Goal: Communication & Community: Ask a question

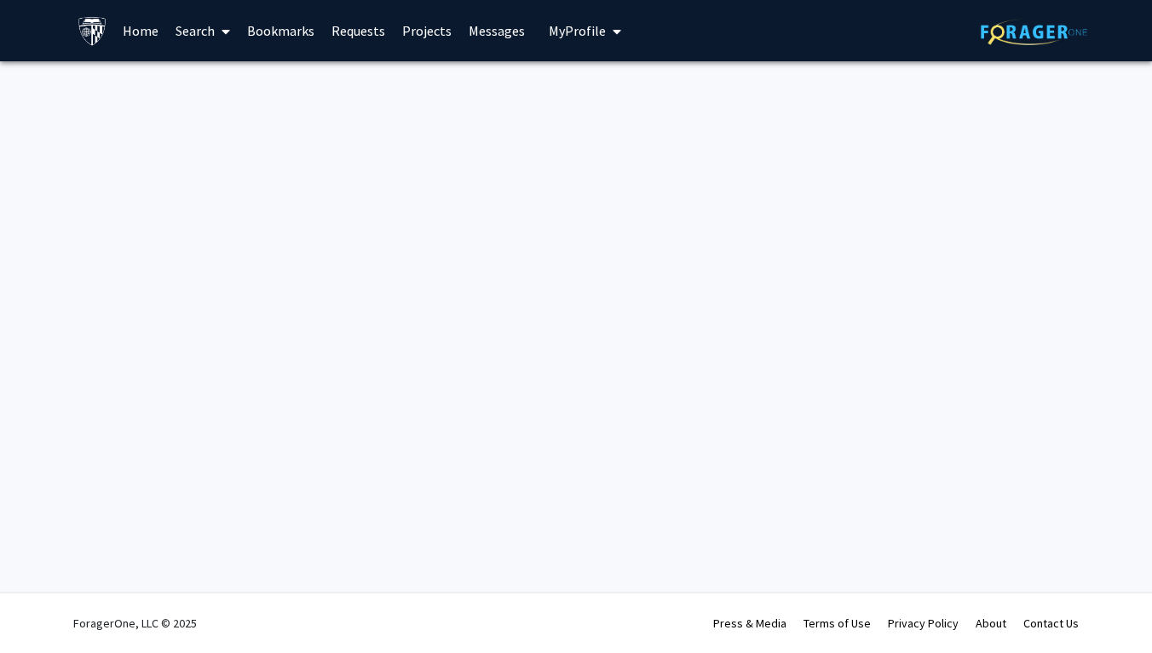
click at [200, 41] on link "Search" at bounding box center [203, 31] width 72 height 60
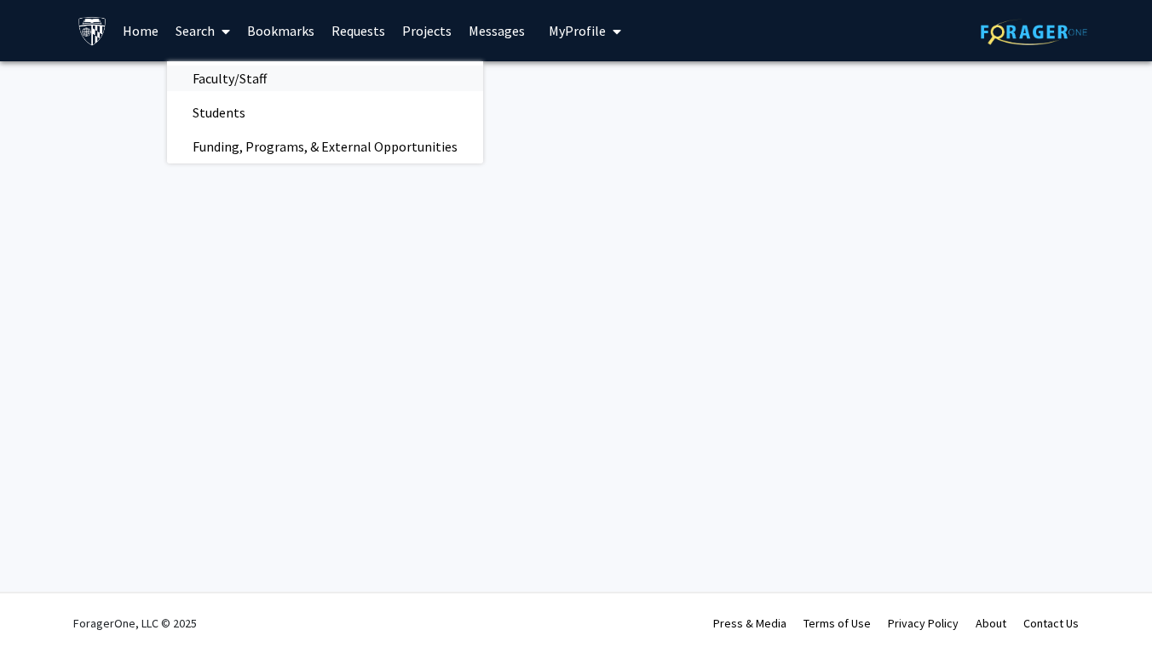
click at [233, 89] on span "Faculty/Staff" at bounding box center [229, 78] width 125 height 34
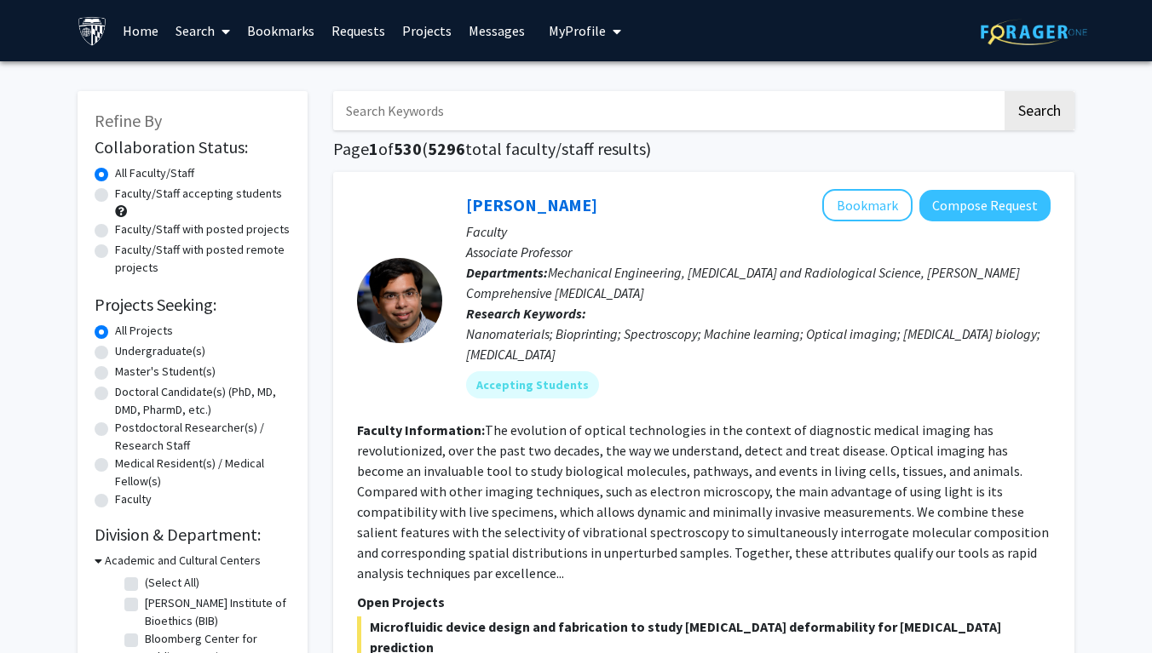
click at [115, 232] on label "Faculty/Staff with posted projects" at bounding box center [202, 230] width 175 height 18
click at [115, 232] on input "Faculty/Staff with posted projects" at bounding box center [120, 226] width 11 height 11
radio input "true"
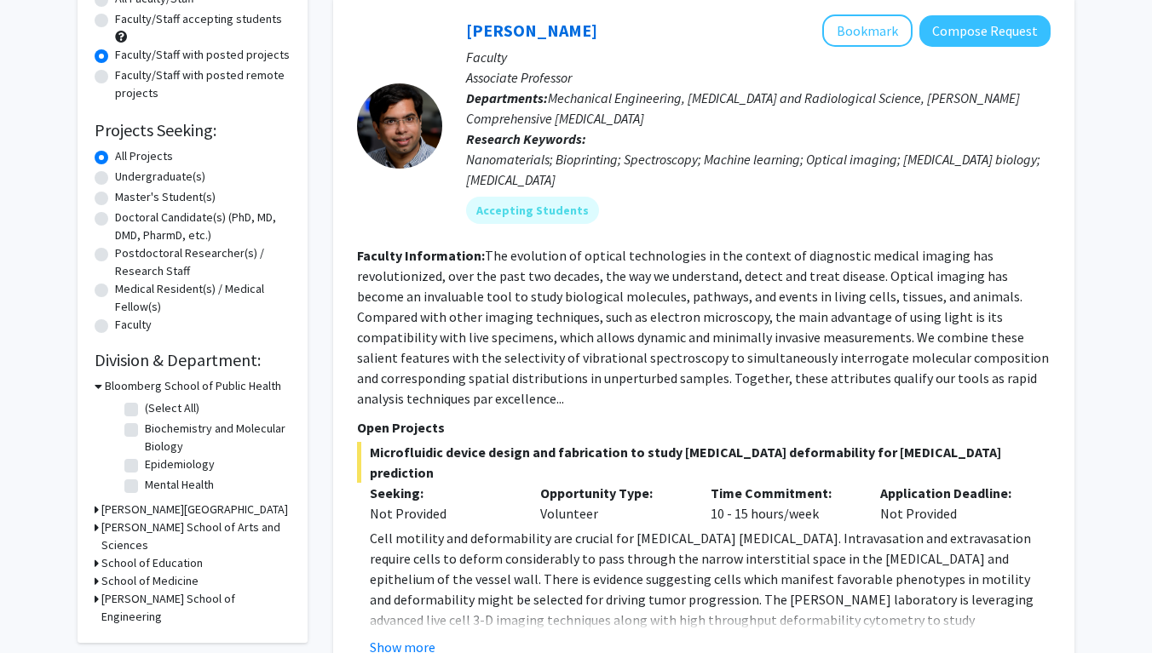
scroll to position [178, 0]
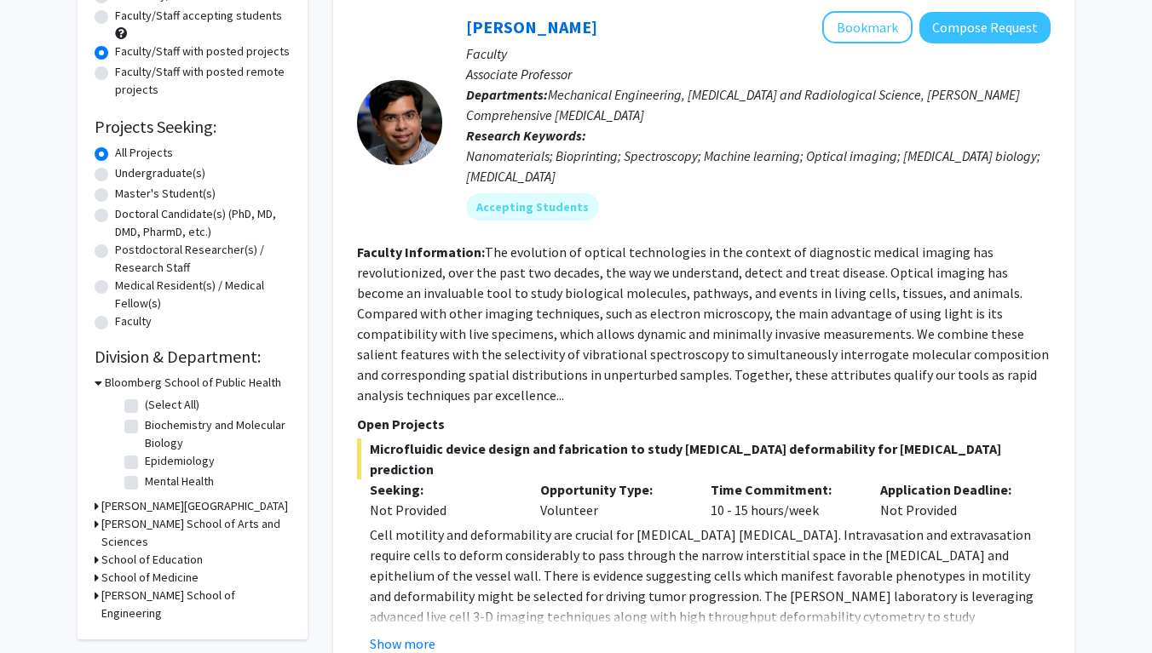
click at [104, 569] on h3 "School of Medicine" at bounding box center [149, 578] width 97 height 18
click at [145, 591] on label "(Select All)" at bounding box center [172, 600] width 55 height 18
click at [145, 591] on input "(Select All)" at bounding box center [150, 596] width 11 height 11
checkbox input "true"
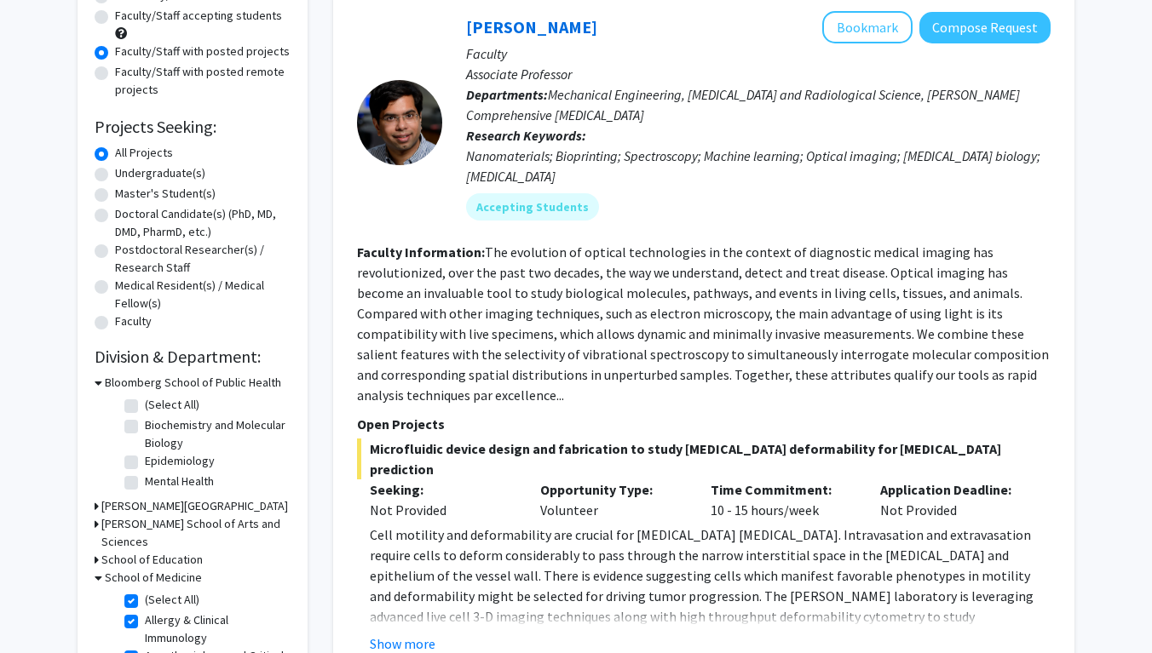
checkbox input "true"
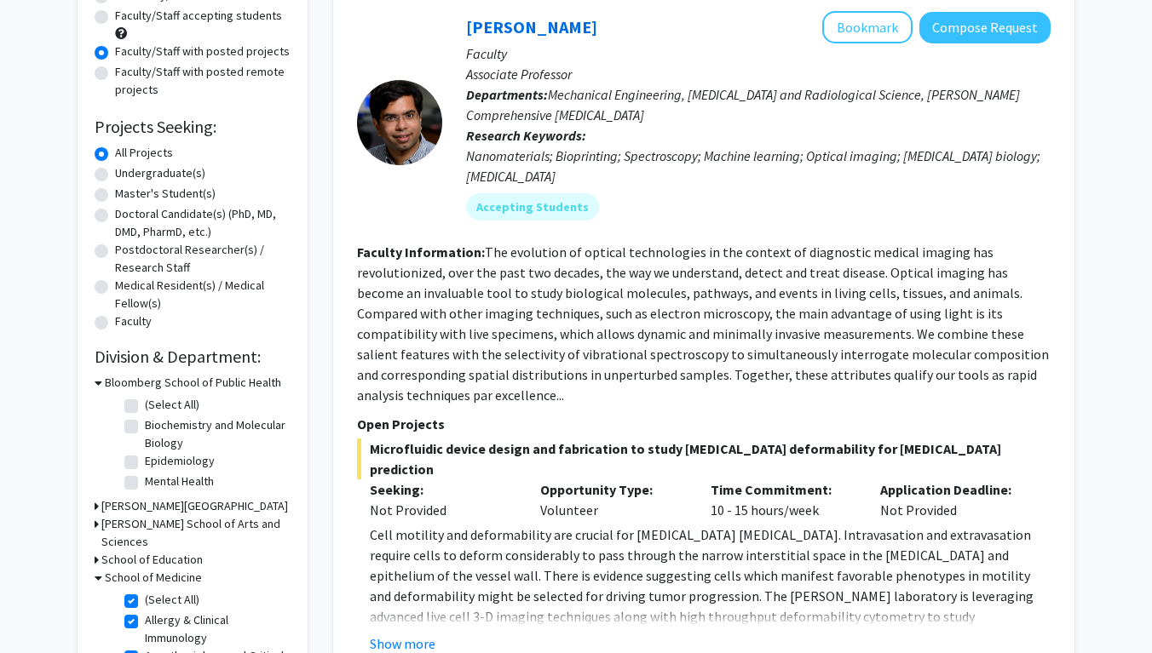
checkbox input "true"
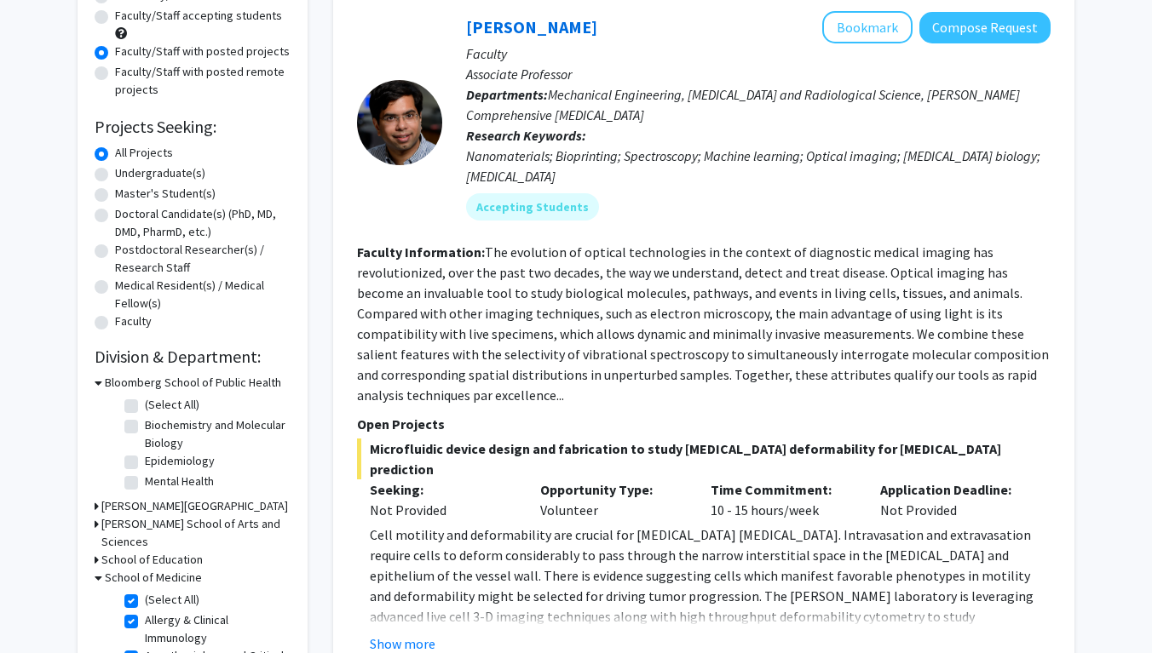
checkbox input "true"
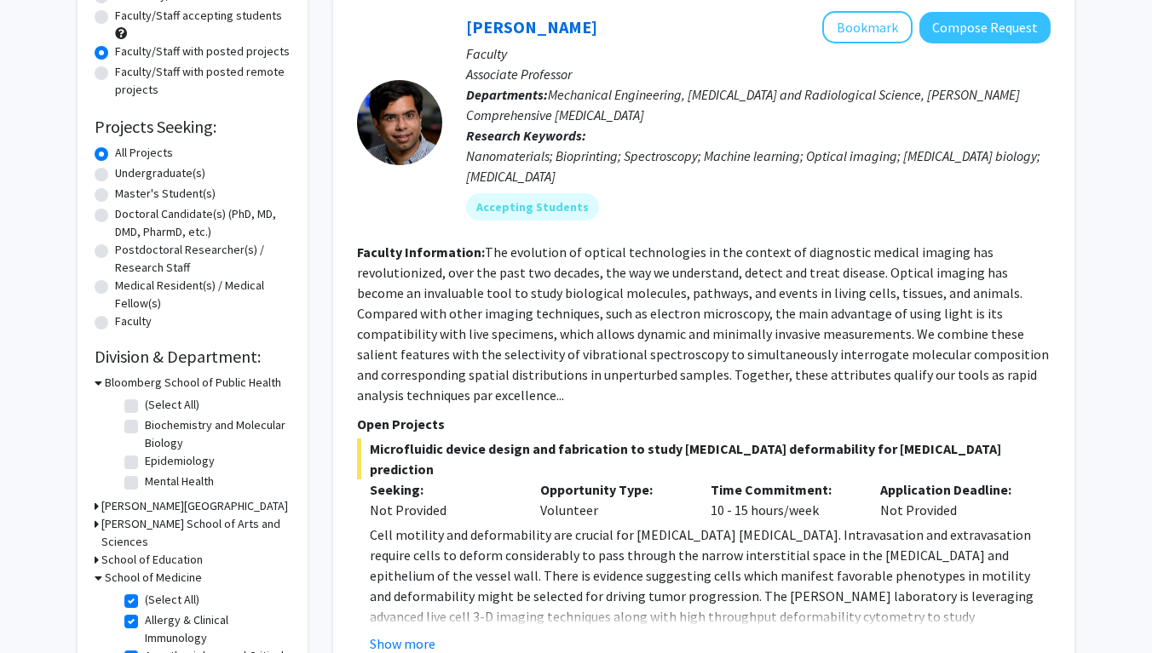
checkbox input "true"
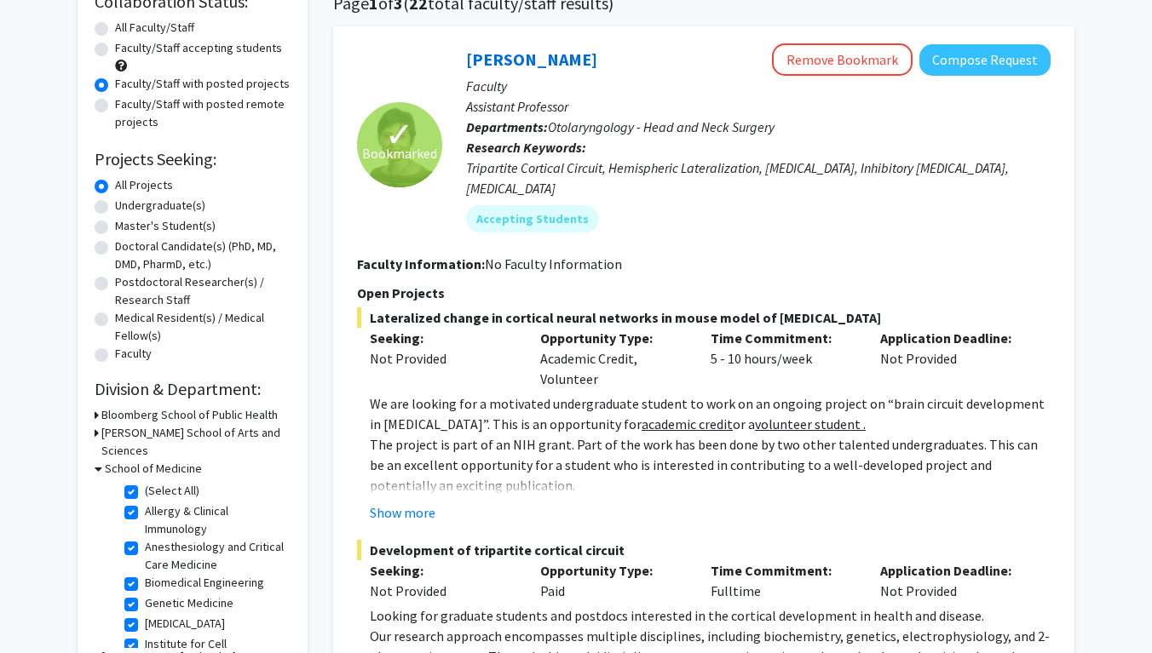
scroll to position [147, 0]
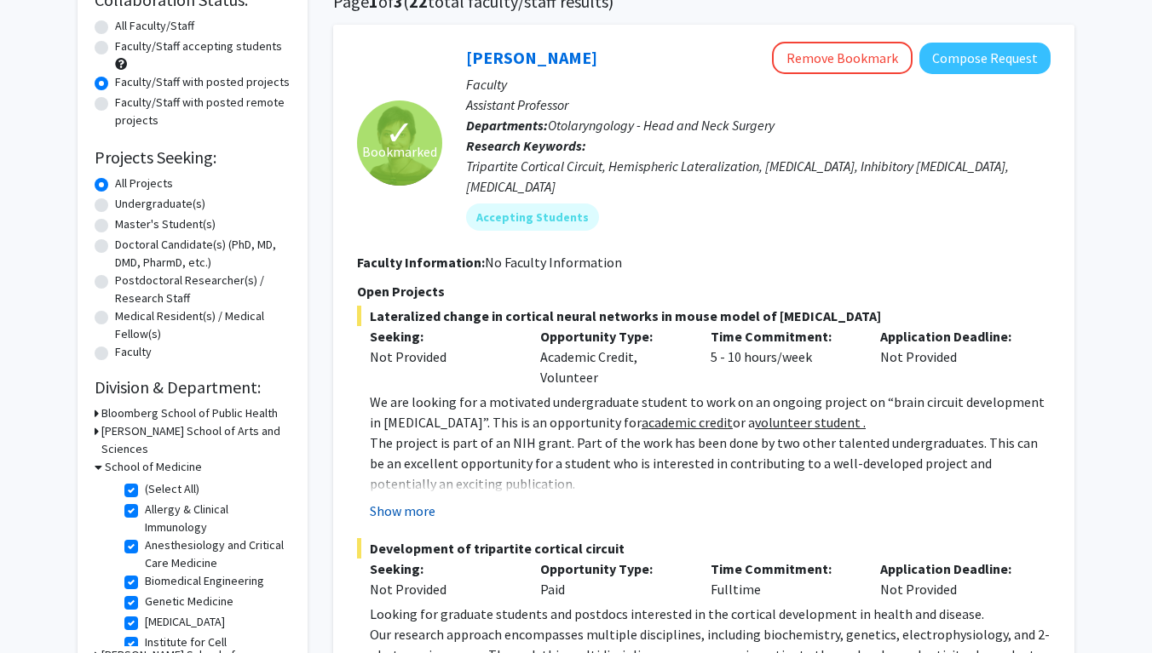
click at [398, 501] on button "Show more" at bounding box center [403, 511] width 66 height 20
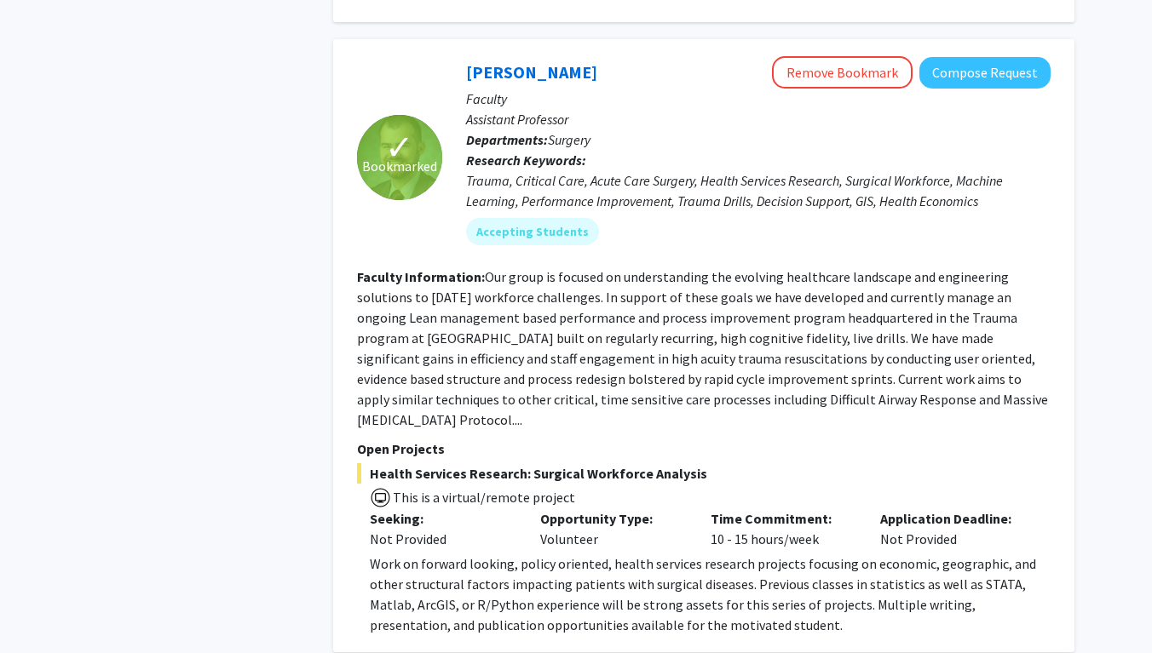
scroll to position [1162, 0]
click at [528, 61] on link "[PERSON_NAME]" at bounding box center [531, 71] width 131 height 21
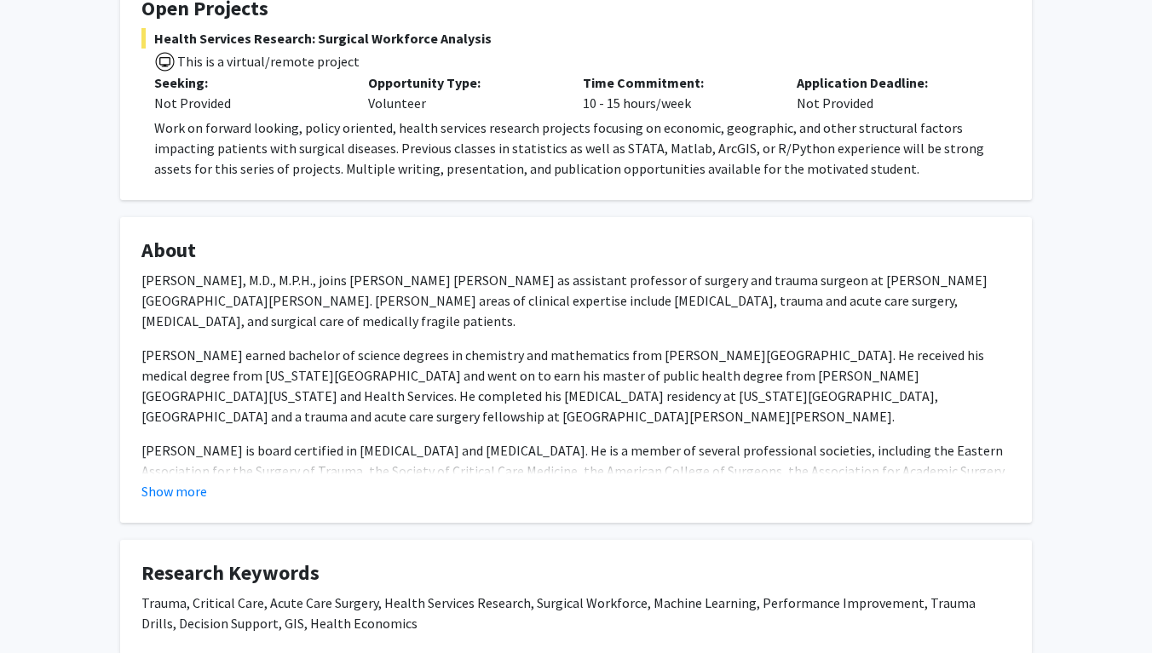
scroll to position [334, 0]
click at [181, 494] on button "Show more" at bounding box center [174, 491] width 66 height 20
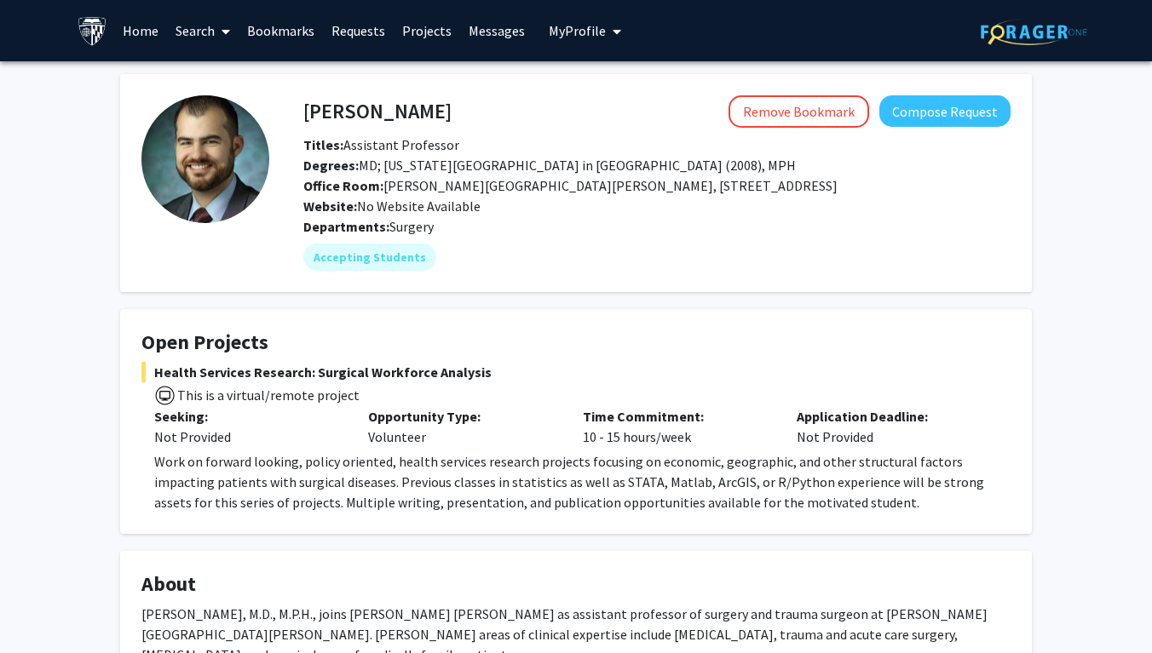
scroll to position [0, 0]
click at [233, 498] on p "Work on forward looking, policy oriented, health services research projects foc…" at bounding box center [582, 481] width 856 height 61
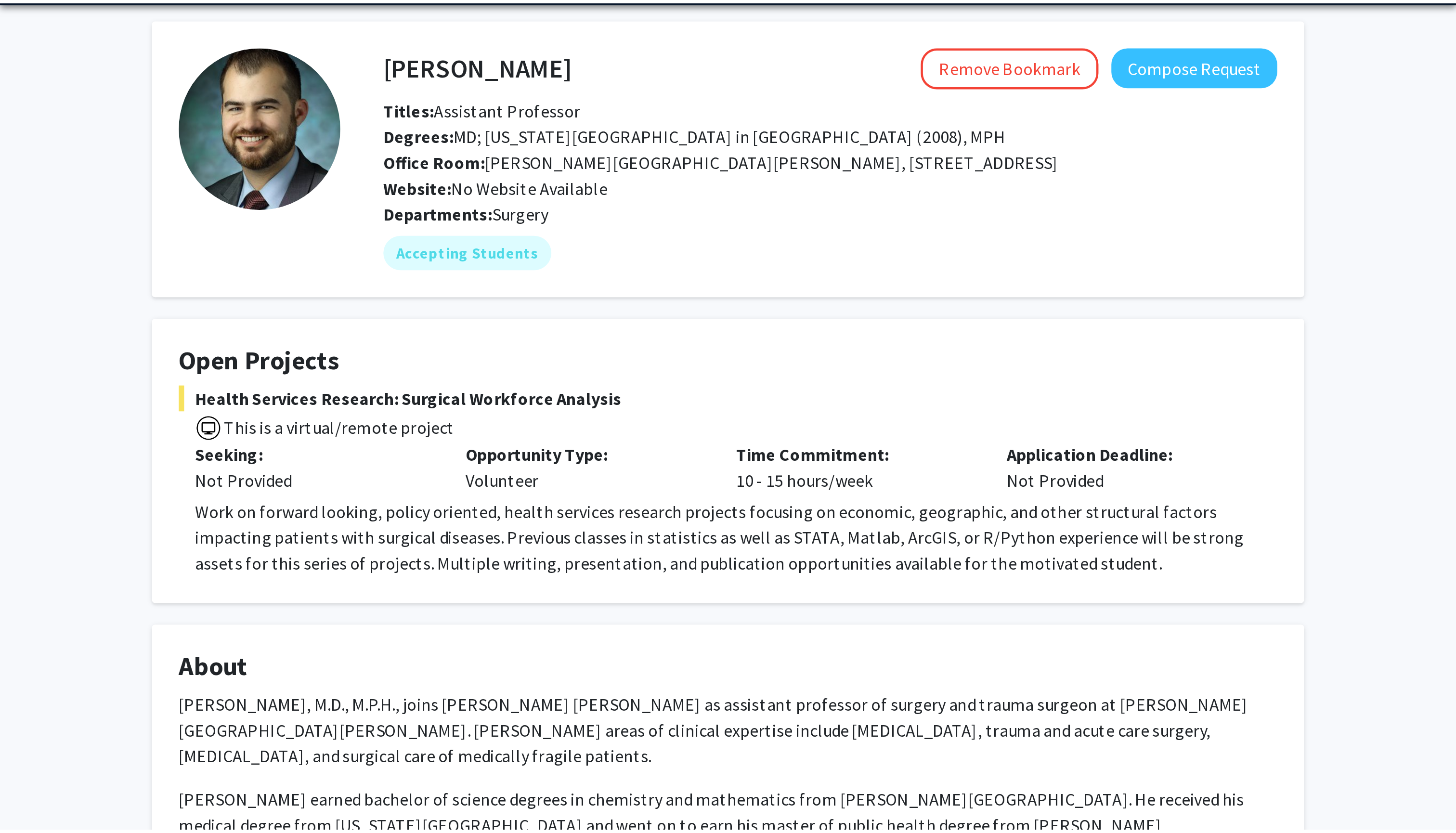
scroll to position [36, 0]
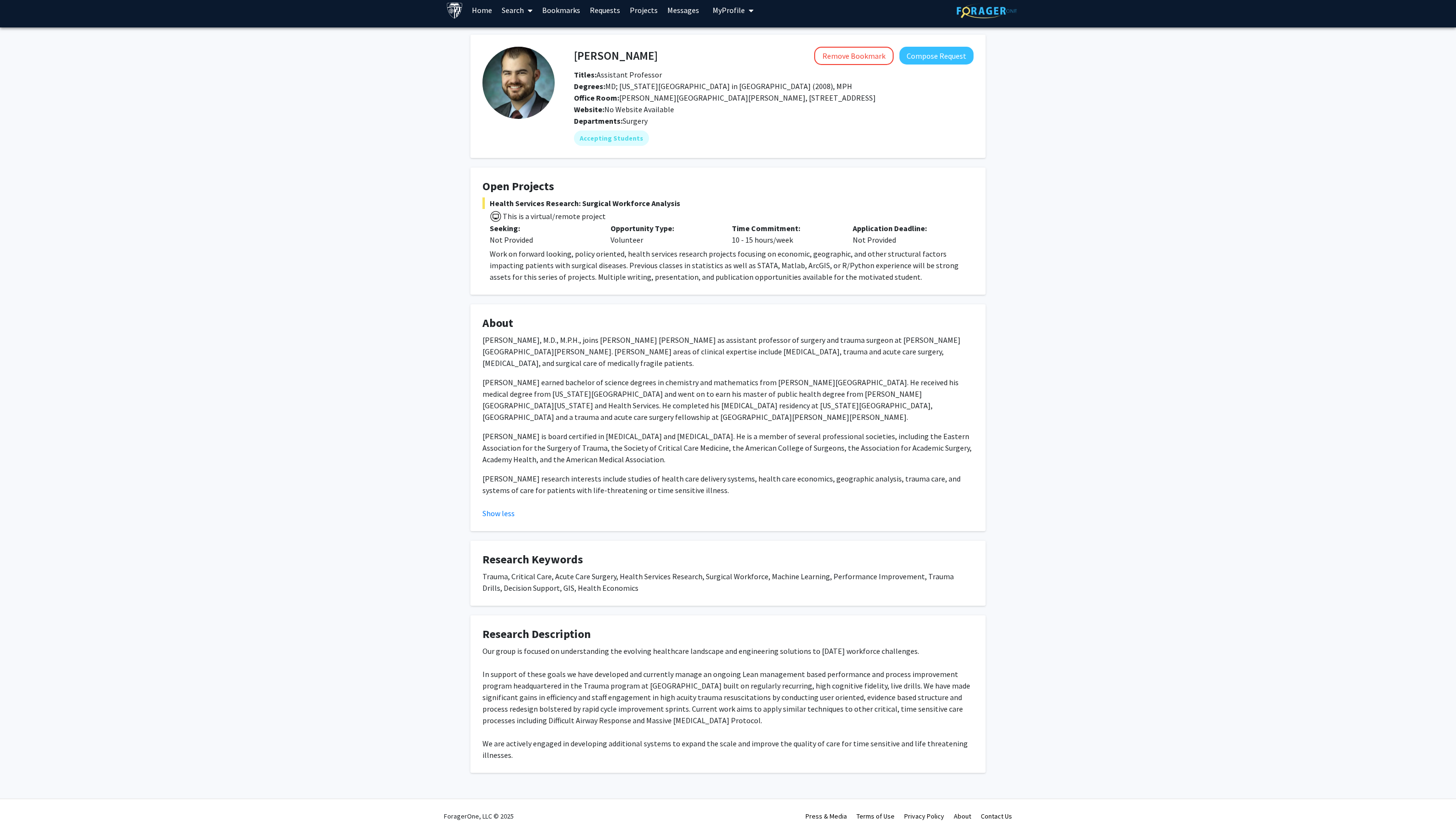
click at [320, 369] on div "[PERSON_NAME] Remove Bookmark Compose Request Titles: Assistant Professor Degre…" at bounding box center [728, 416] width 1456 height 776
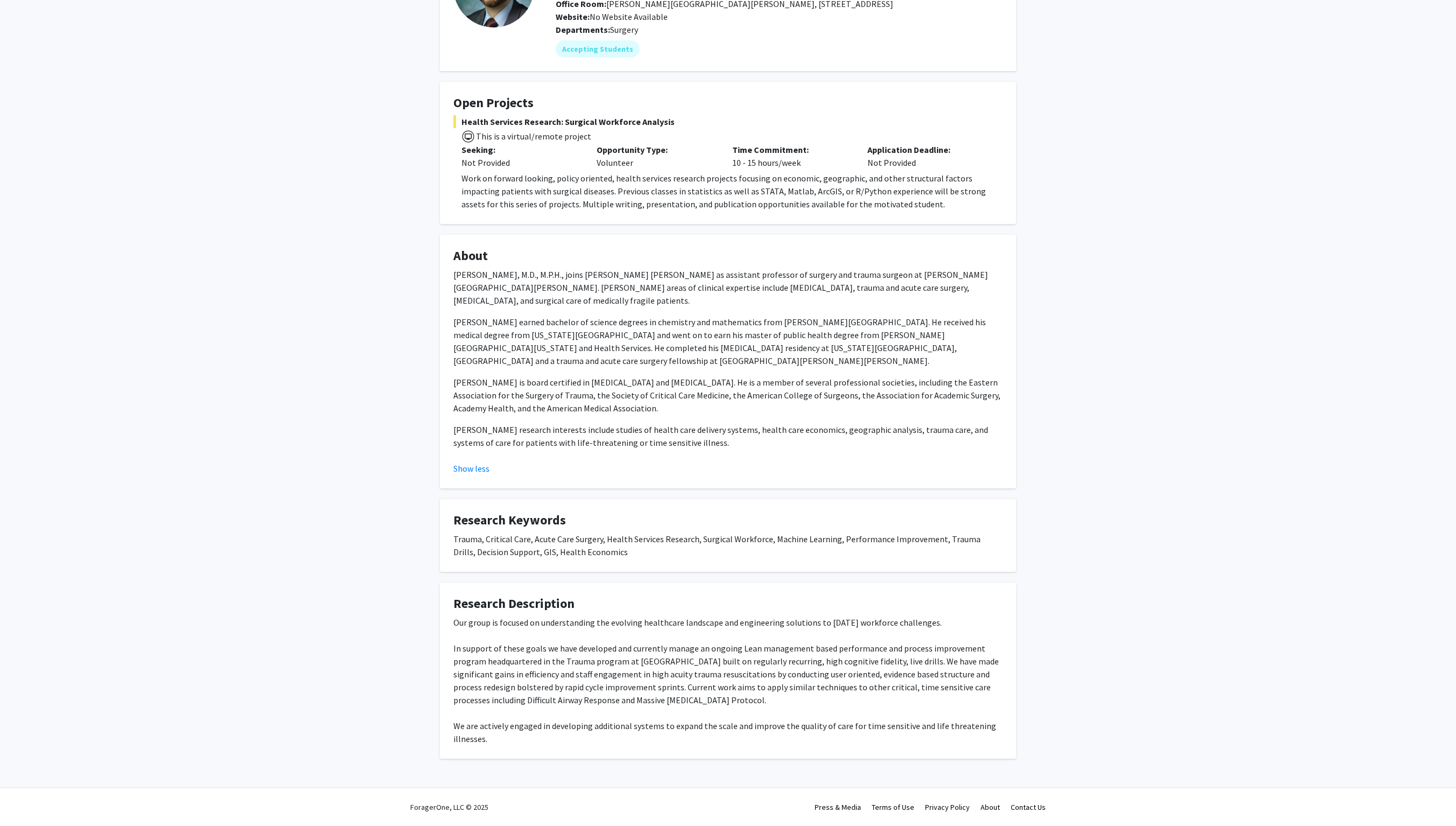
scroll to position [164, 0]
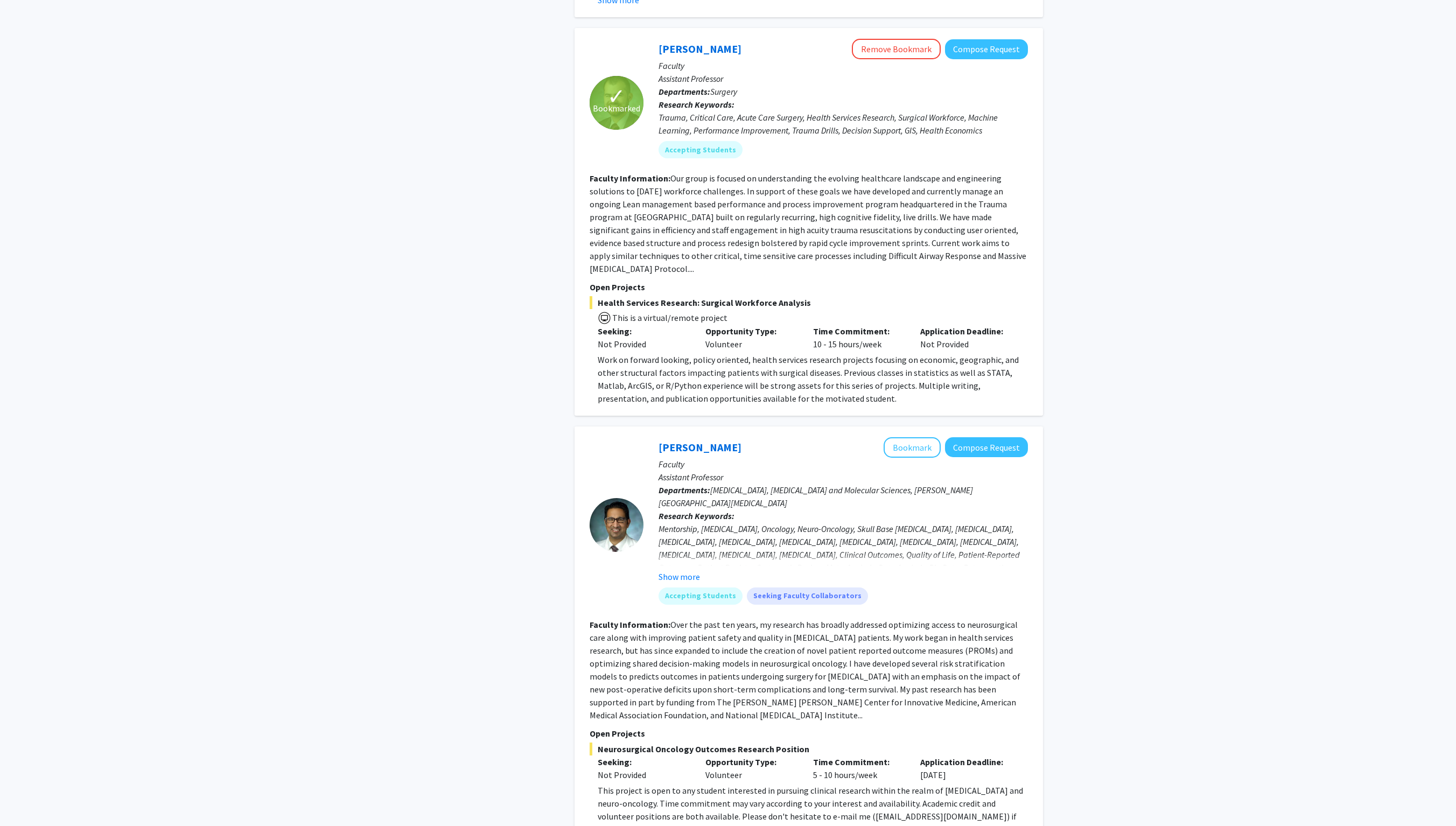
scroll to position [561, 0]
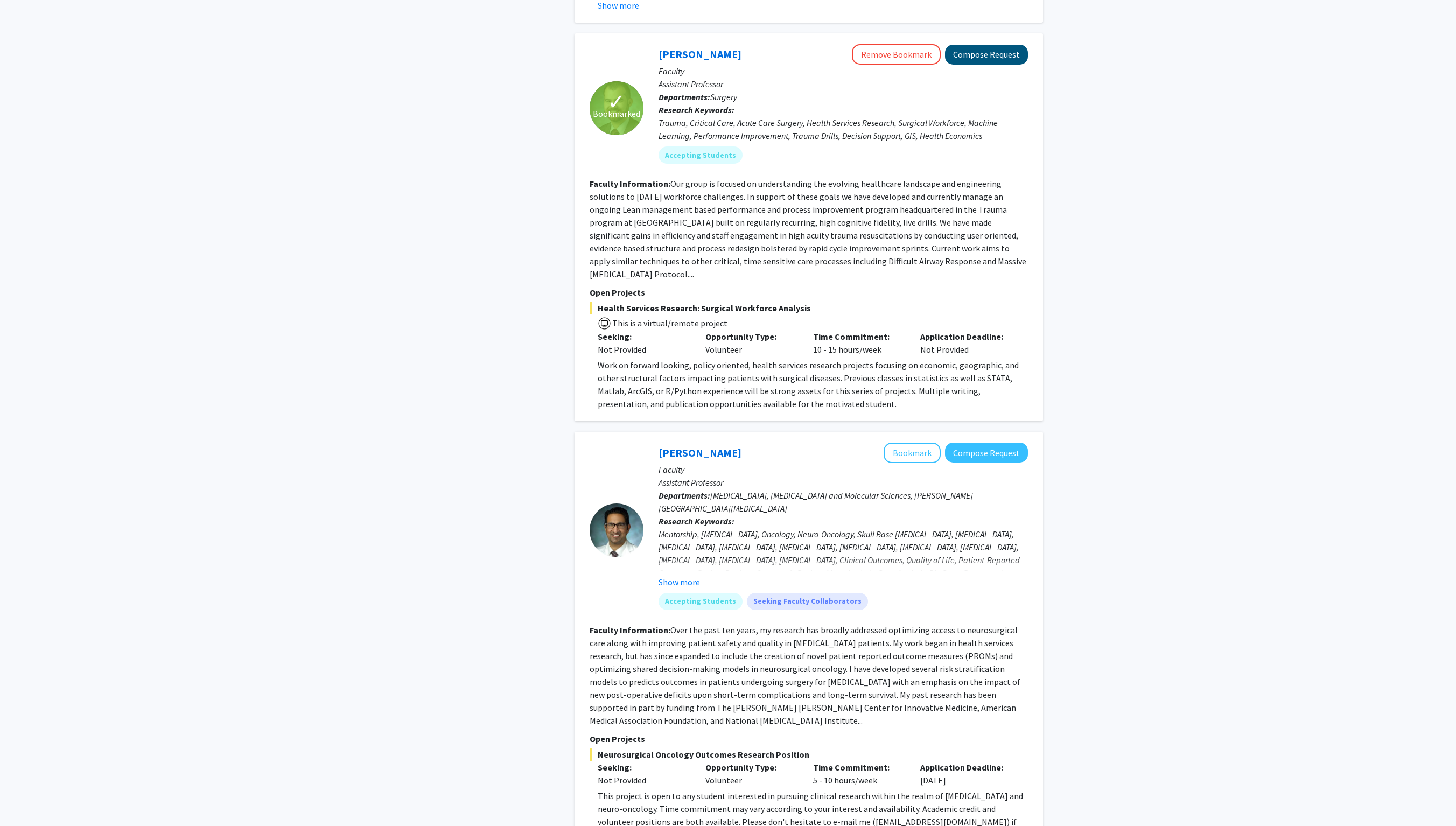
click at [728, 64] on button "Compose Request" at bounding box center [986, 55] width 83 height 20
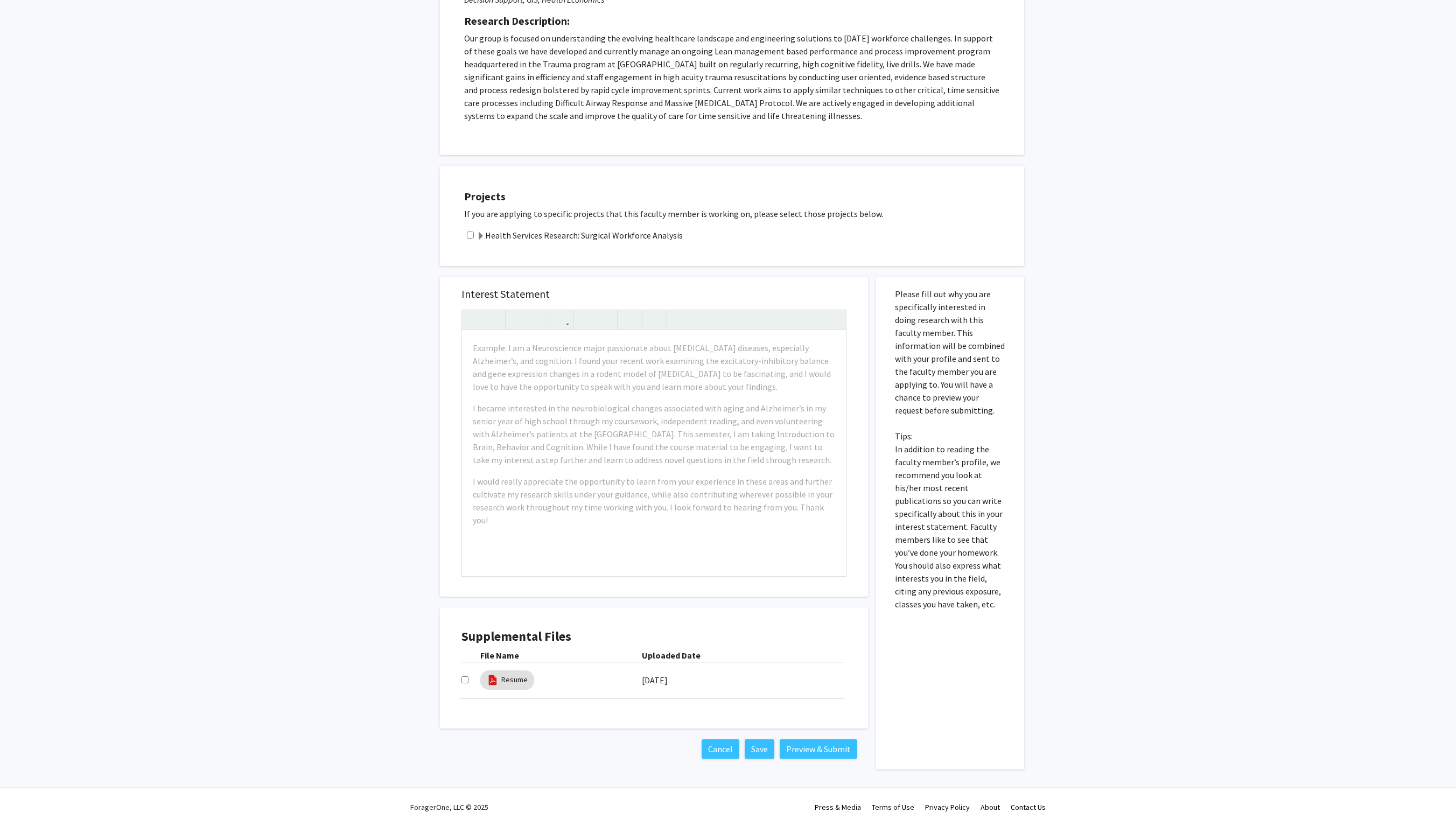
scroll to position [248, 0]
click at [580, 413] on div "Resume" at bounding box center [561, 679] width 162 height 25
click at [620, 413] on div "Resume" at bounding box center [561, 679] width 162 height 25
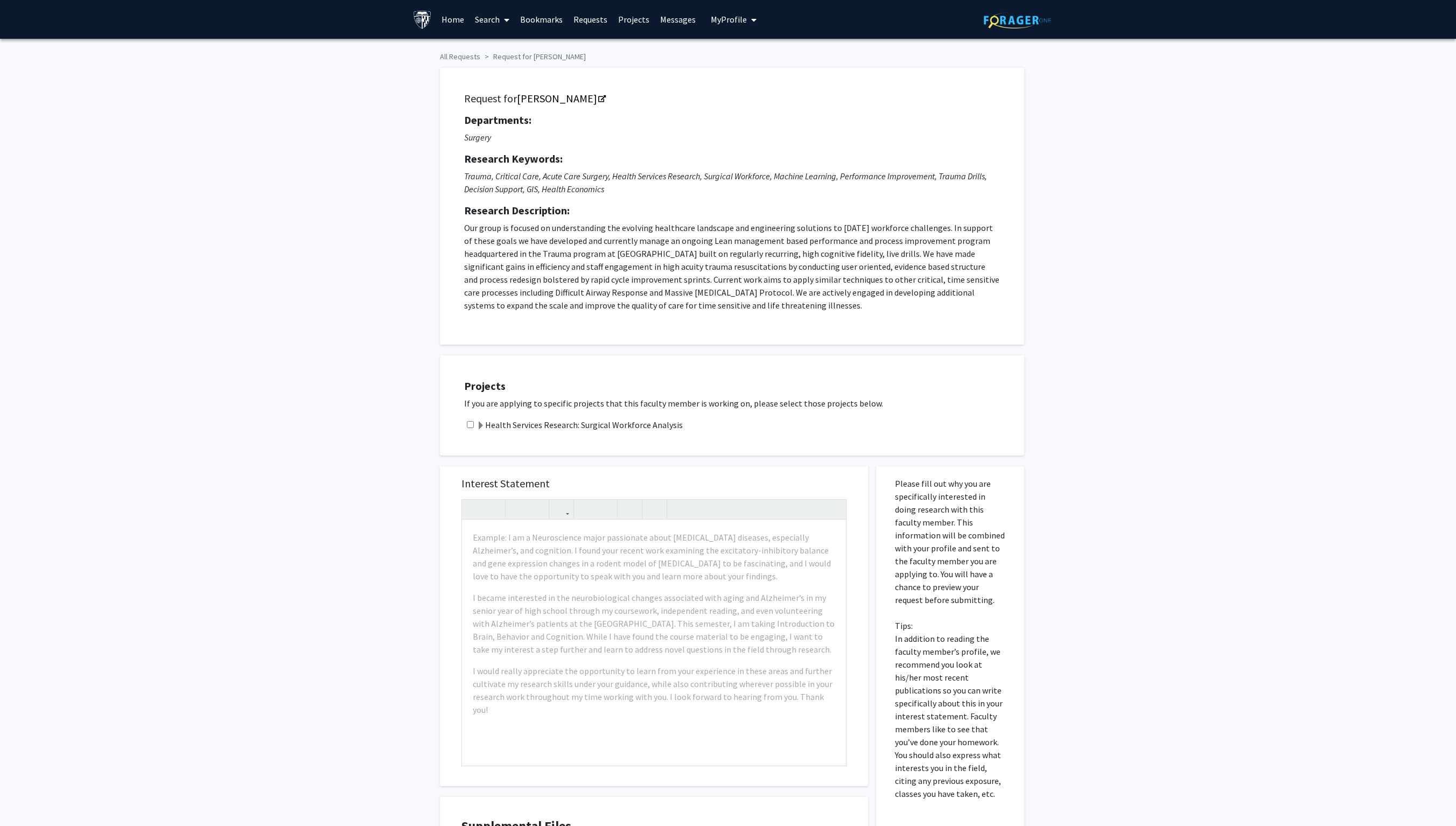
scroll to position [0, 0]
click at [728, 12] on button "My Profile" at bounding box center [733, 19] width 52 height 39
click at [728, 90] on link "Account Settings" at bounding box center [766, 83] width 97 height 13
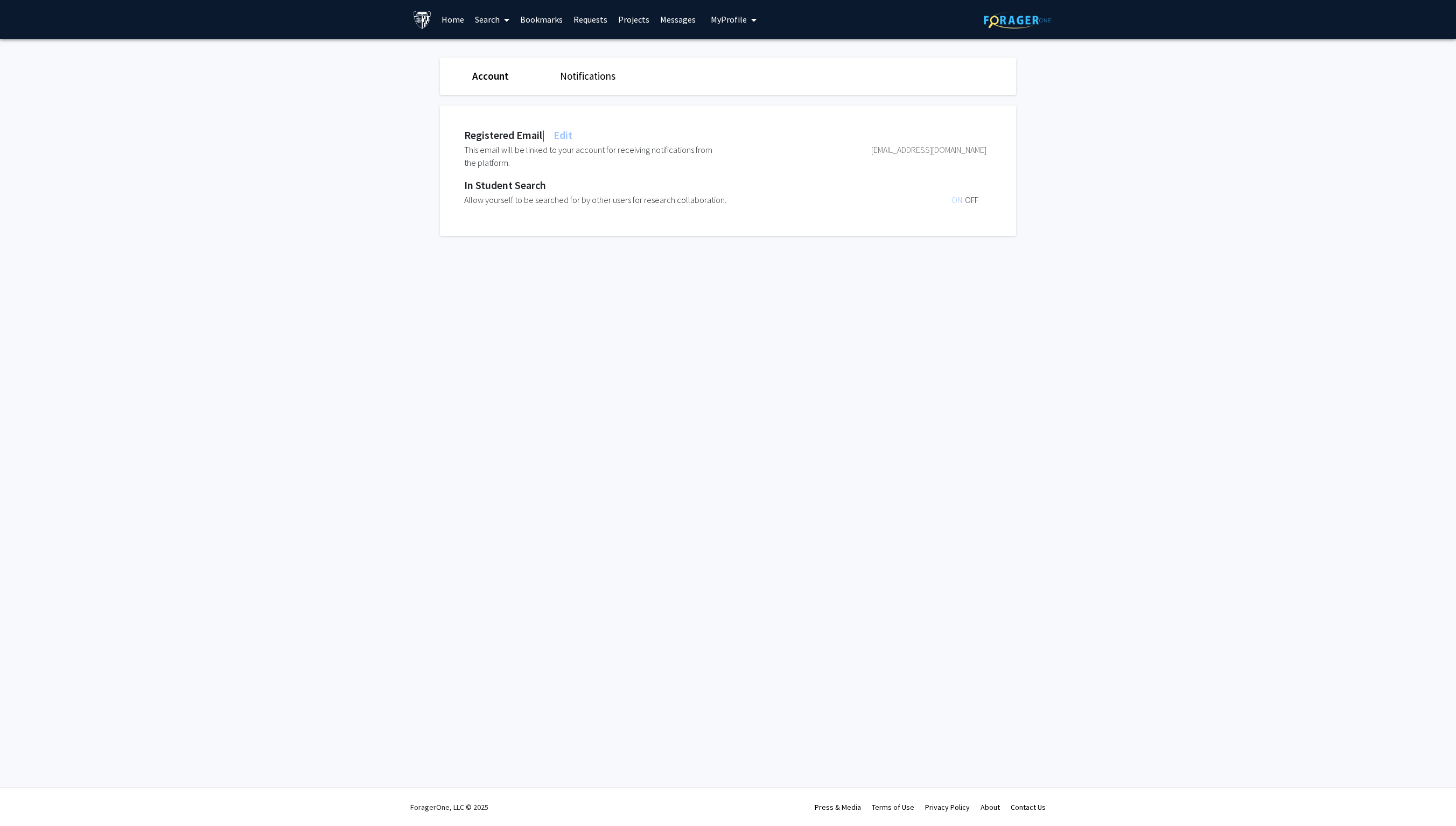
click at [525, 21] on link "Bookmarks" at bounding box center [541, 20] width 53 height 38
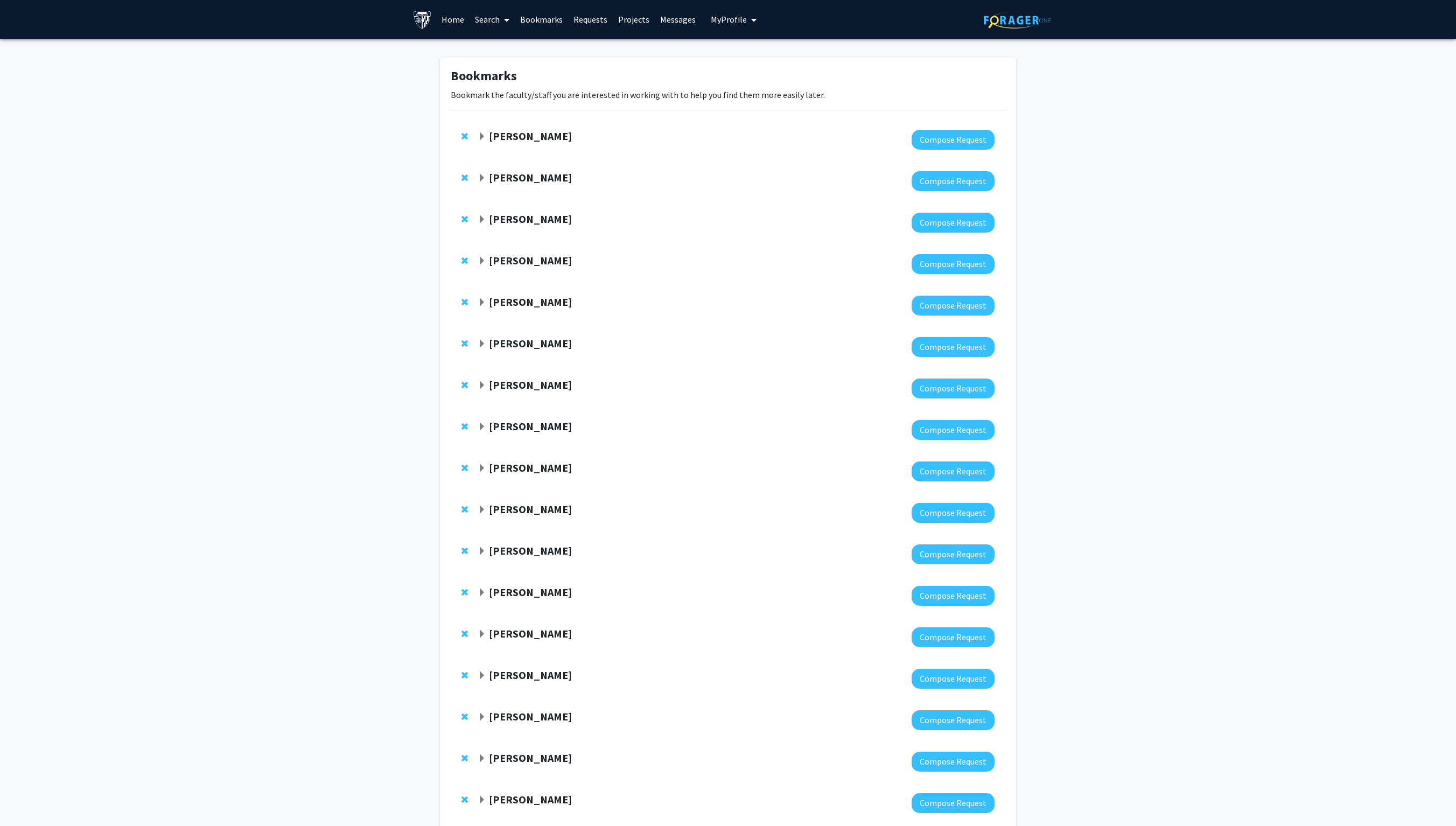
click at [455, 18] on link "Home" at bounding box center [453, 20] width 34 height 38
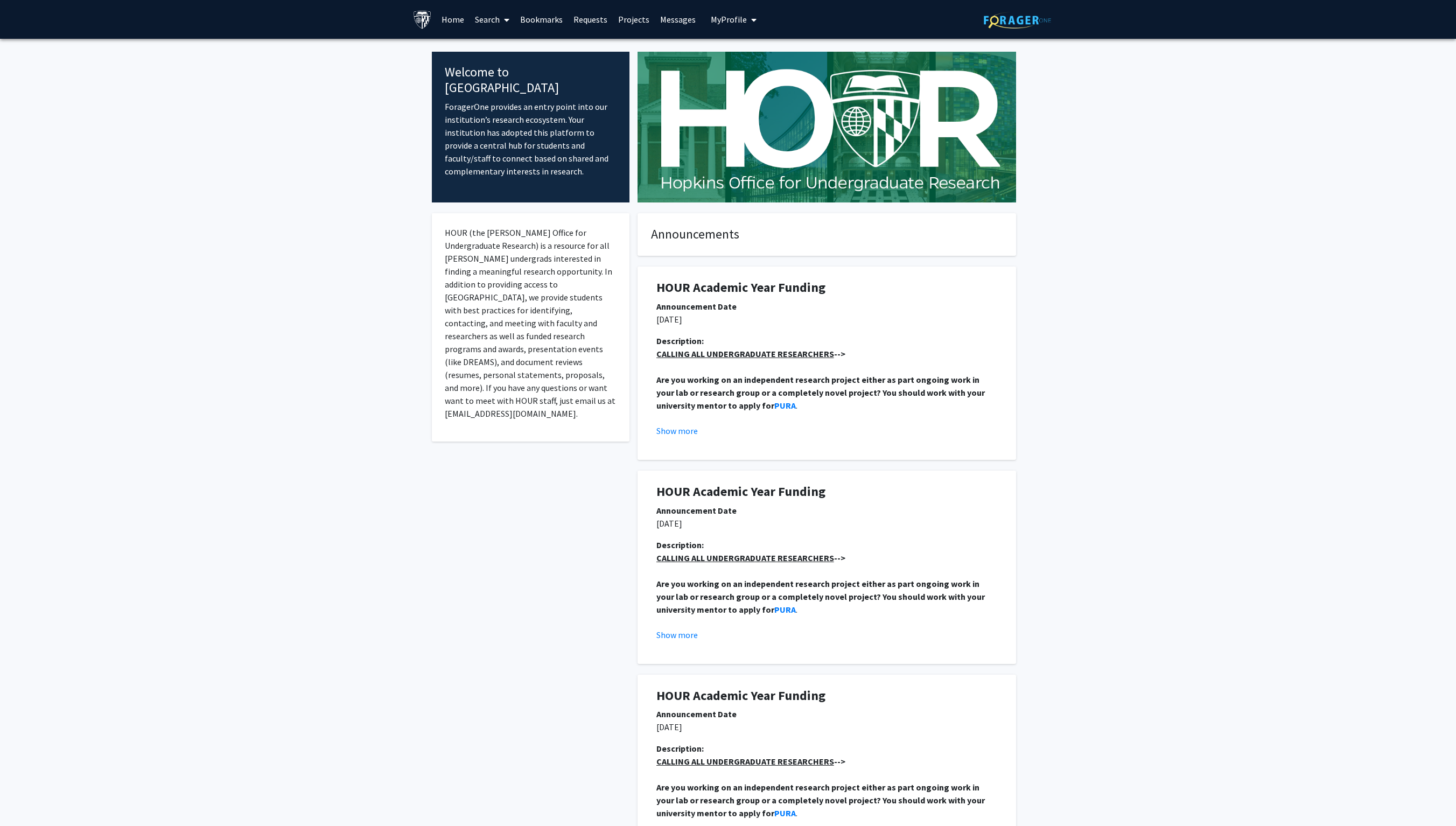
click at [491, 20] on link "Search" at bounding box center [492, 20] width 46 height 38
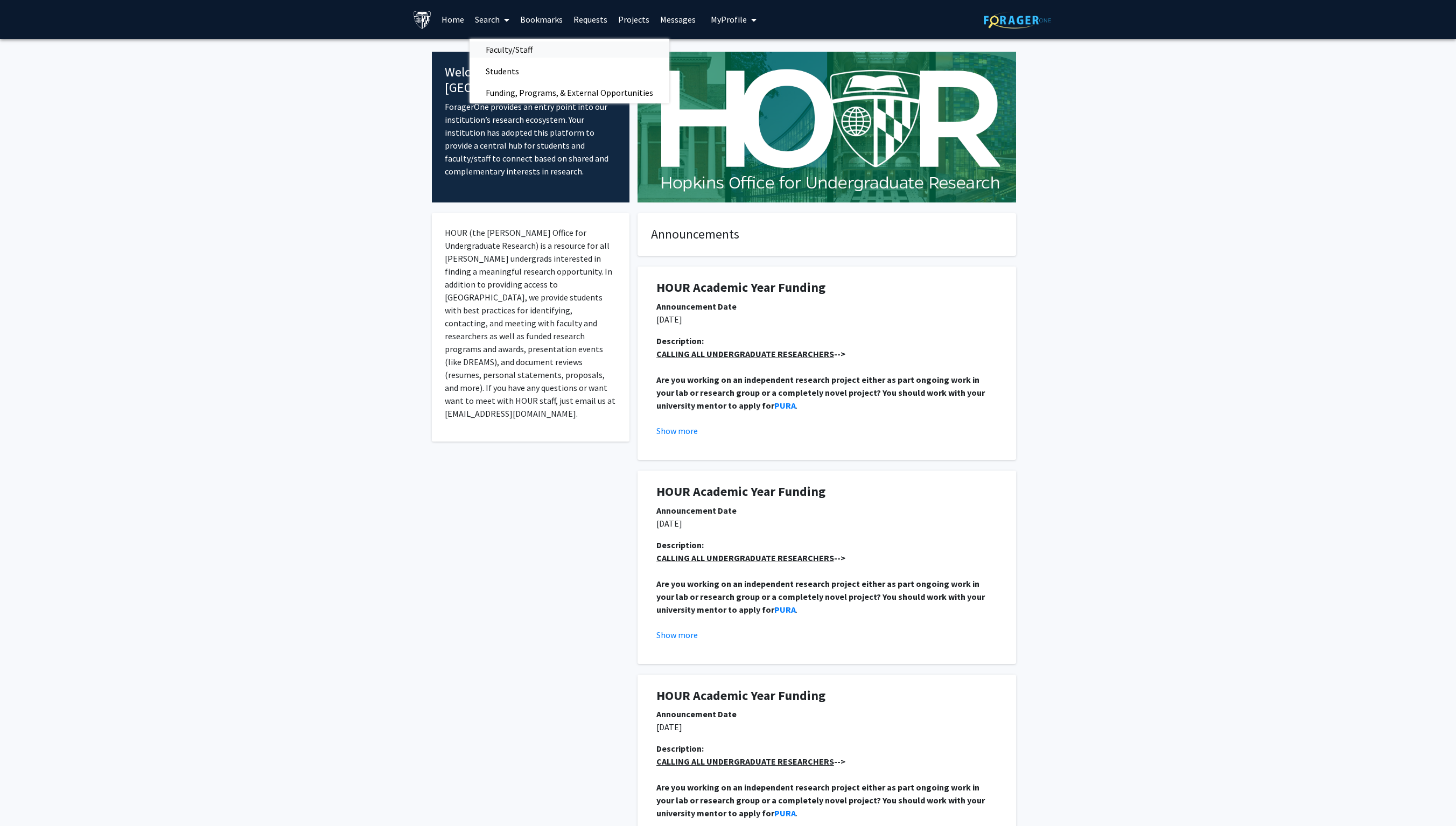
click at [527, 54] on span "Faculty/Staff" at bounding box center [509, 49] width 79 height 21
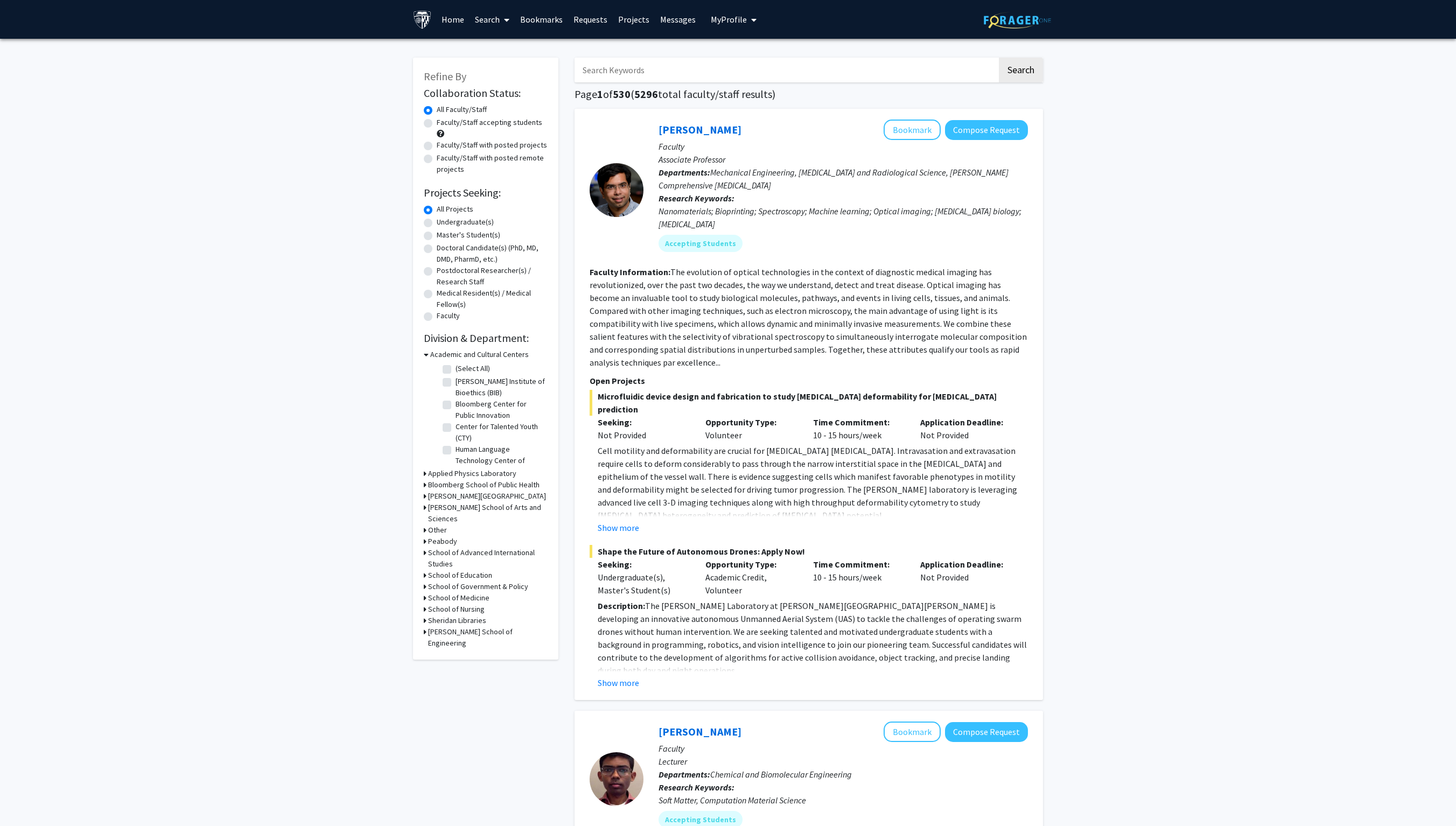
click at [437, 175] on label "Faculty/Staff with posted remote projects" at bounding box center [492, 164] width 111 height 23
click at [437, 159] on input "Faculty/Staff with posted remote projects" at bounding box center [440, 155] width 7 height 7
radio input "true"
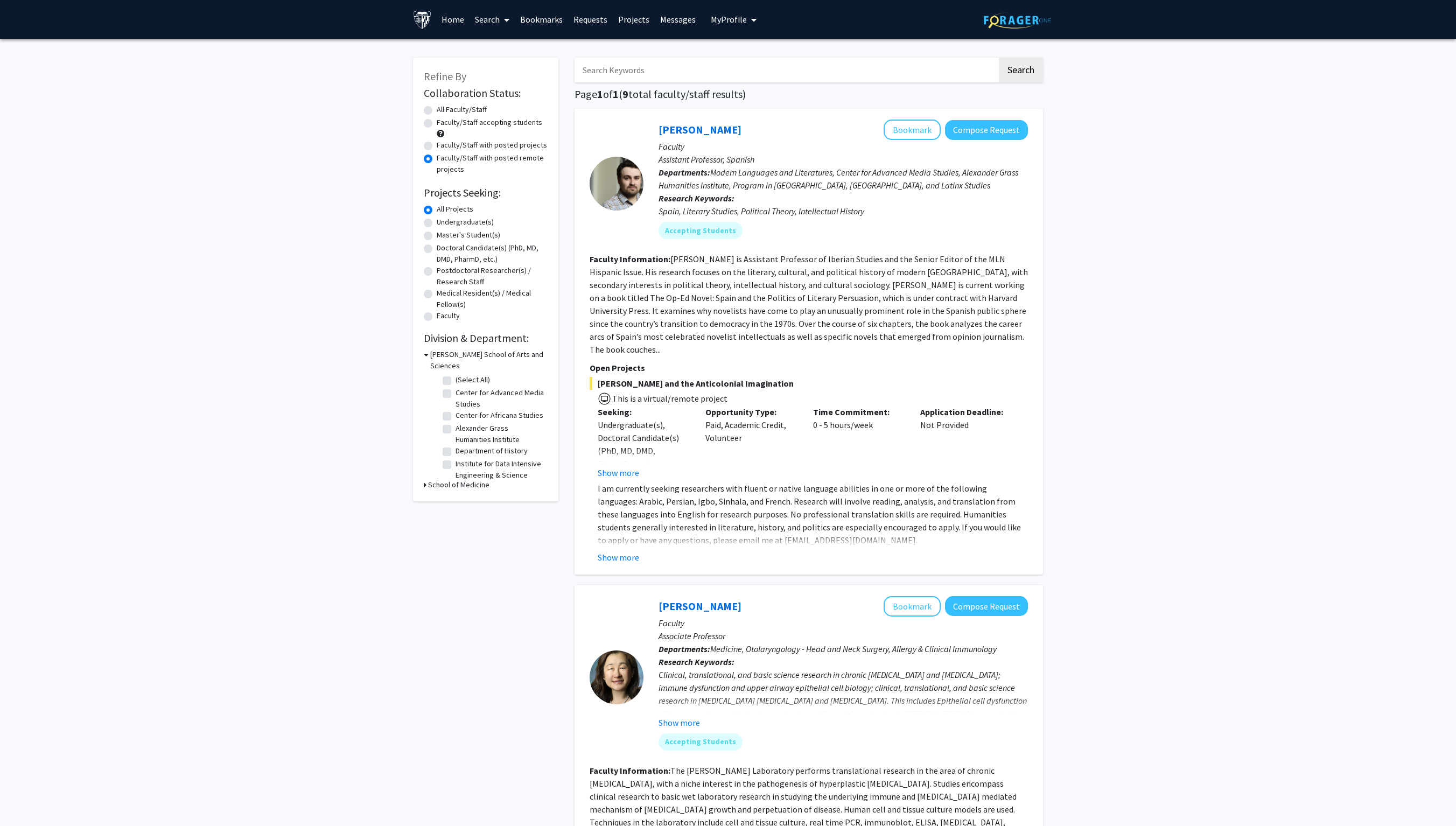
click at [443, 413] on fg-checkbox-list "(Select All) (Select All) Center for Advanced Media Studies Center for Advanced…" at bounding box center [494, 478] width 107 height 214
click at [444, 413] on h3 "School of Medicine" at bounding box center [458, 485] width 61 height 11
click at [456, 413] on label "(Select All)" at bounding box center [473, 499] width 35 height 11
click at [456, 413] on input "(Select All)" at bounding box center [459, 496] width 7 height 7
checkbox input "true"
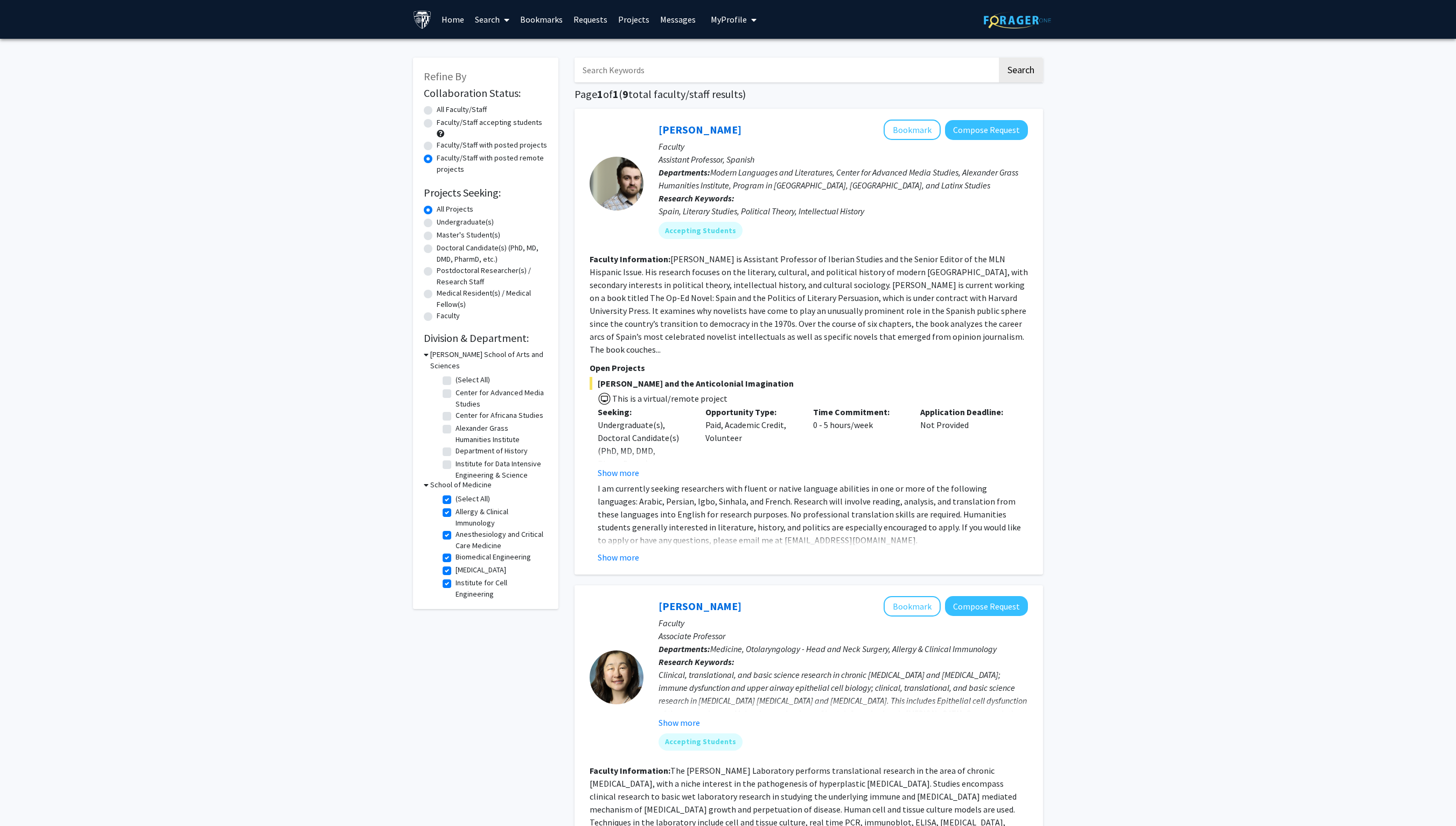
checkbox input "true"
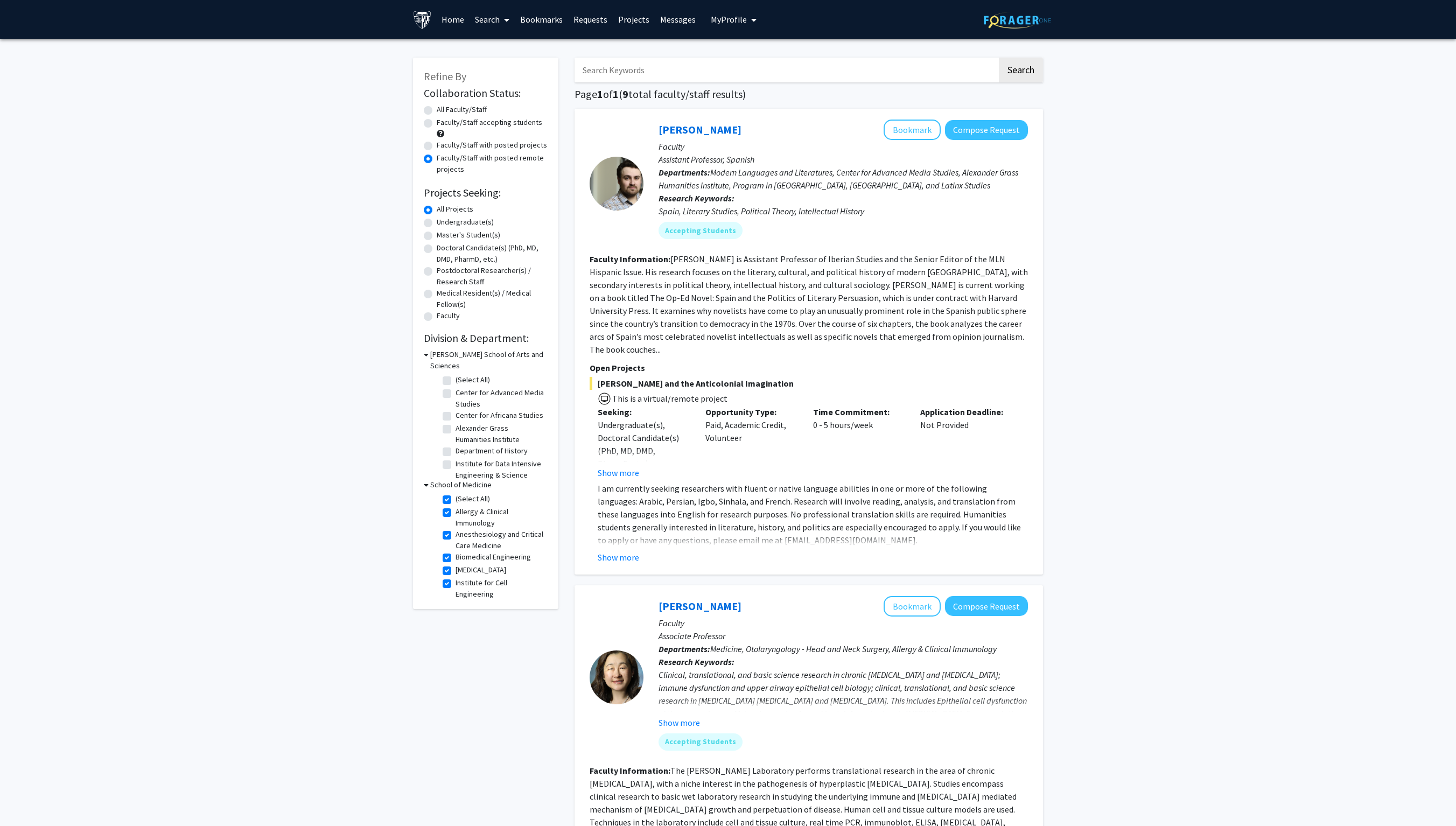
checkbox input "true"
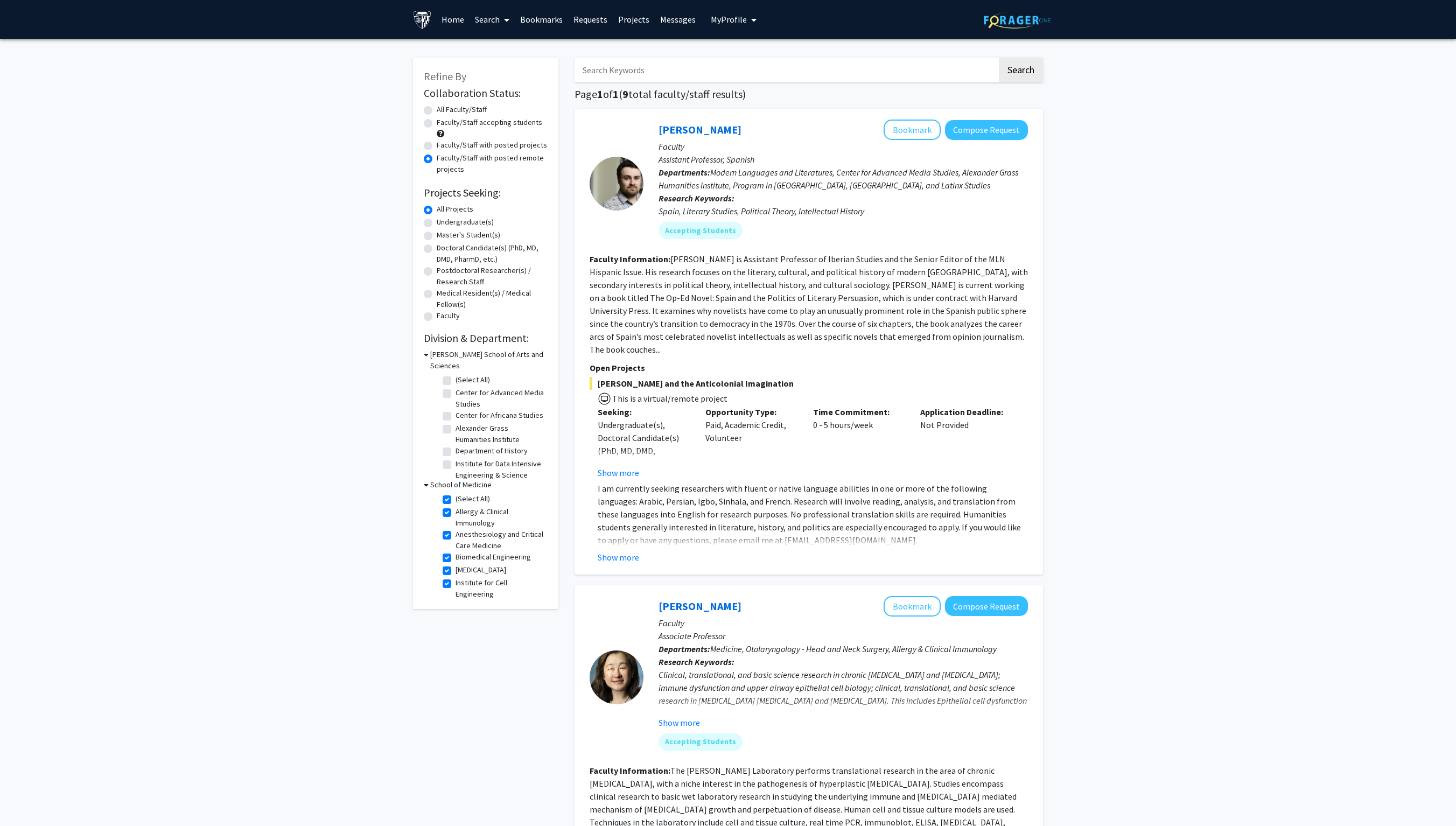
checkbox input "true"
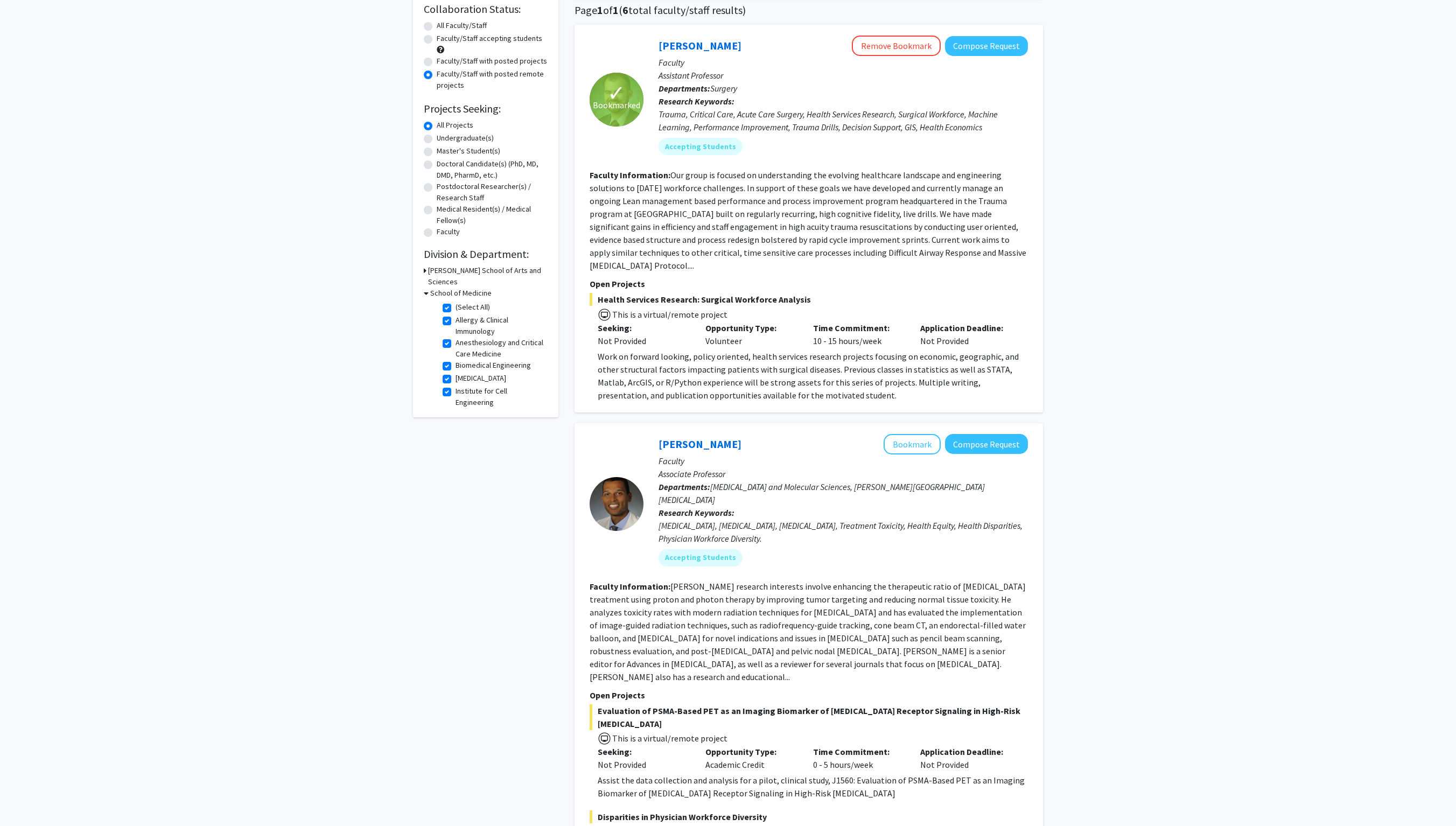
scroll to position [87, 0]
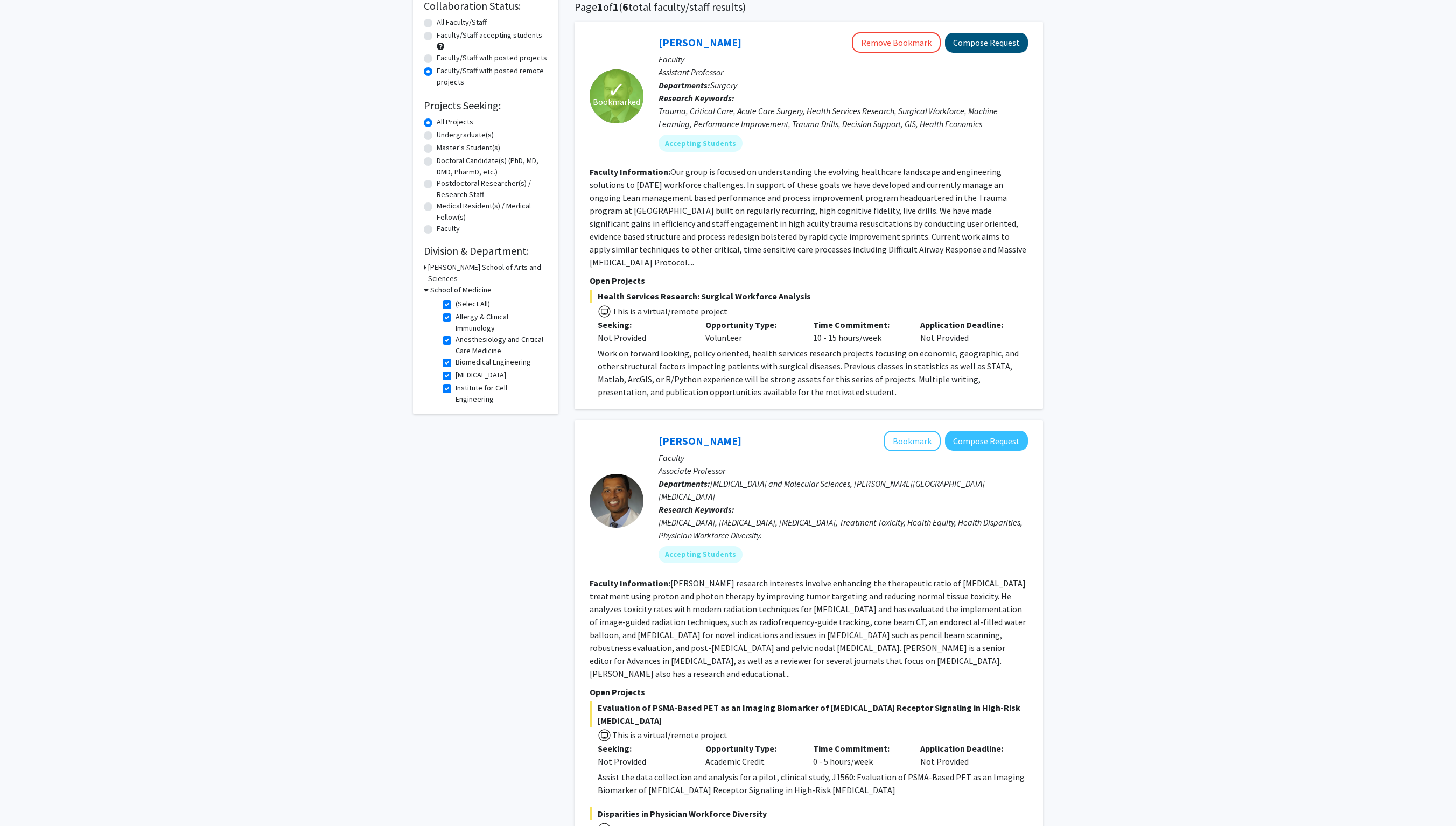
click at [728, 47] on button "Compose Request" at bounding box center [986, 43] width 83 height 20
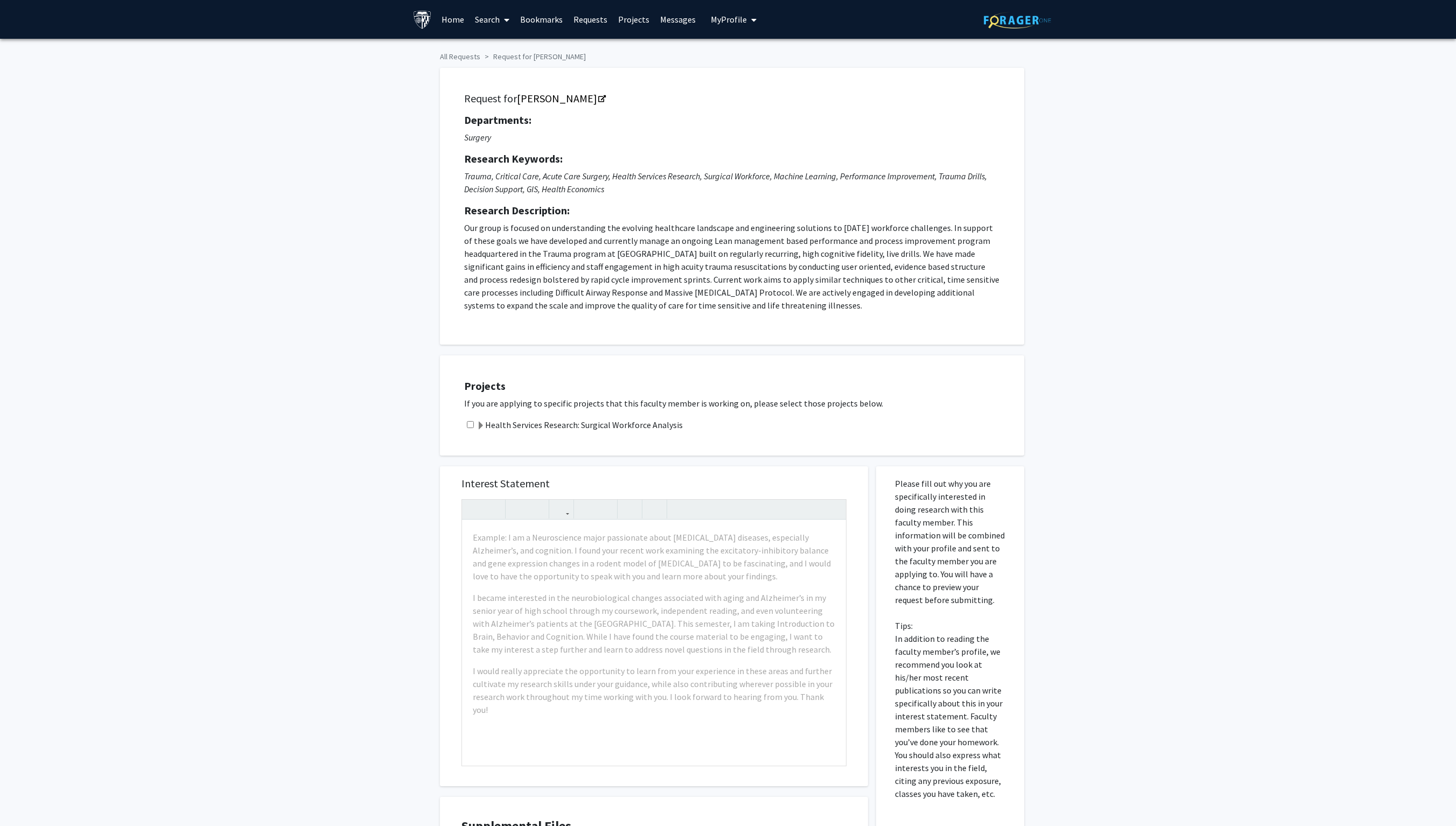
click at [473, 413] on input "checkbox" at bounding box center [470, 424] width 7 height 7
checkbox input "true"
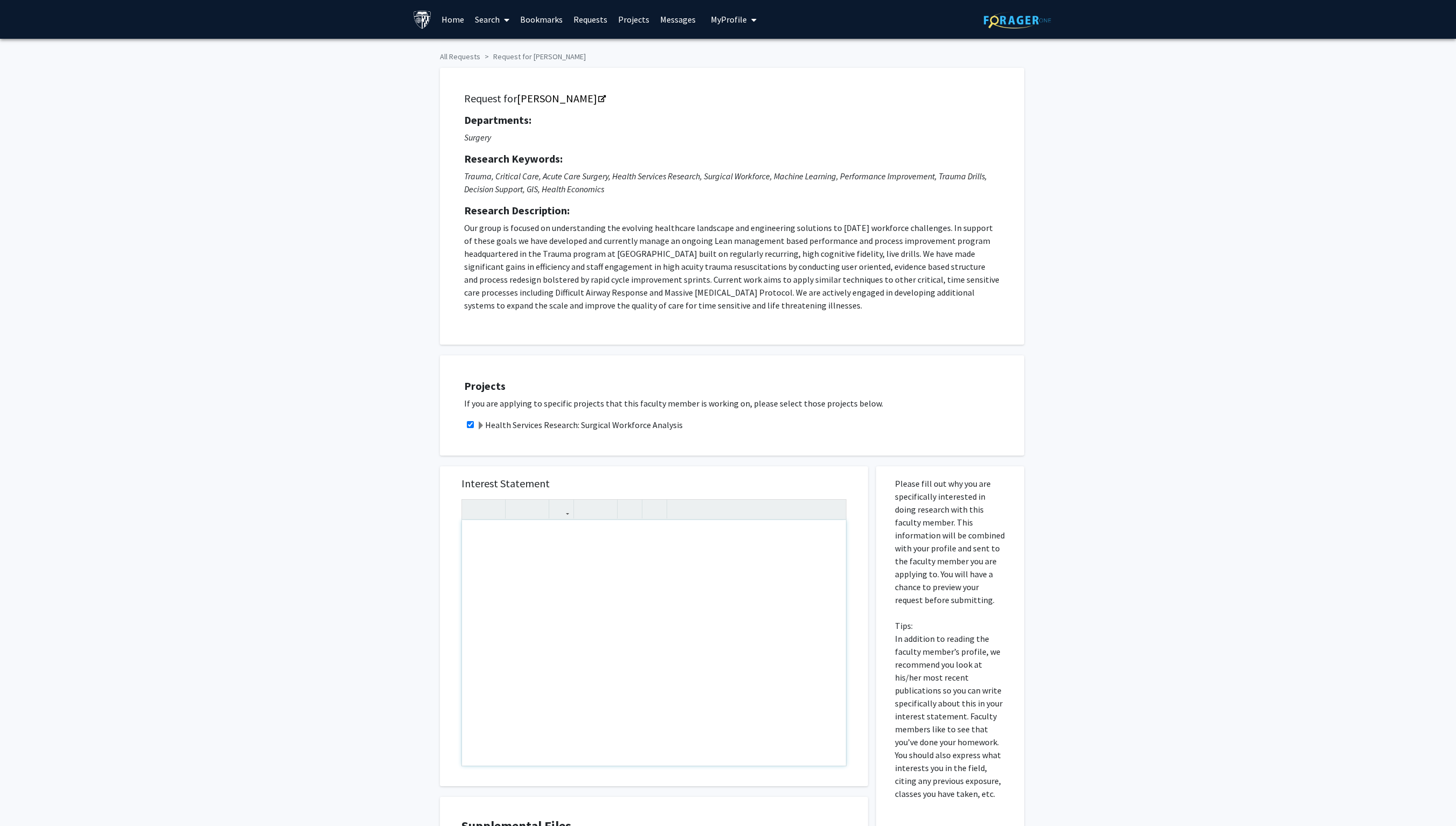
click at [520, 413] on div "Note to users with screen readers: Please press Alt+0 or Option+0 to deactivate…" at bounding box center [654, 643] width 384 height 245
paste div "Note to users with screen readers: Please press Alt+0 or Option+0 to deactivate…"
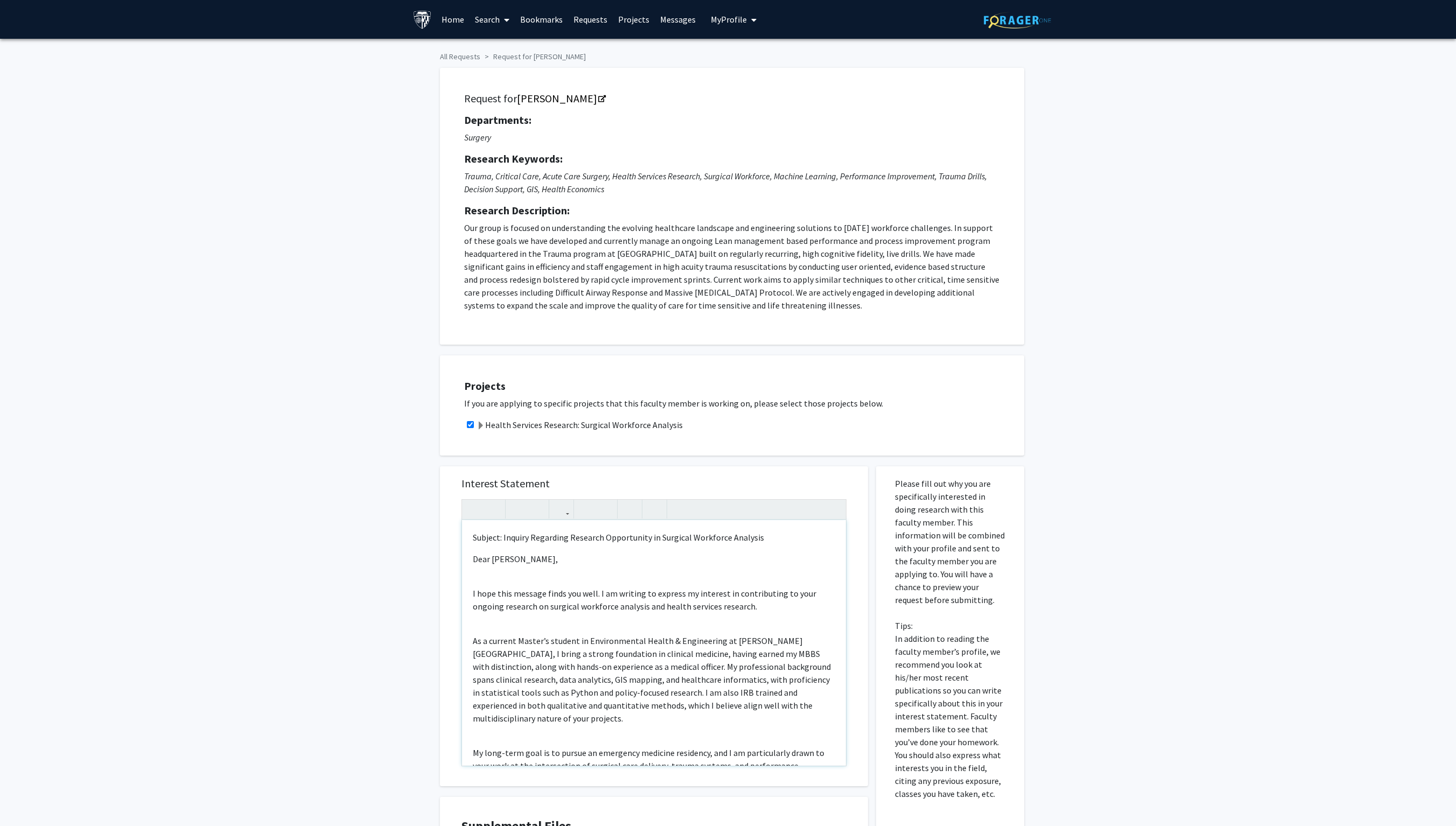
type textarea "<l>Ipsumdo: Sitamet Consectet Adipisci Elitseddoei te Incididu Utlaboree Dolore…"
click at [496, 413] on p "Dear [PERSON_NAME]," at bounding box center [654, 559] width 362 height 13
click at [490, 413] on div "Subject: Inquiry Regarding Research Opportunity in Surgical Workforce Analysis …" at bounding box center [654, 643] width 384 height 245
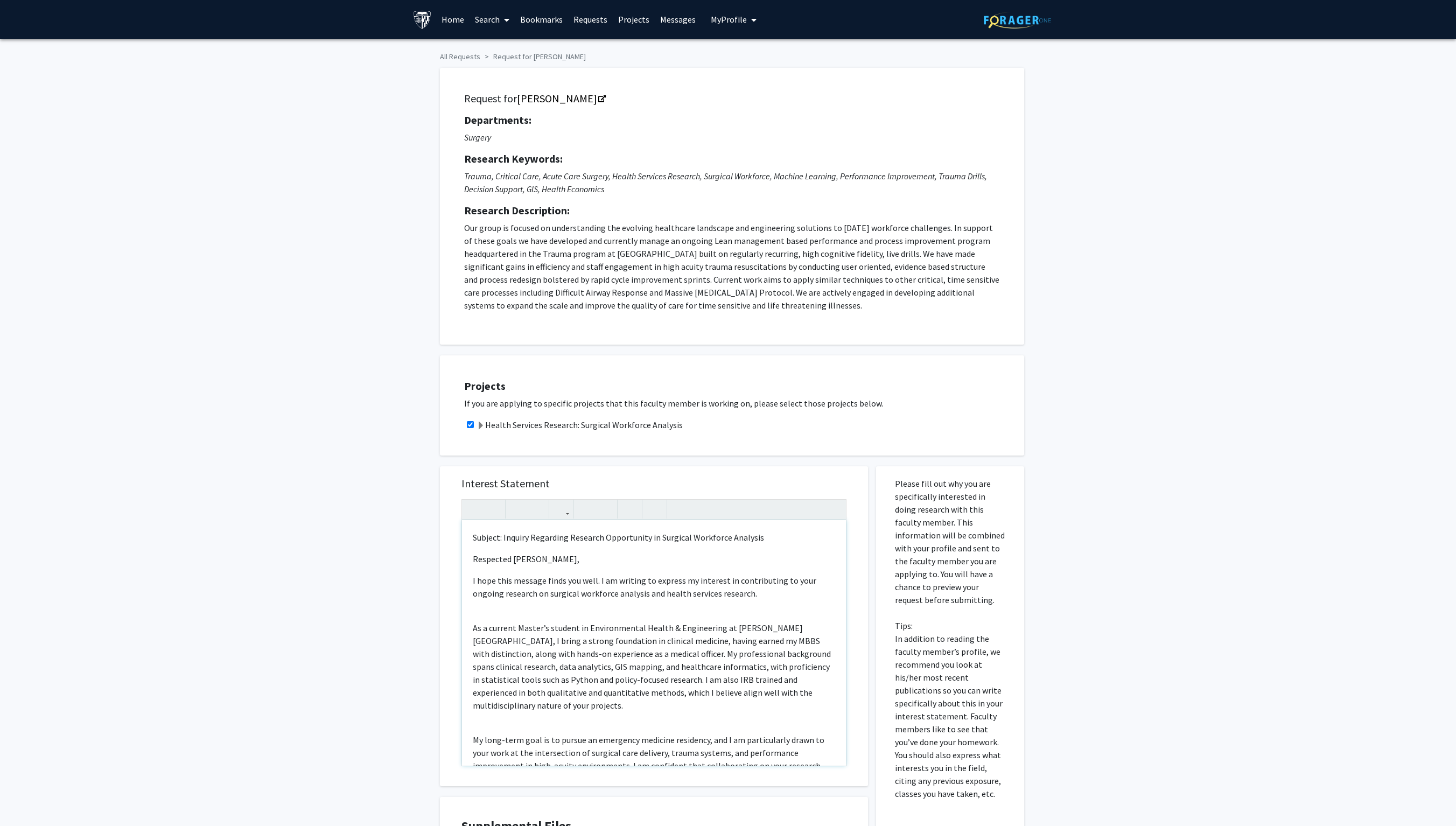
click at [473, 413] on div "Subject: Inquiry Regarding Research Opportunity in Surgical Workforce Analysis …" at bounding box center [654, 643] width 384 height 245
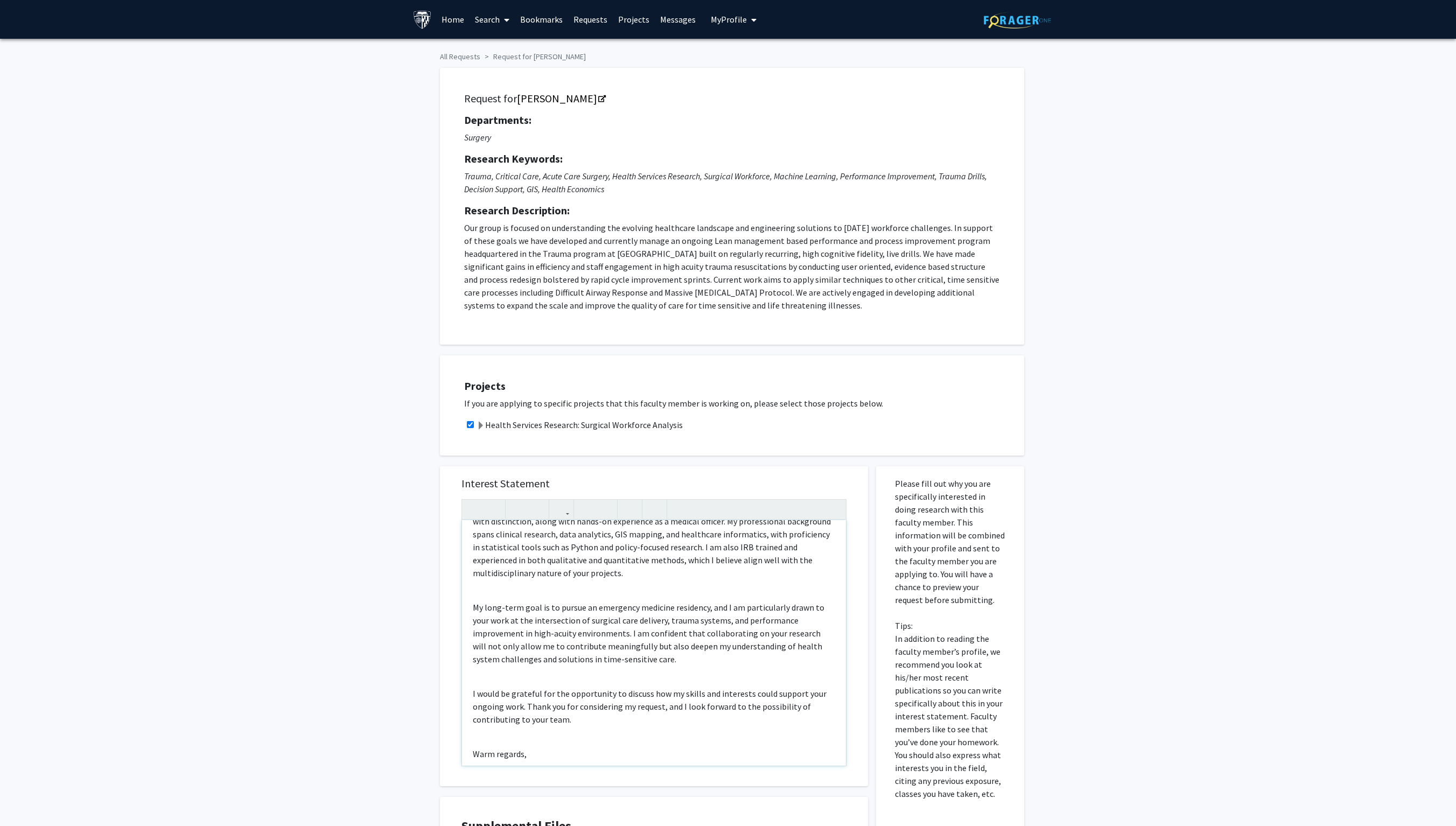
scroll to position [118, 0]
click at [473, 413] on div "Subject: Inquiry Regarding Research Opportunity in Surgical Workforce Analysis …" at bounding box center [654, 643] width 384 height 245
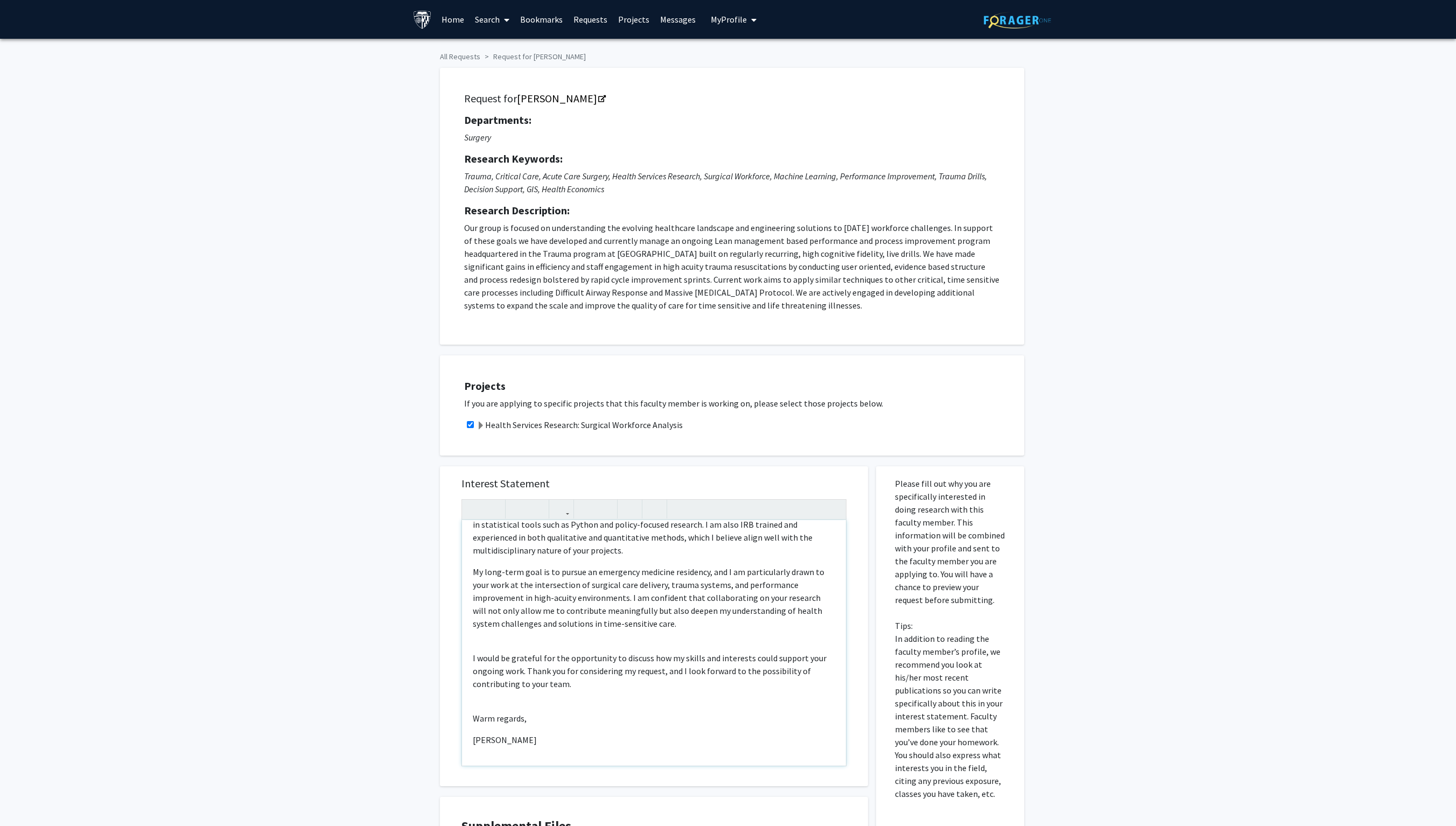
scroll to position [195, 0]
click at [473, 413] on div "Subject: Inquiry Regarding Research Opportunity in Surgical Workforce Analysis …" at bounding box center [654, 643] width 384 height 245
type textarea "<l>Ipsumdo: Sitamet Consectet Adipisci Elitseddoei te Incididu Utlaboree Dolore…"
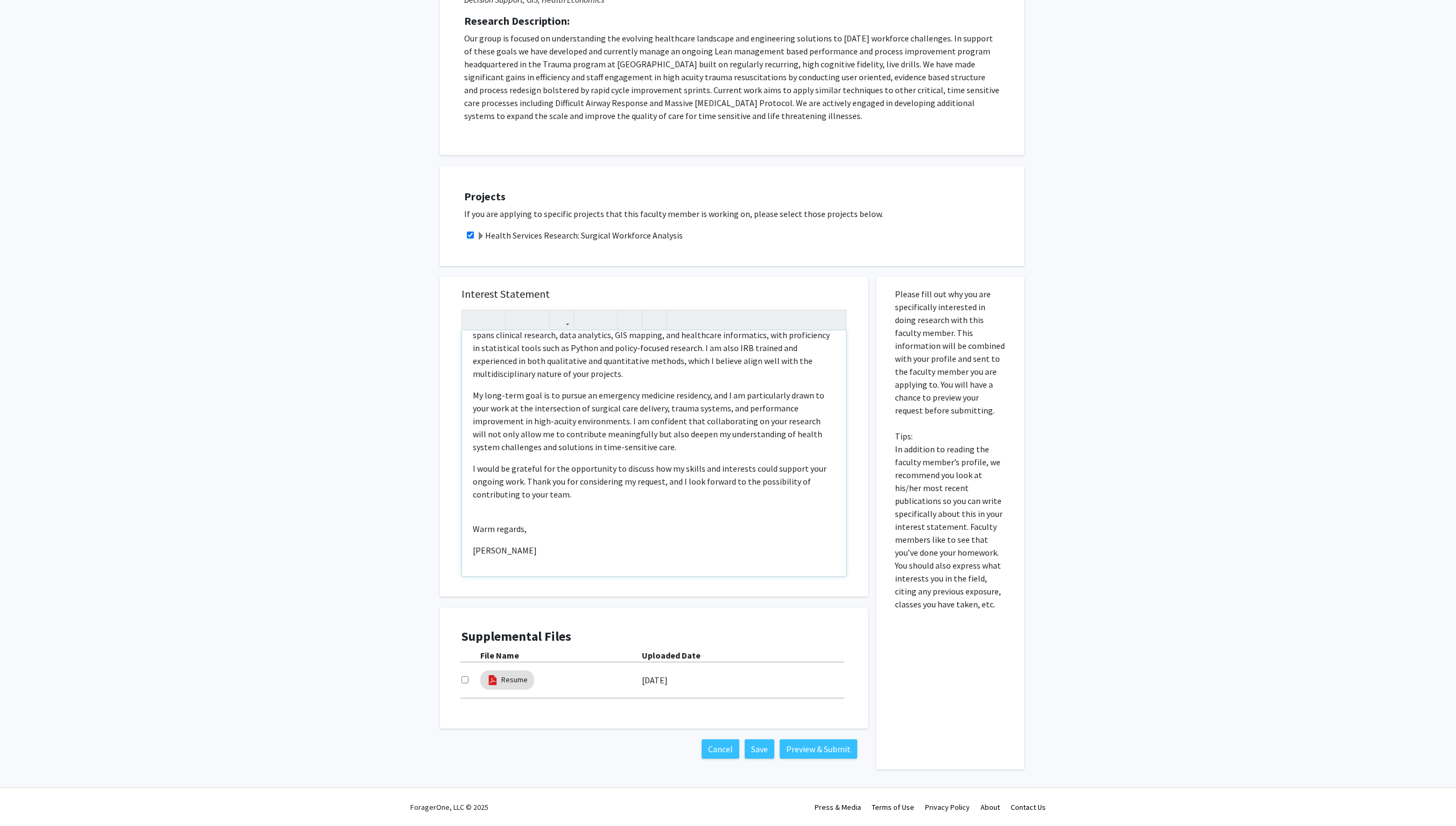
scroll to position [248, 0]
click at [496, 413] on img at bounding box center [492, 680] width 12 height 12
click at [528, 413] on link "Resume" at bounding box center [515, 680] width 27 height 11
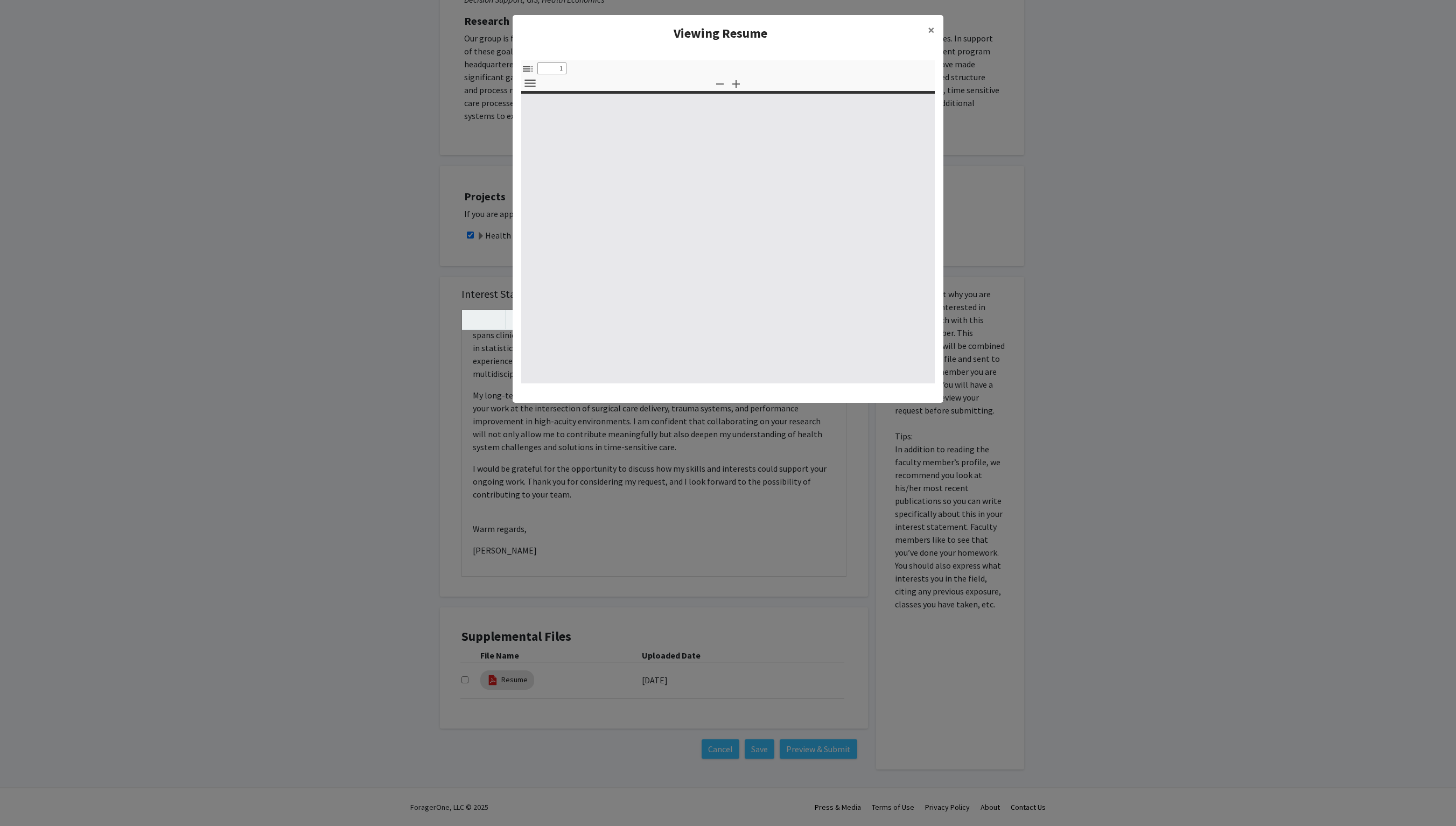
select select "custom"
type input "0"
select select "custom"
type input "1"
select select "auto"
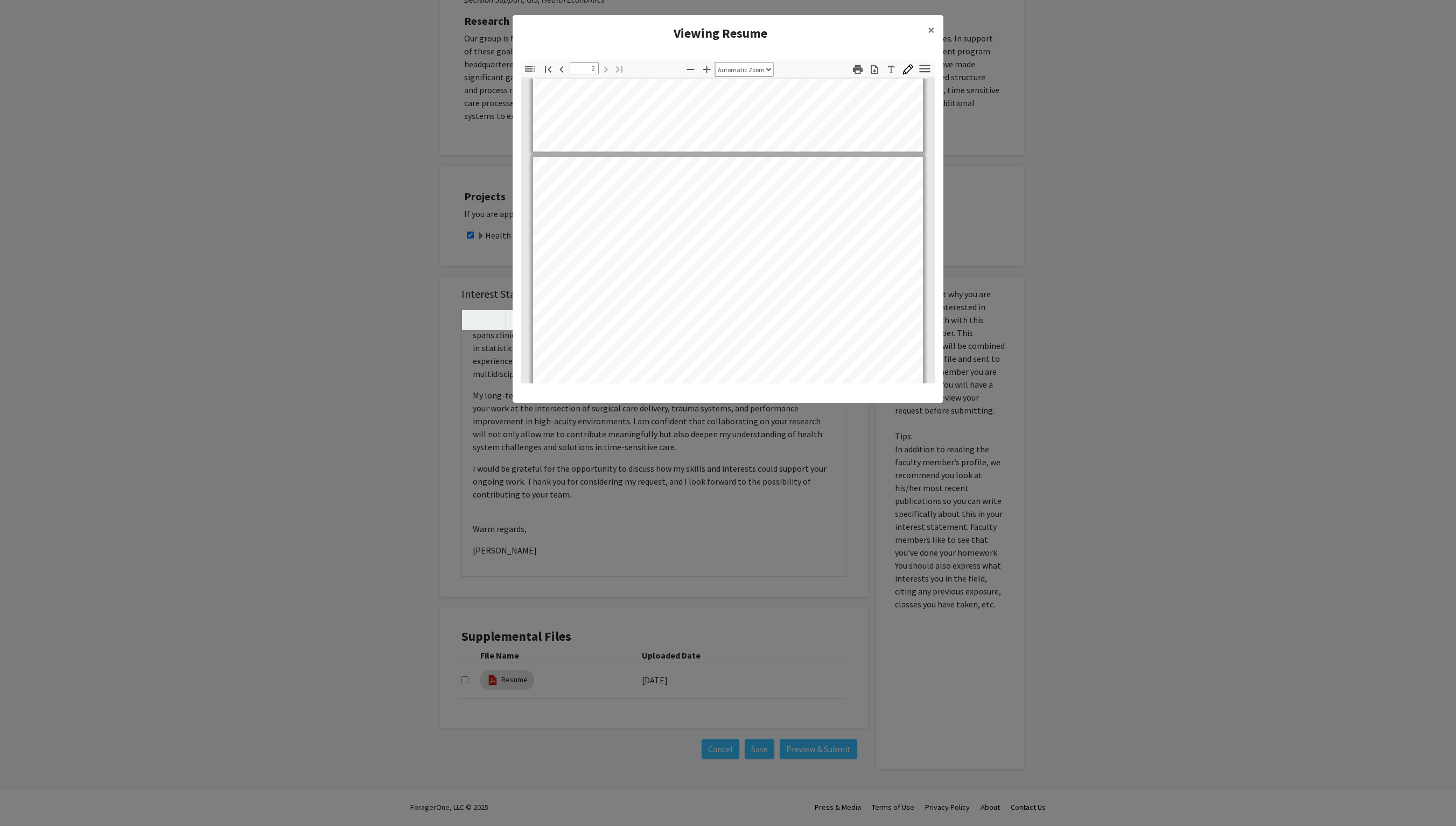
type input "1"
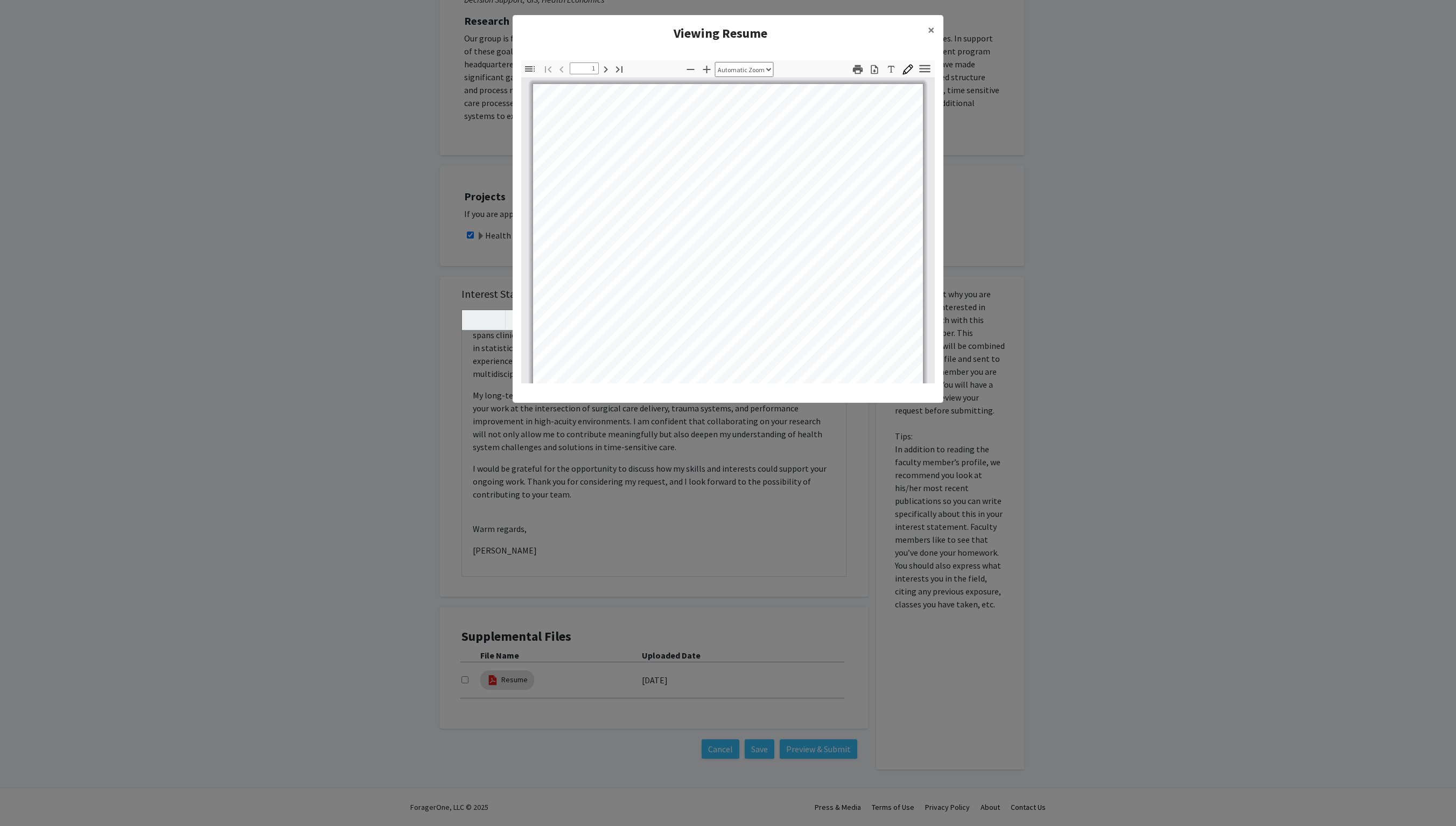
scroll to position [0, 0]
click at [728, 30] on span "×" at bounding box center [931, 30] width 7 height 16
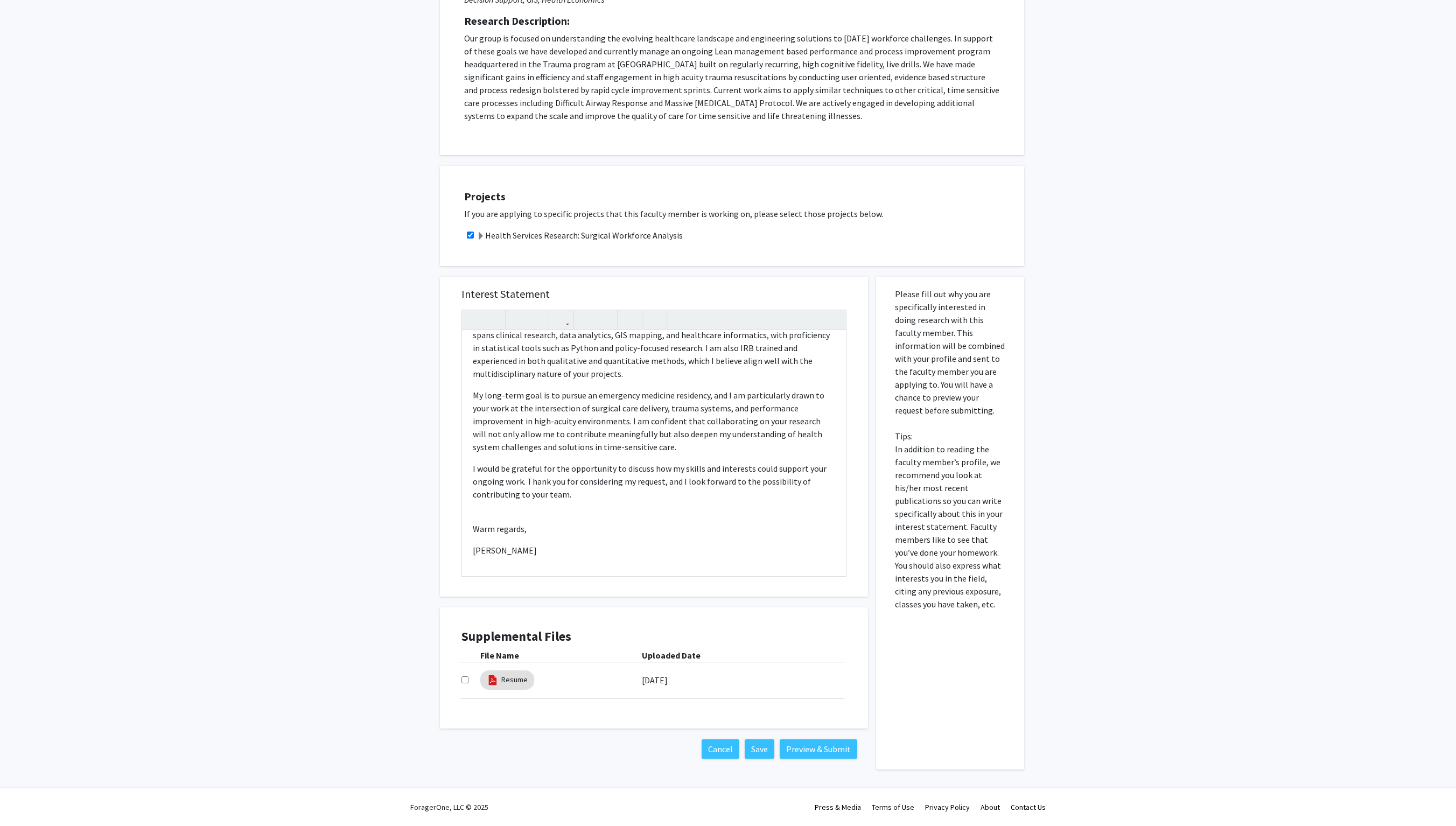
click at [462, 413] on input "checkbox" at bounding box center [465, 679] width 7 height 7
click at [464, 413] on input "checkbox" at bounding box center [465, 679] width 7 height 7
checkbox input "false"
click at [517, 413] on link "Resume" at bounding box center [515, 680] width 27 height 11
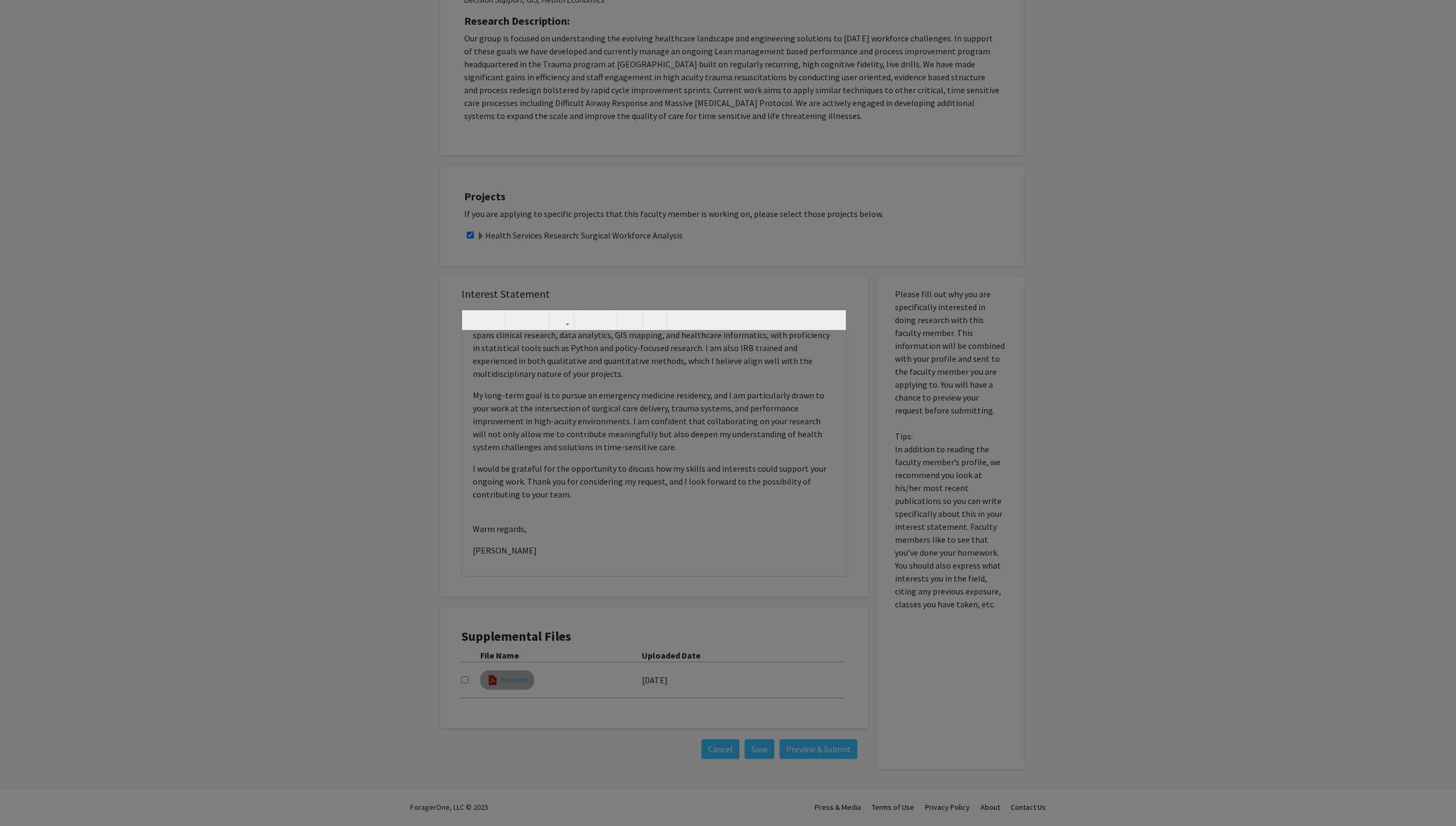
select select "custom"
type input "1"
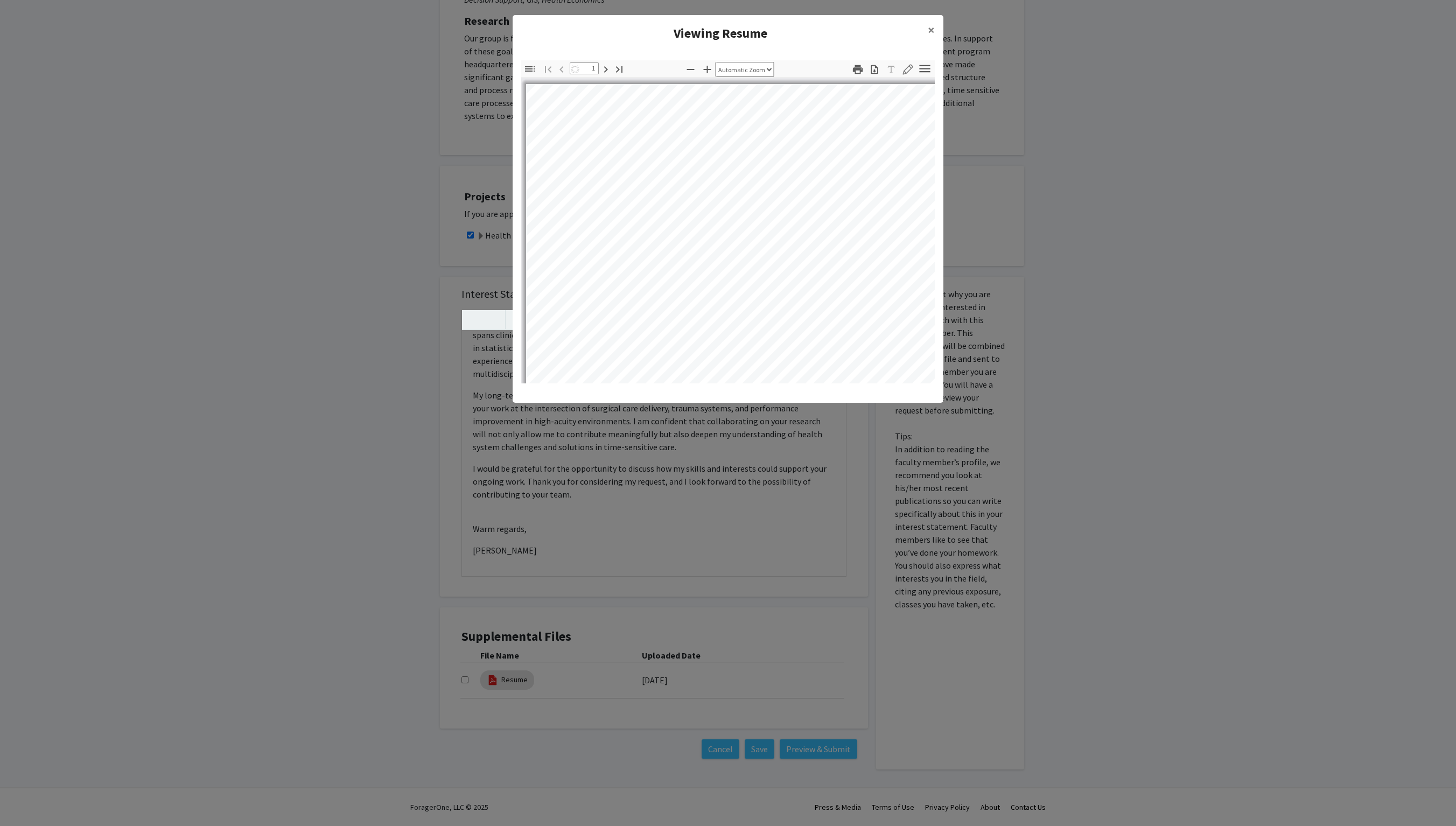
select select "auto"
click at [534, 78] on pdf-toggle-sidebar "Toggle Sidebar" at bounding box center [532, 69] width 16 height 18
click at [533, 70] on icon "button" at bounding box center [530, 69] width 13 height 13
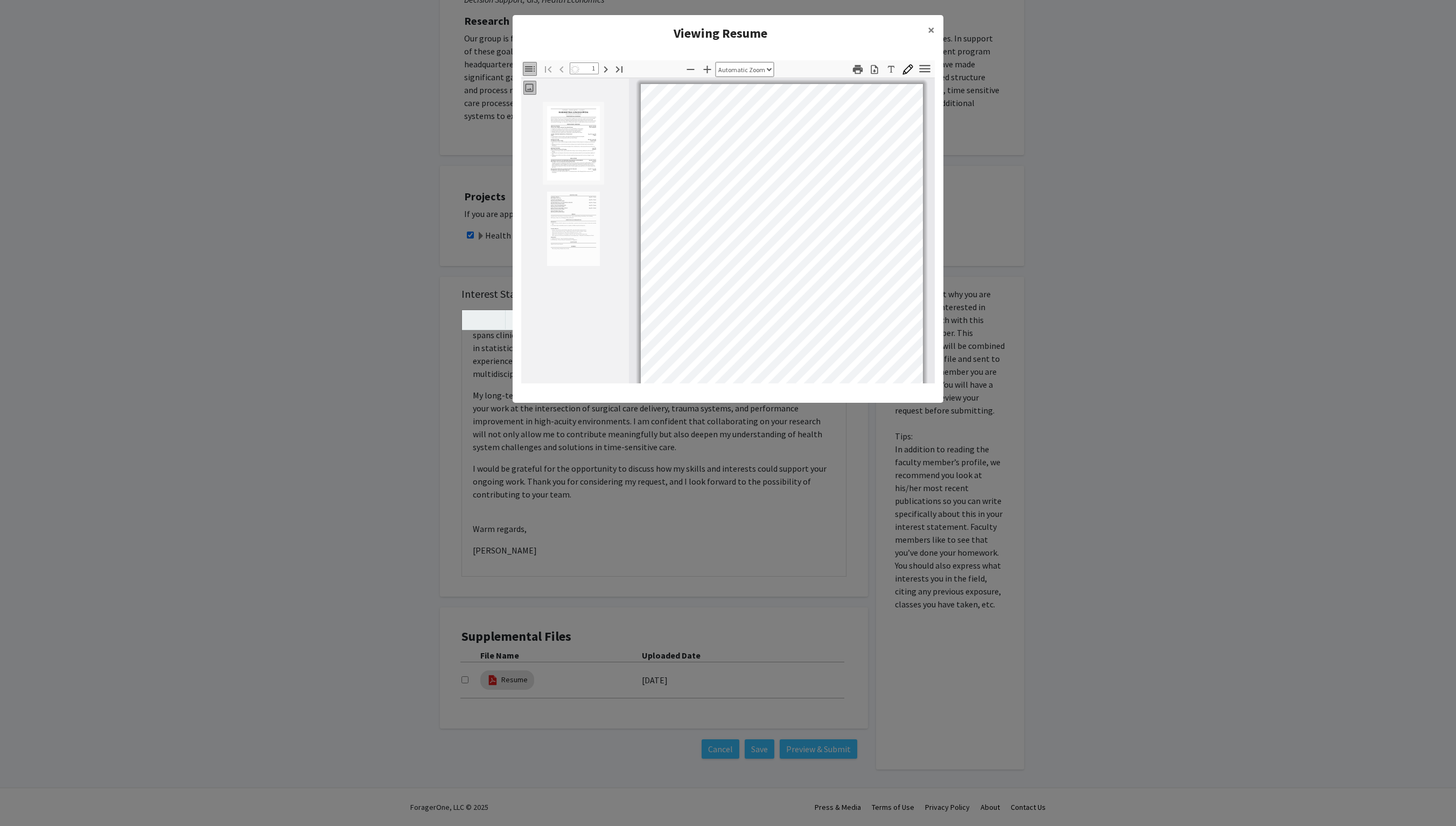
scroll to position [1, 0]
click at [728, 73] on icon "button" at bounding box center [925, 68] width 15 height 15
click at [728, 28] on span "×" at bounding box center [931, 30] width 7 height 16
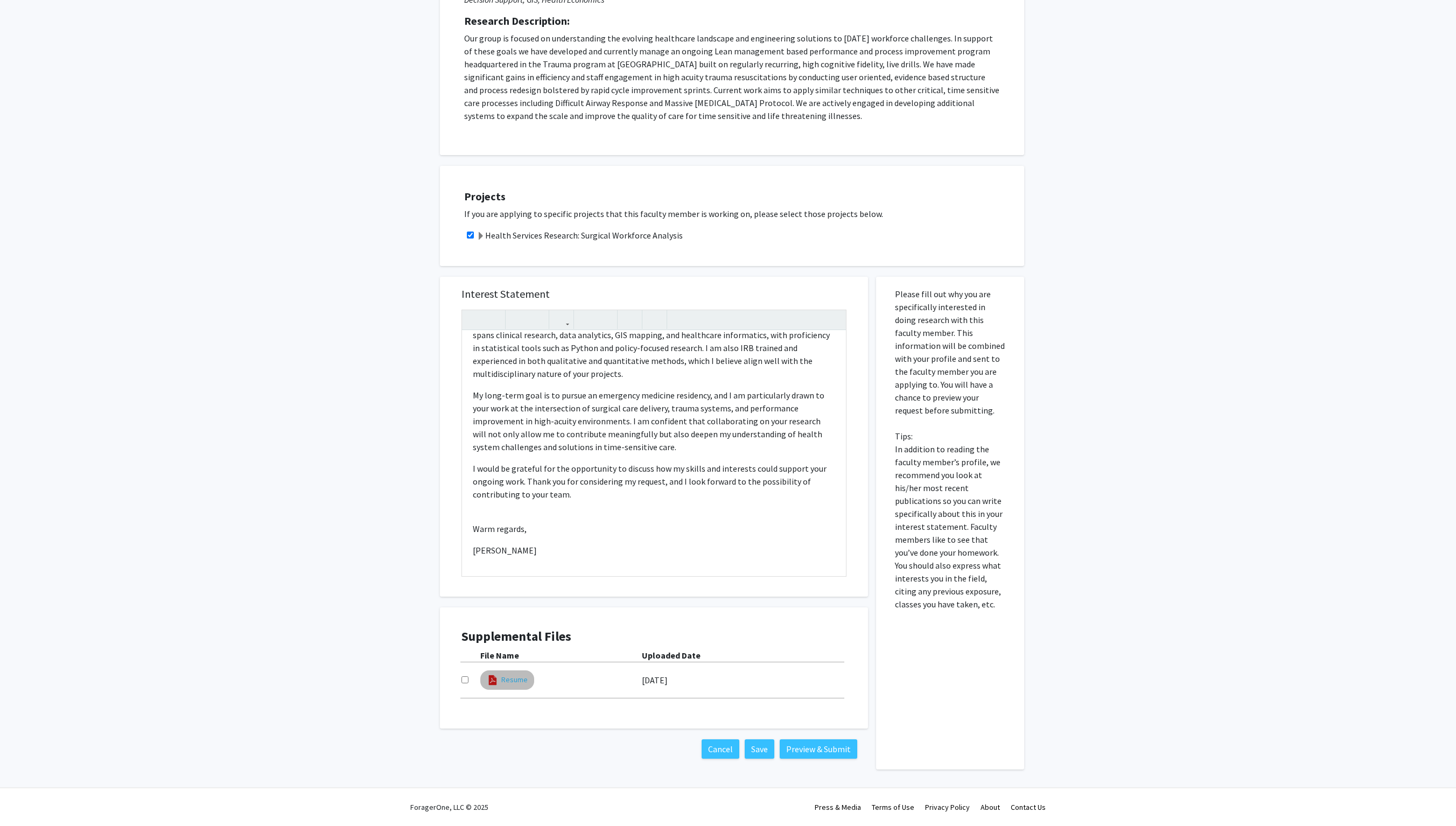
click at [511, 413] on link "Resume" at bounding box center [515, 680] width 27 height 11
select select "custom"
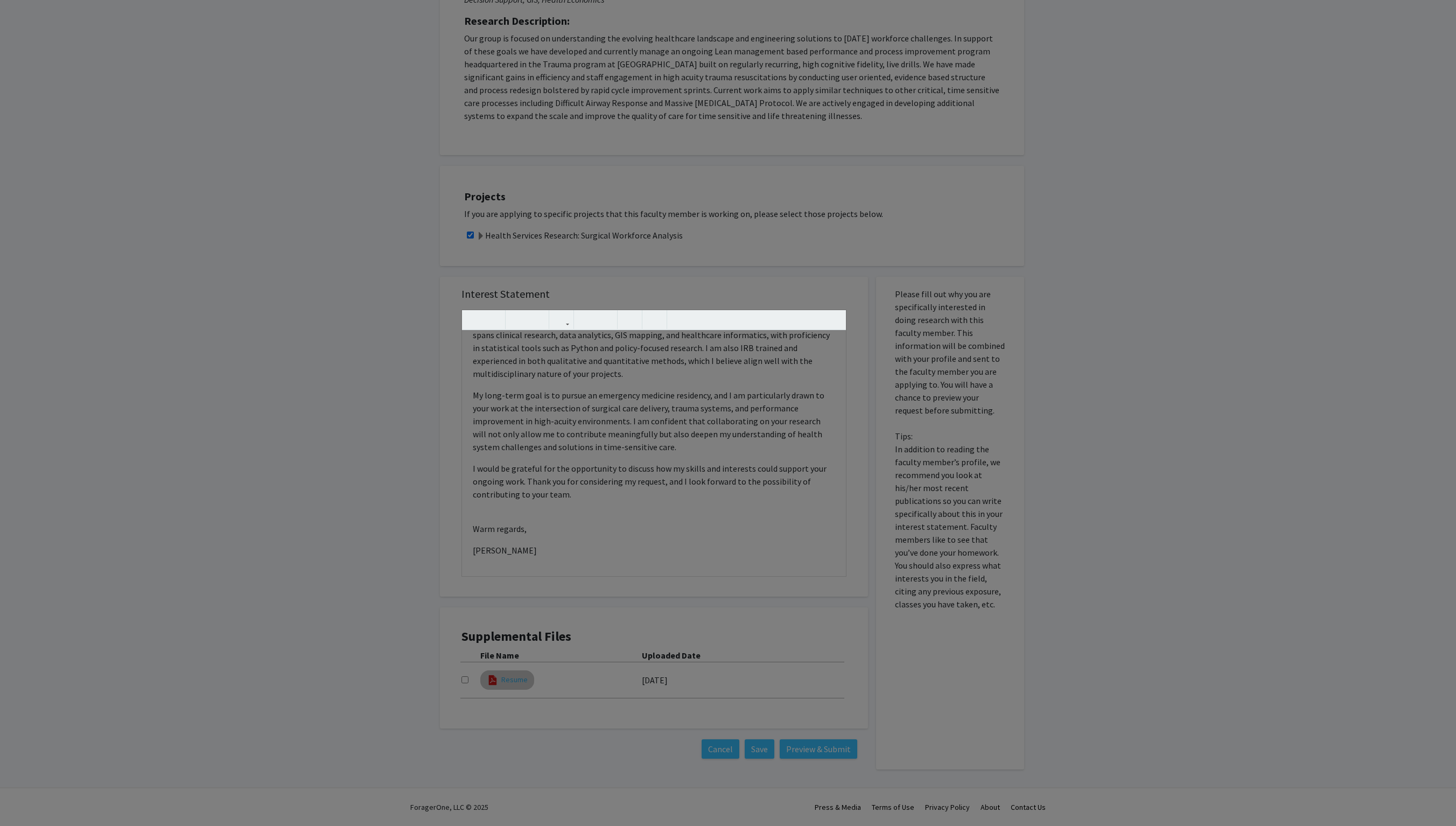
type input "0"
select select "custom"
type input "1"
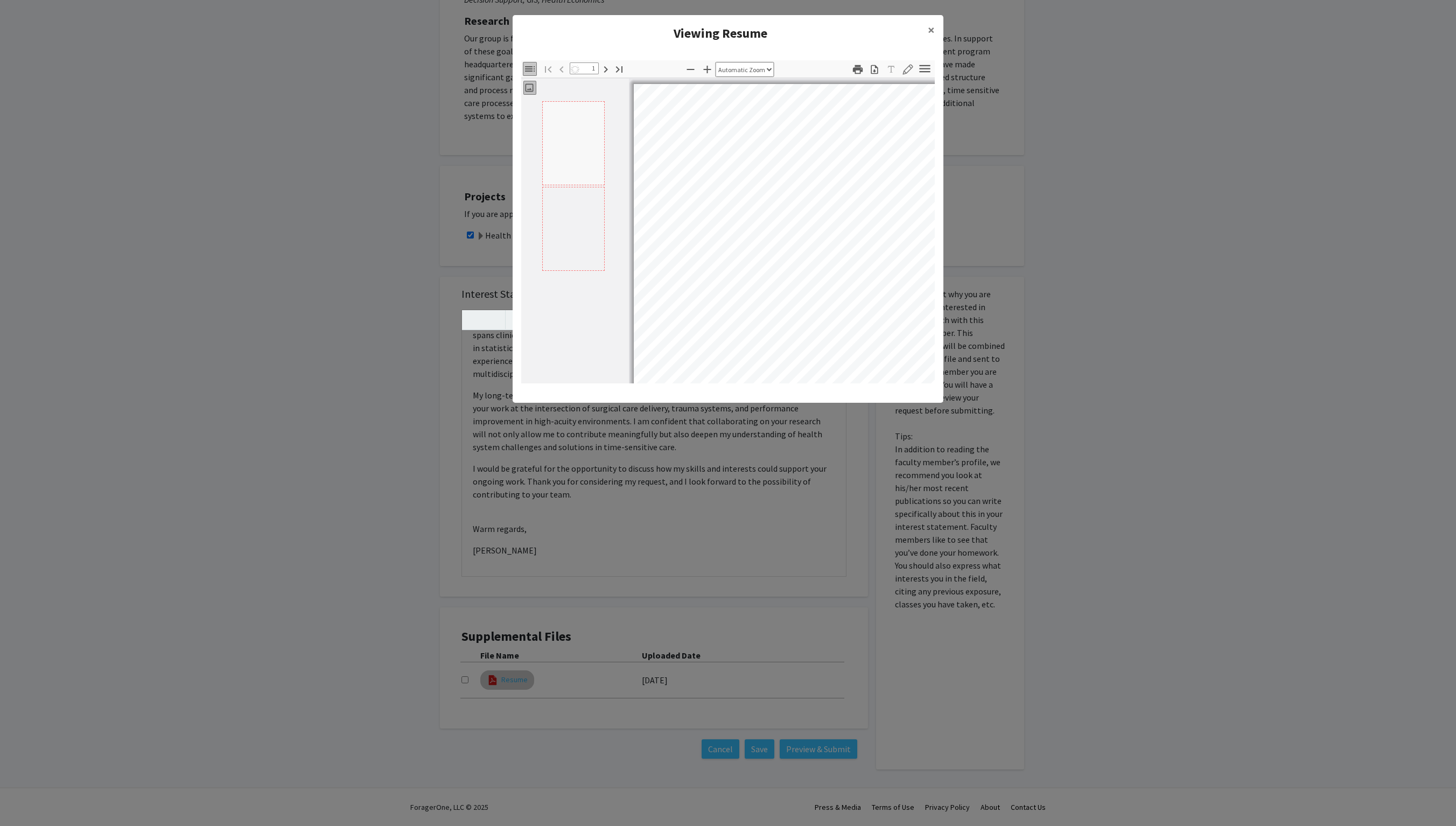
select select "auto"
click at [728, 37] on span "×" at bounding box center [931, 30] width 7 height 16
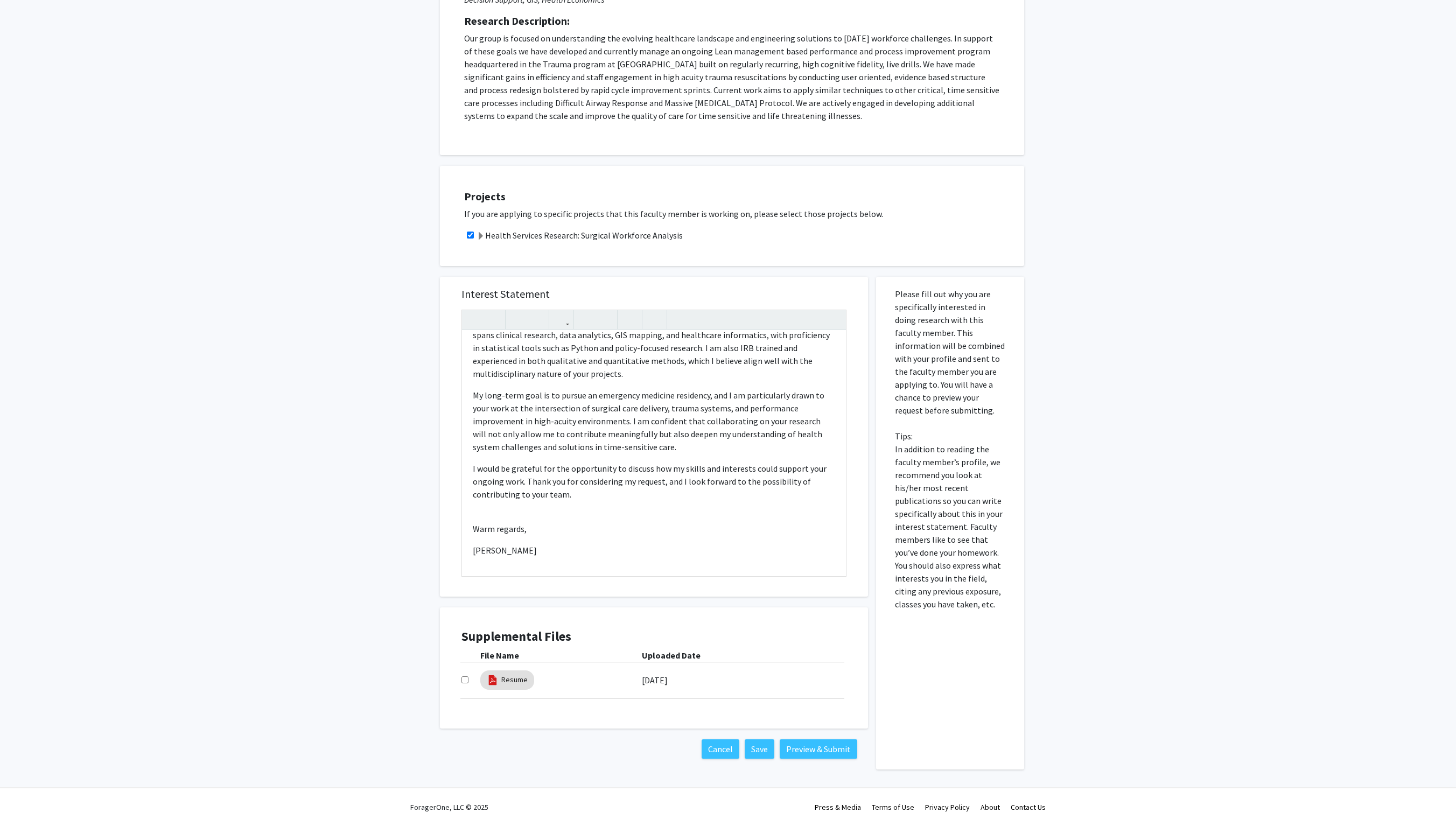
click at [464, 413] on input "checkbox" at bounding box center [465, 679] width 7 height 7
checkbox input "true"
click at [728, 413] on button "Preview & Submit" at bounding box center [818, 749] width 78 height 20
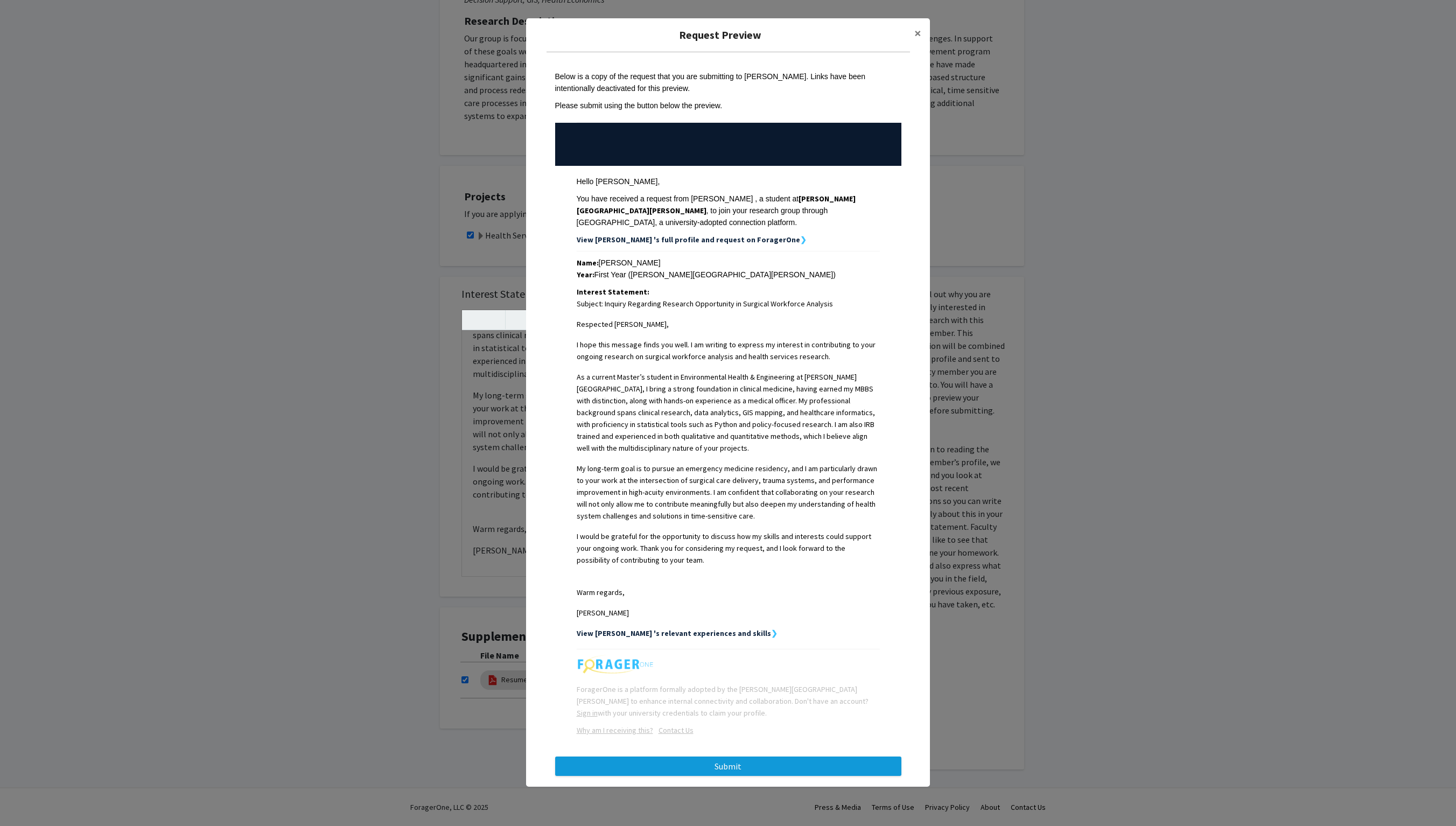
scroll to position [84, 0]
click at [728, 413] on button "Submit" at bounding box center [728, 766] width 346 height 20
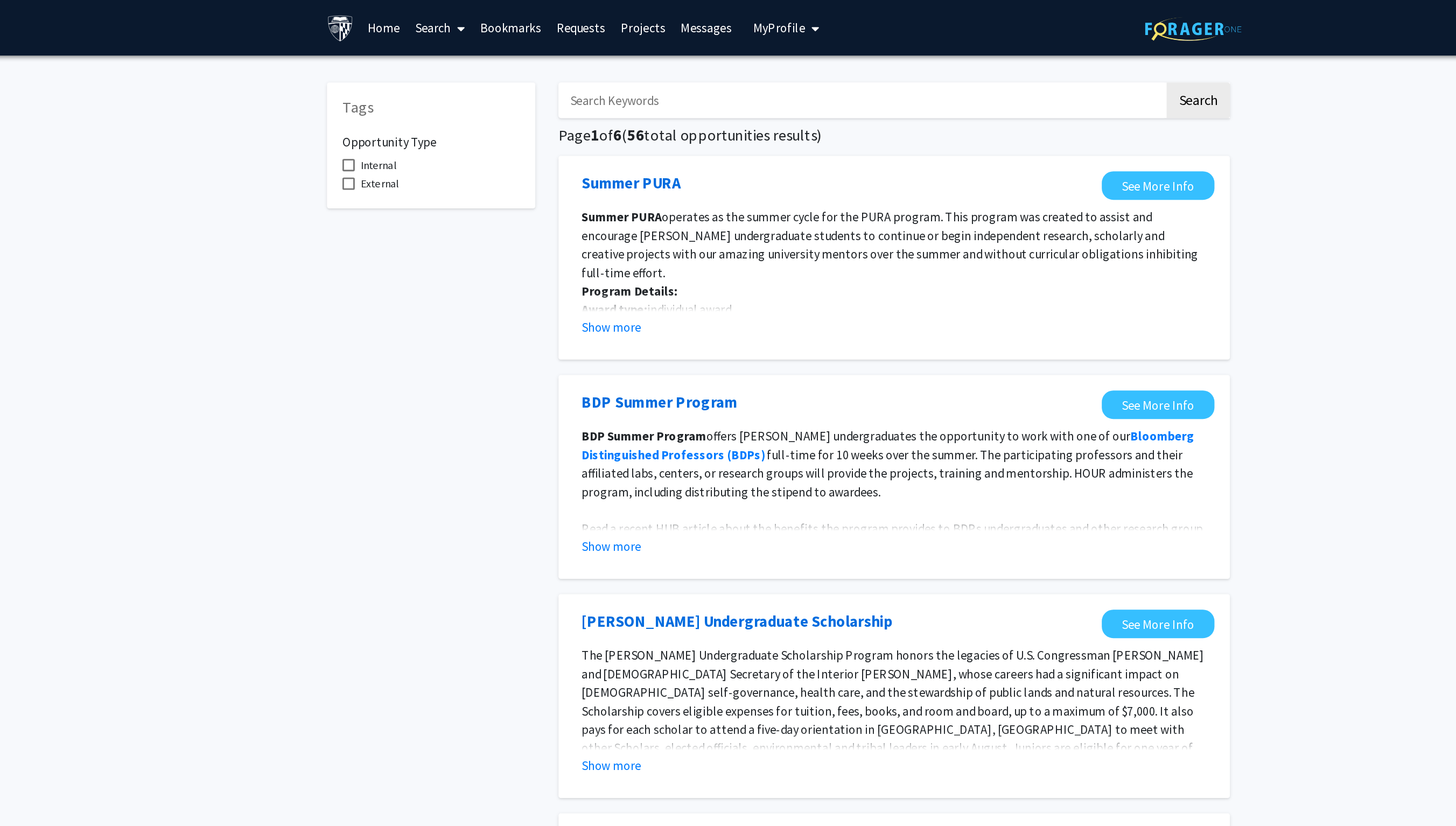
click at [470, 18] on link "Search" at bounding box center [492, 20] width 46 height 38
click at [470, 49] on span "Faculty/Staff" at bounding box center [509, 49] width 79 height 21
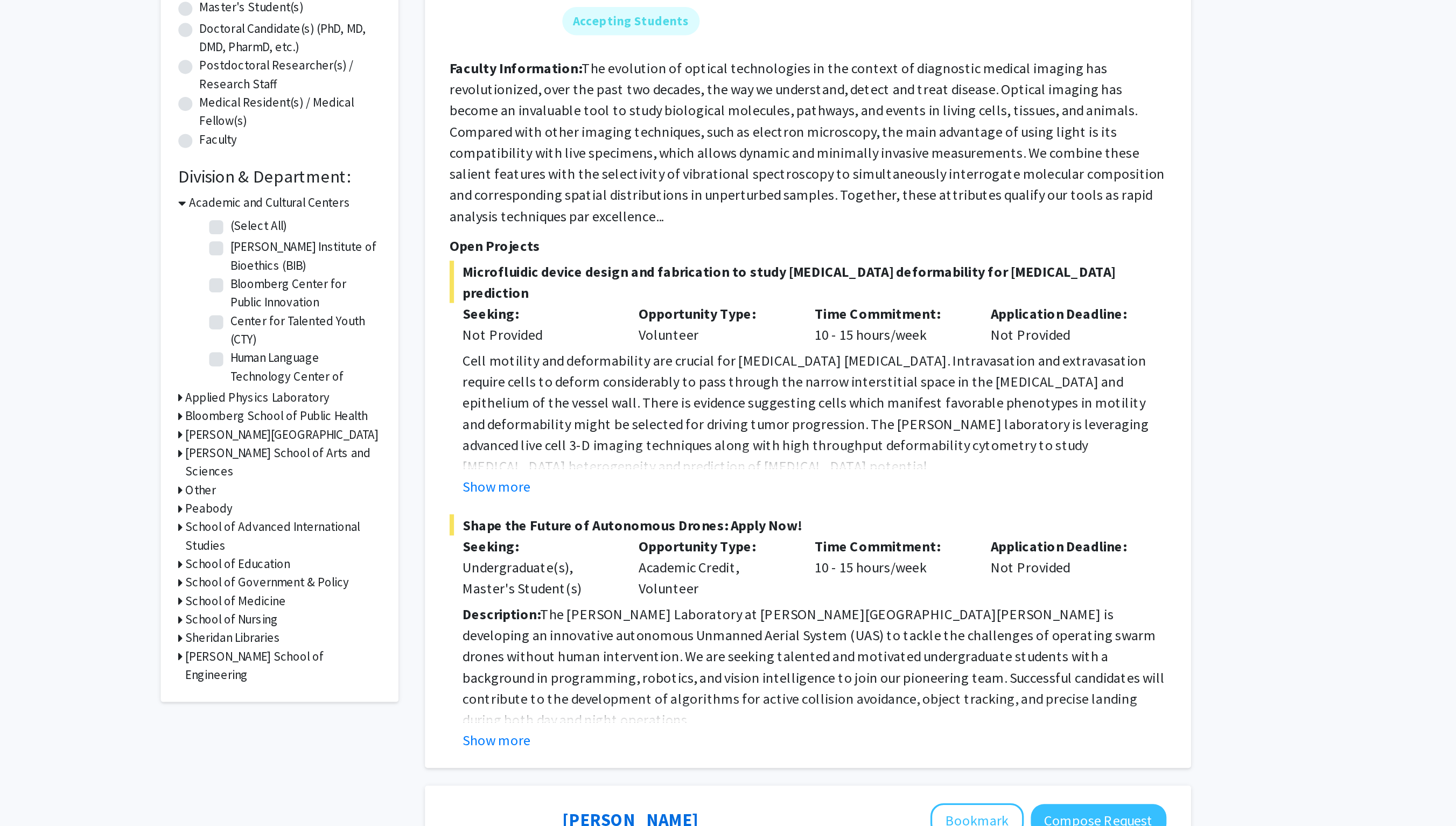
click at [428, 479] on h3 "Bloomberg School of Public Health" at bounding box center [484, 485] width 111 height 11
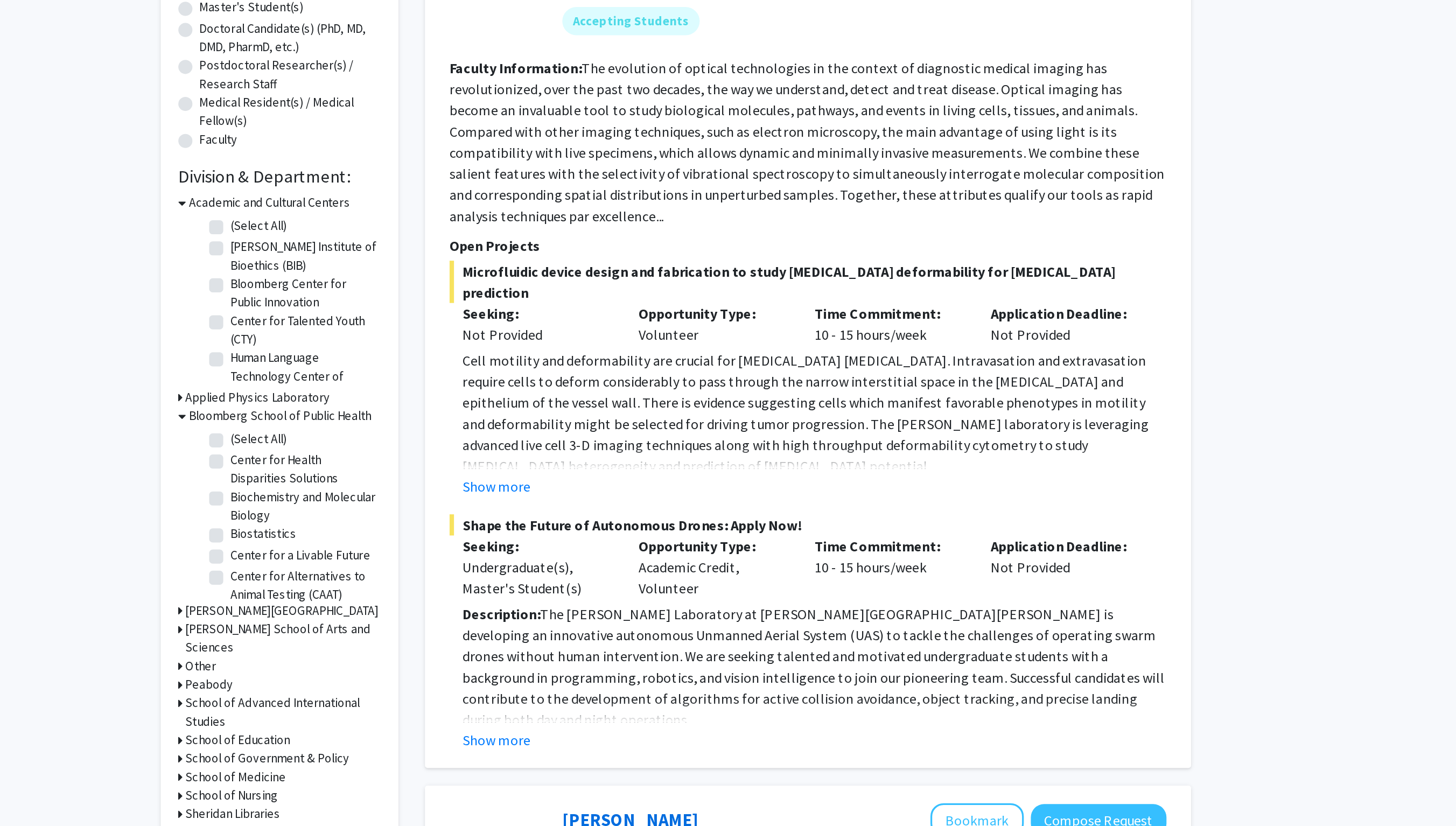
click at [456, 493] on label "(Select All)" at bounding box center [473, 499] width 35 height 11
click at [456, 493] on input "(Select All)" at bounding box center [459, 496] width 7 height 7
checkbox input "true"
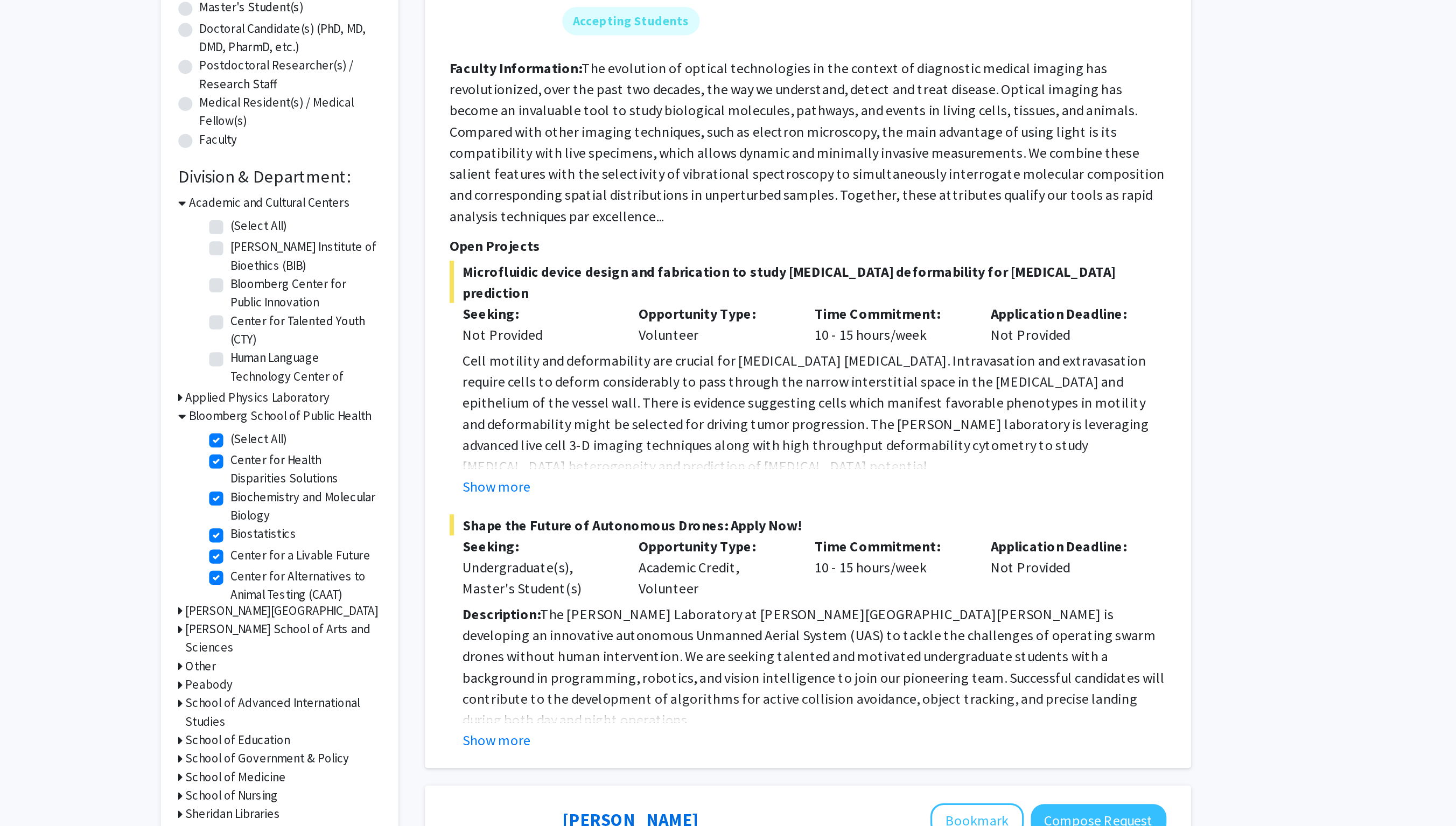
checkbox input "true"
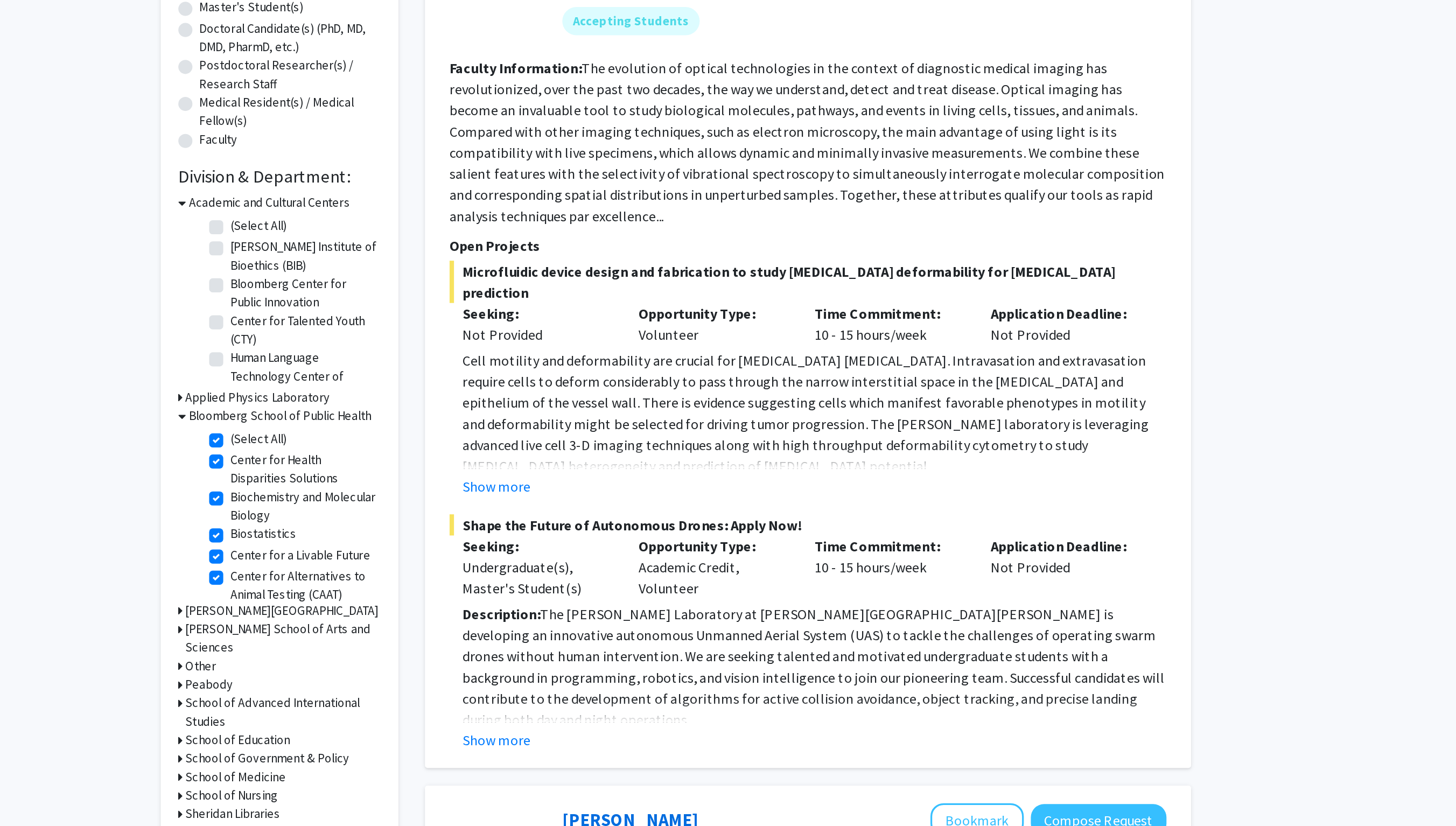
checkbox input "true"
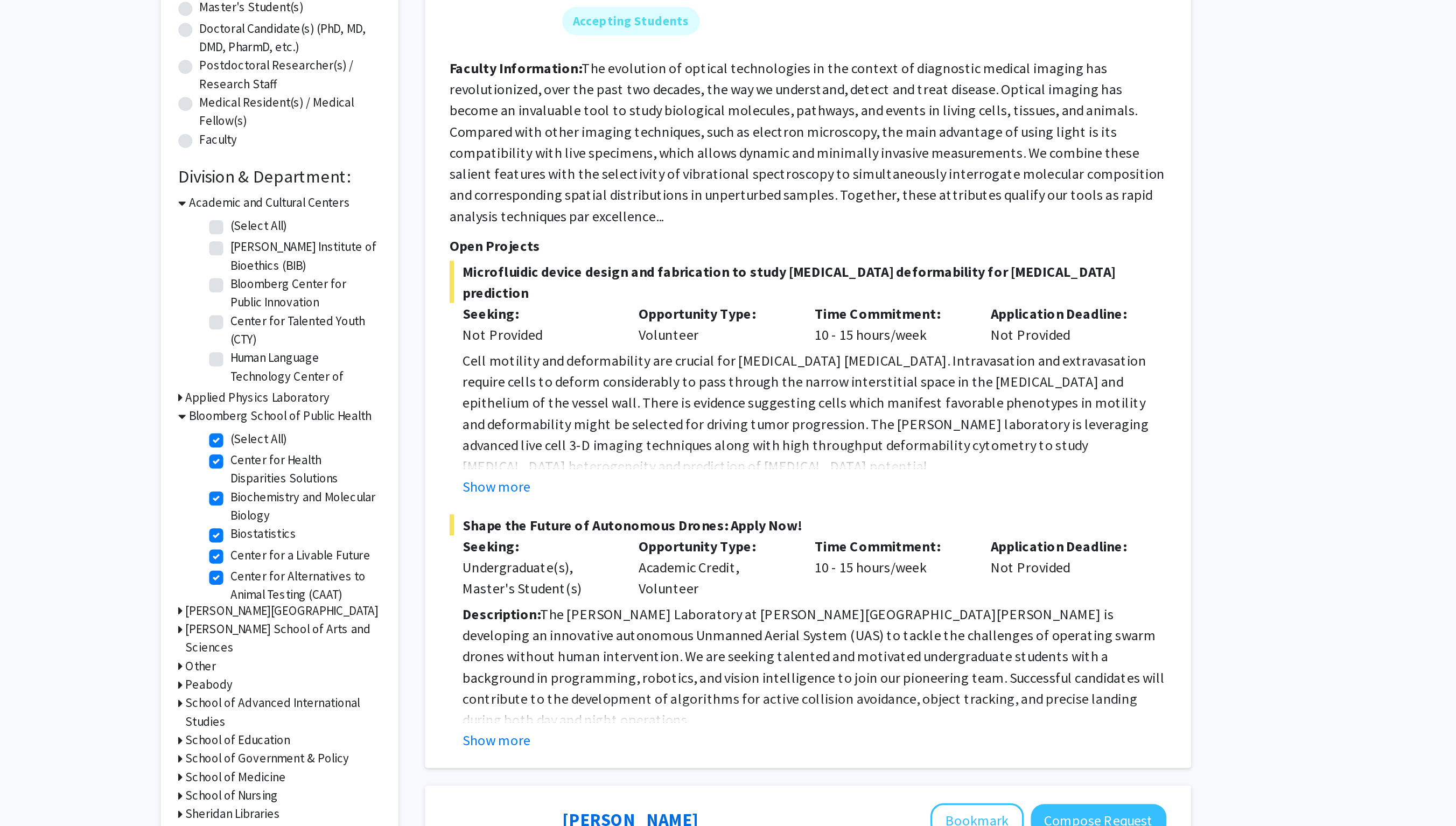
checkbox input "true"
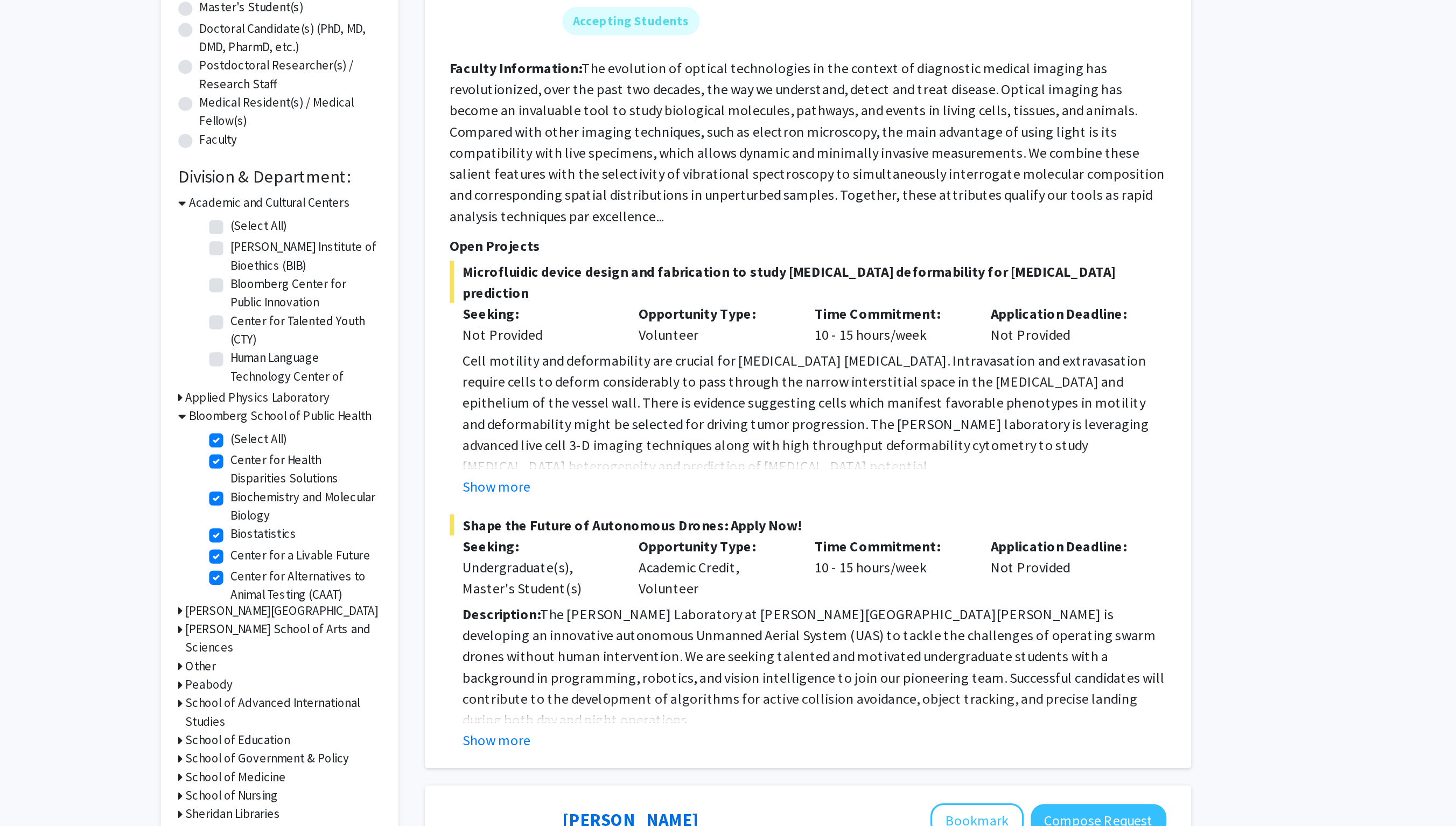
checkbox input "true"
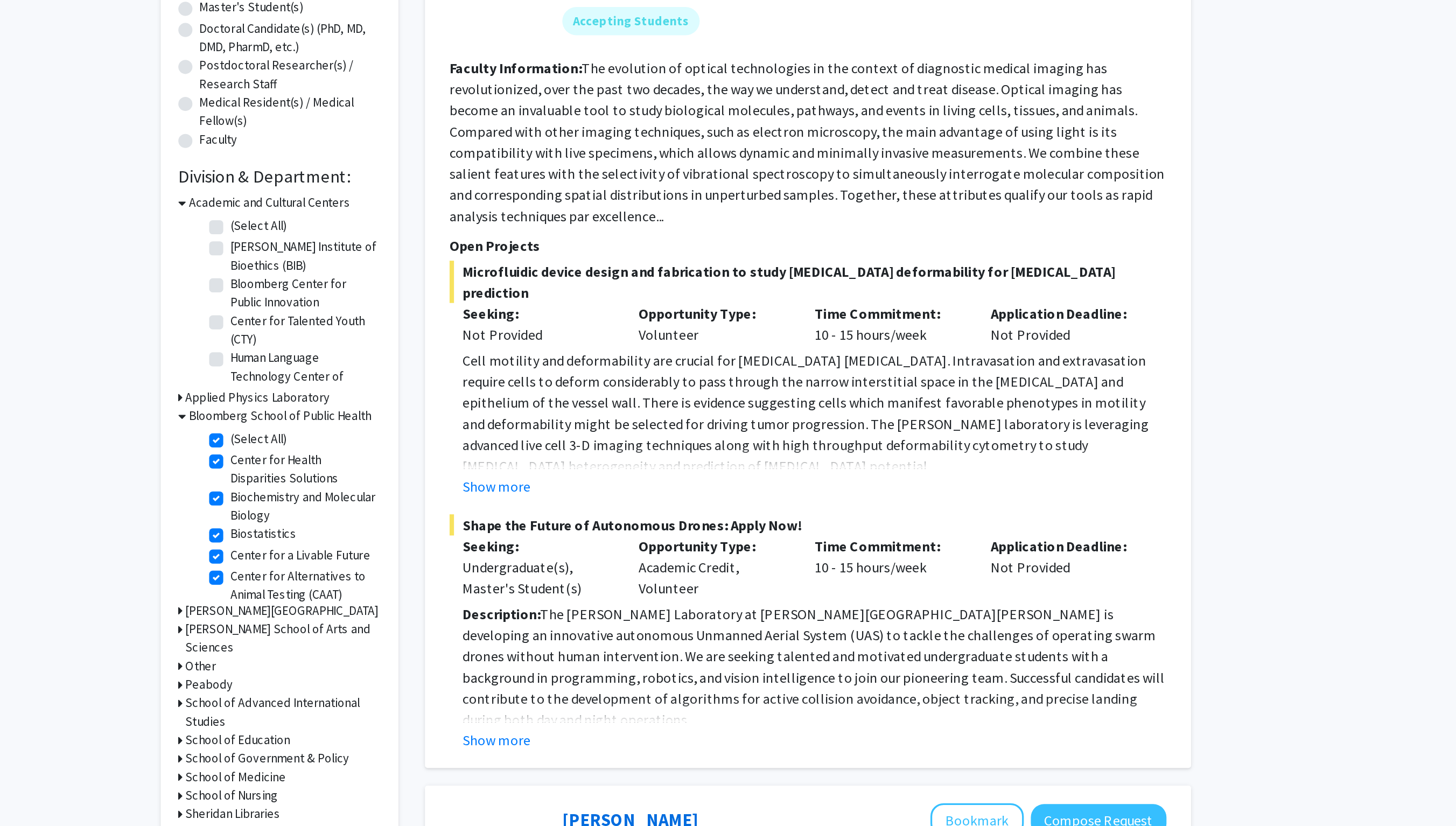
checkbox input "true"
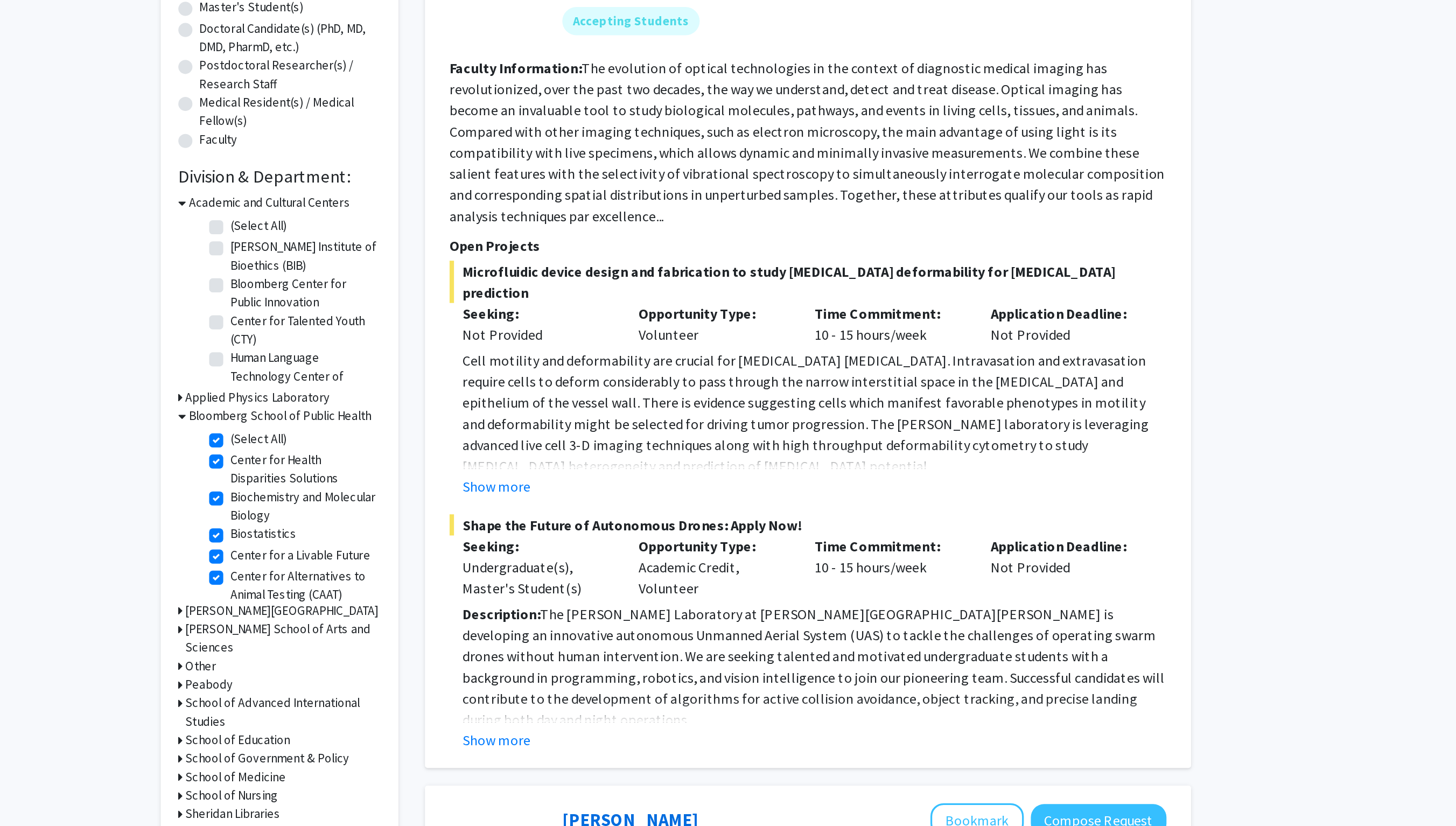
checkbox input "true"
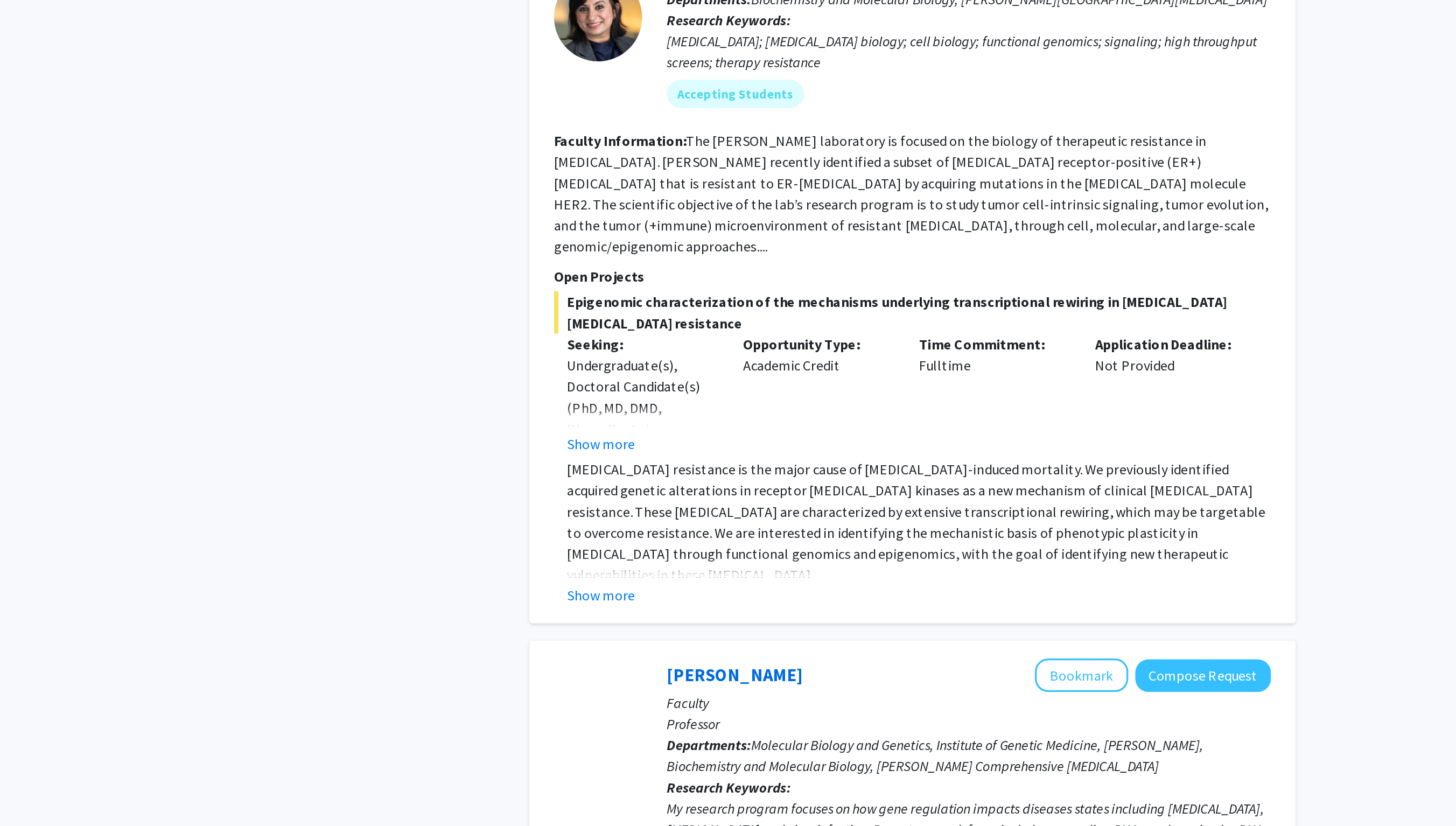
scroll to position [303, 0]
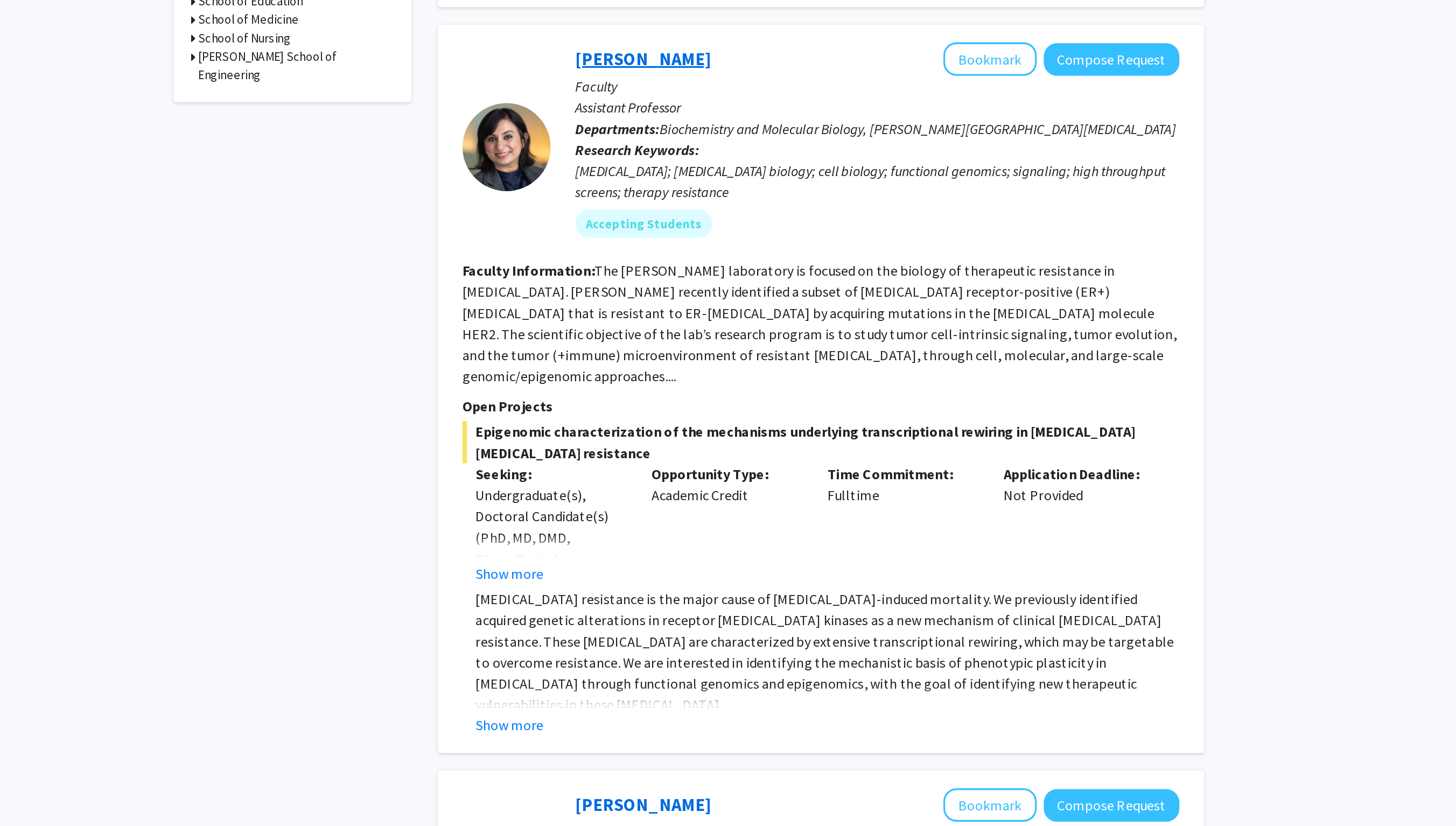
click at [659, 267] on link "Utthara Nayar" at bounding box center [700, 273] width 83 height 13
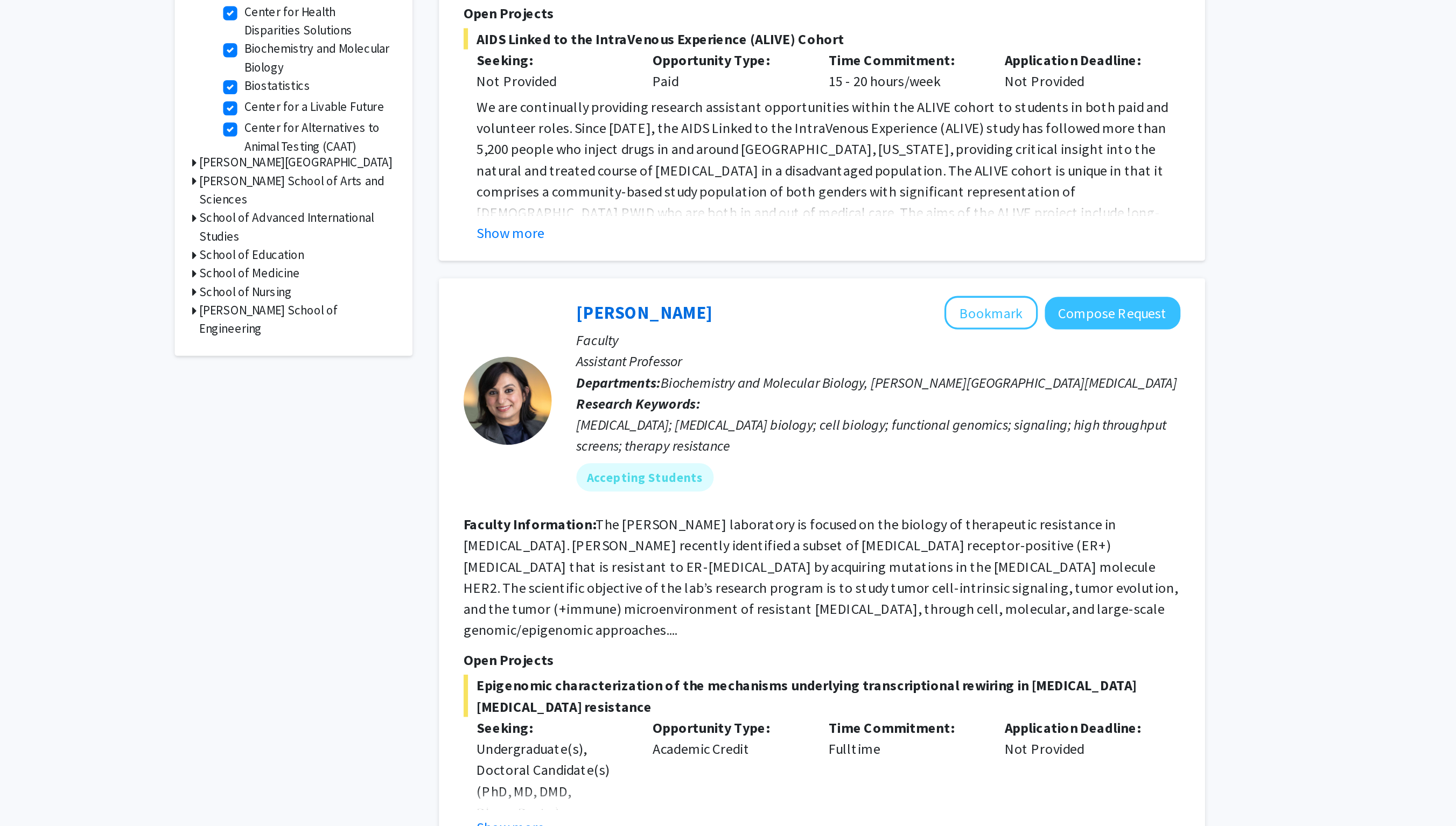
scroll to position [284, 0]
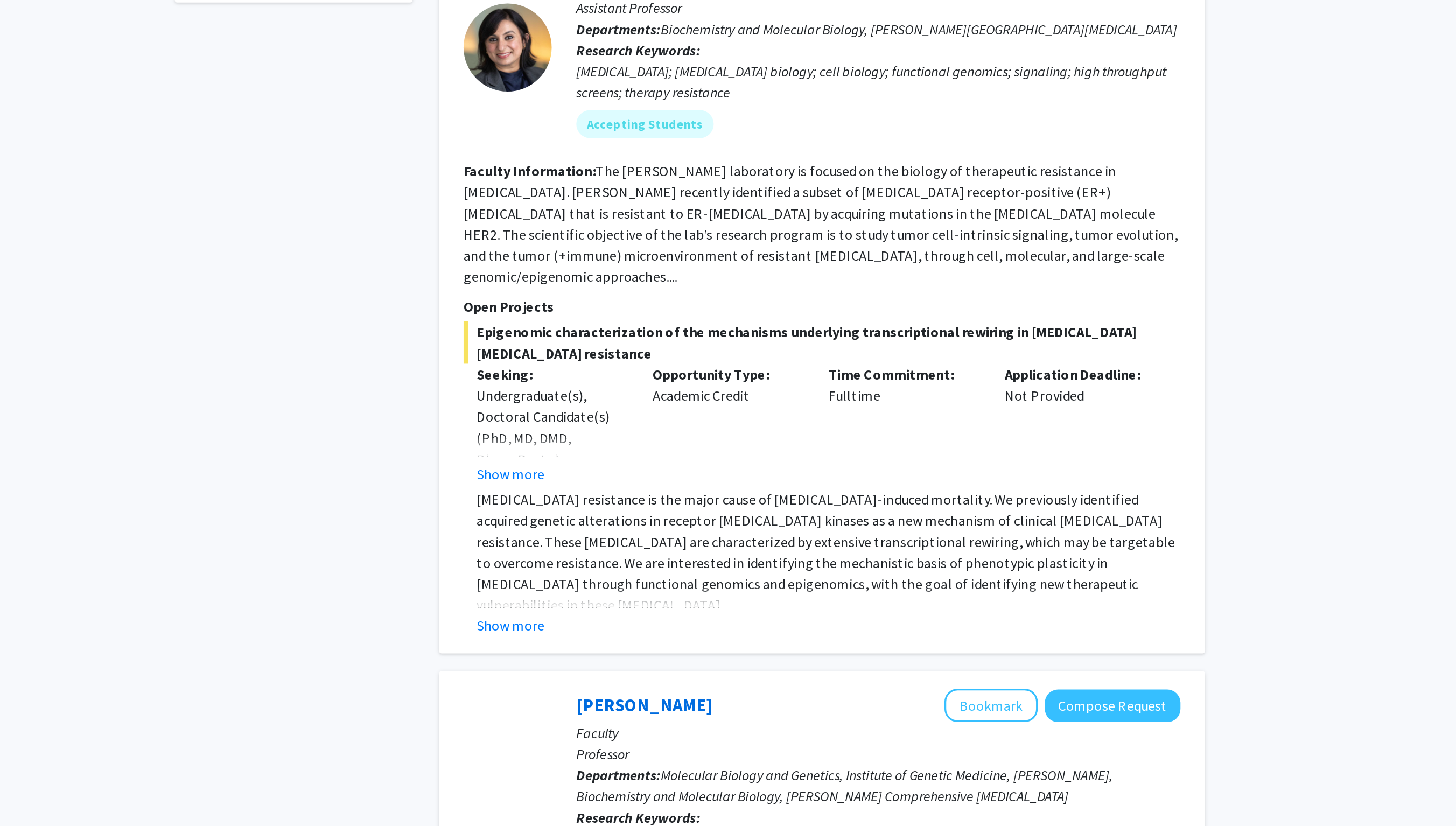
click at [659, 343] on b "Research Keywords:" at bounding box center [697, 348] width 76 height 11
click at [590, 514] on span "Epigenomic characterization of the mechanisms underlying transcriptional rewiri…" at bounding box center [809, 526] width 438 height 26
click at [659, 285] on link "Utthara Nayar" at bounding box center [700, 291] width 83 height 13
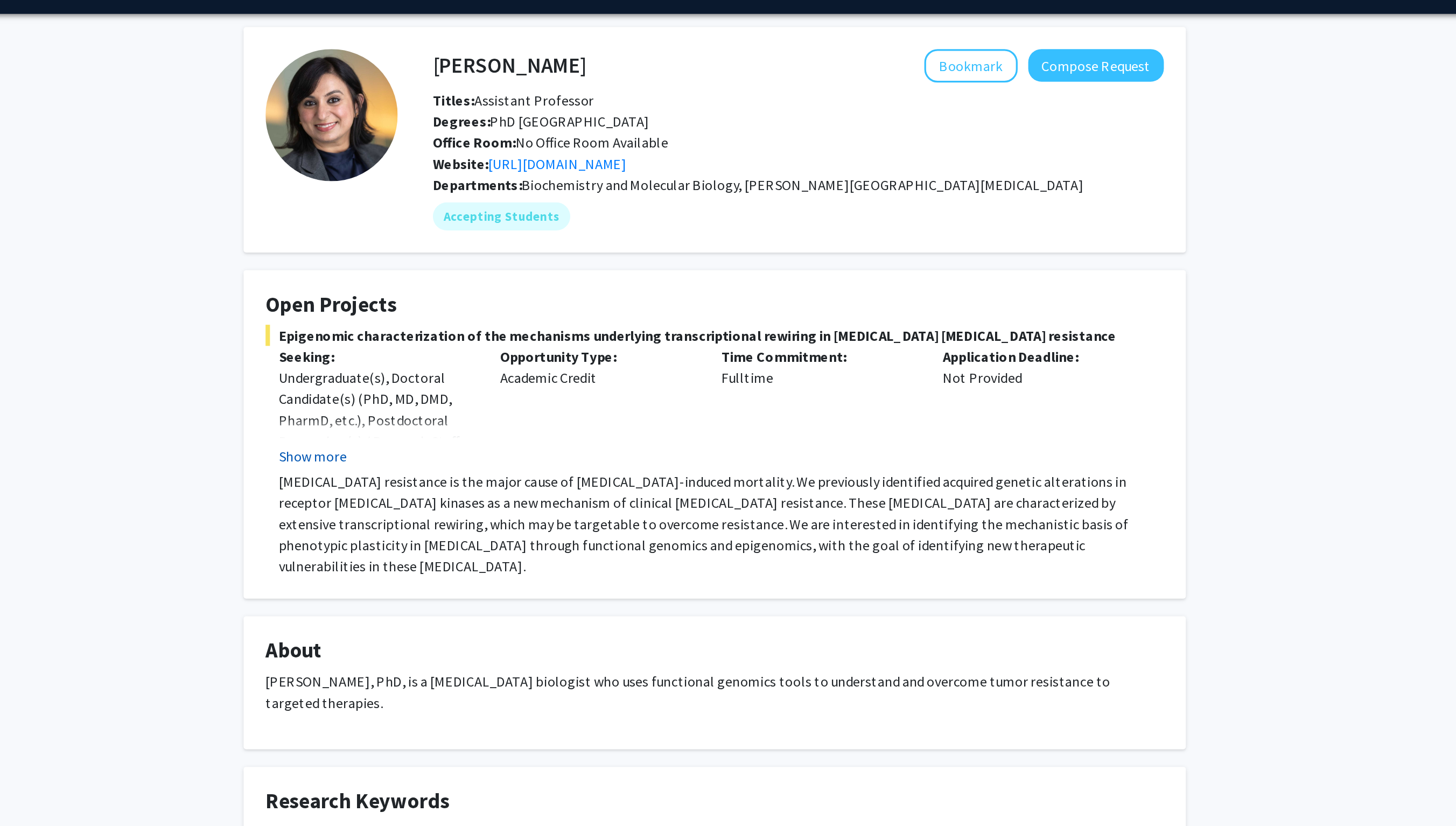
click at [462, 303] on button "Show more" at bounding box center [482, 309] width 42 height 13
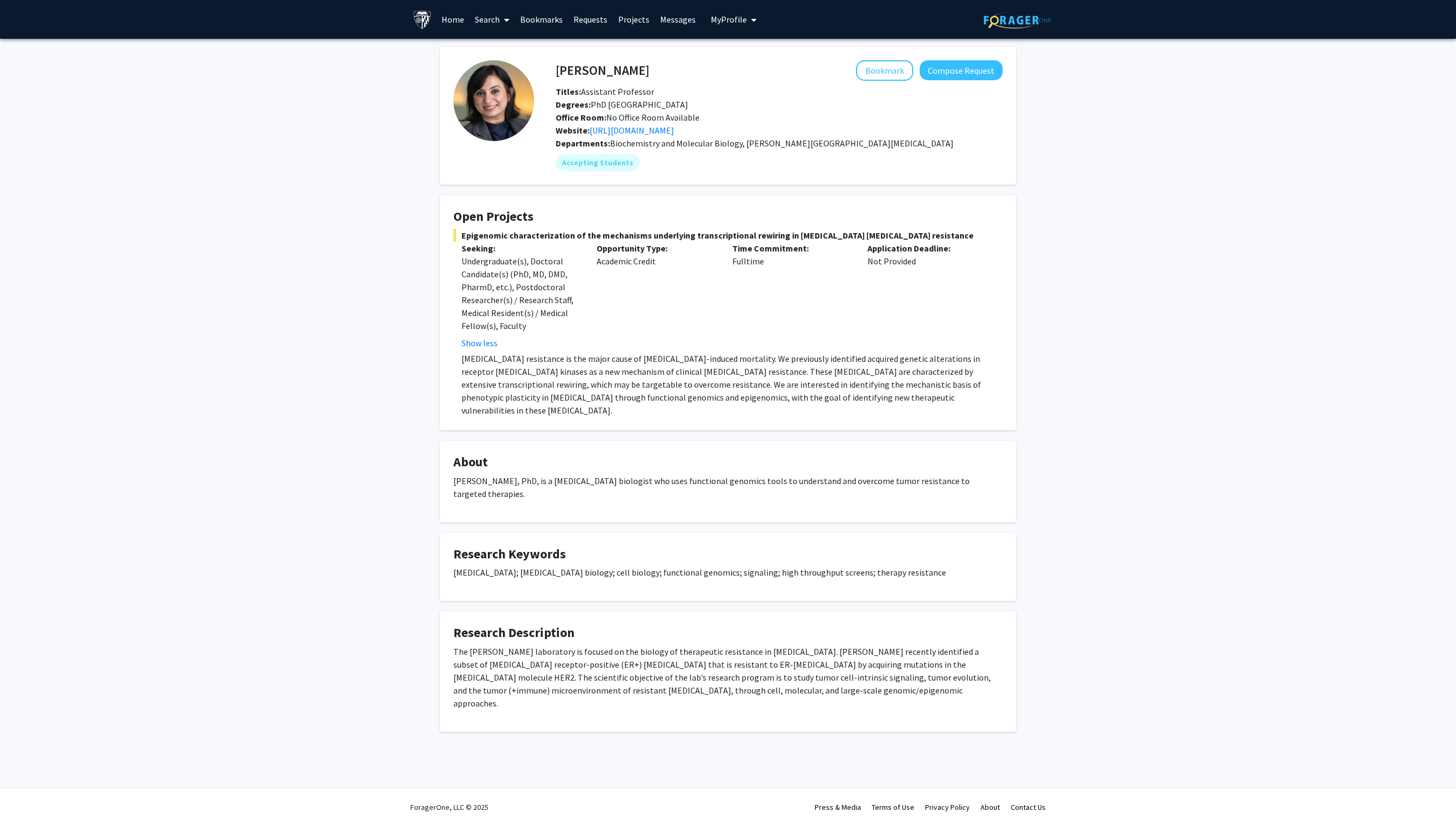
scroll to position [9, 0]
click at [1111, 411] on div "Utthara Nayar Bookmark Compose Request Titles: Assistant Professor Degrees: PhD…" at bounding box center [728, 403] width 1456 height 728
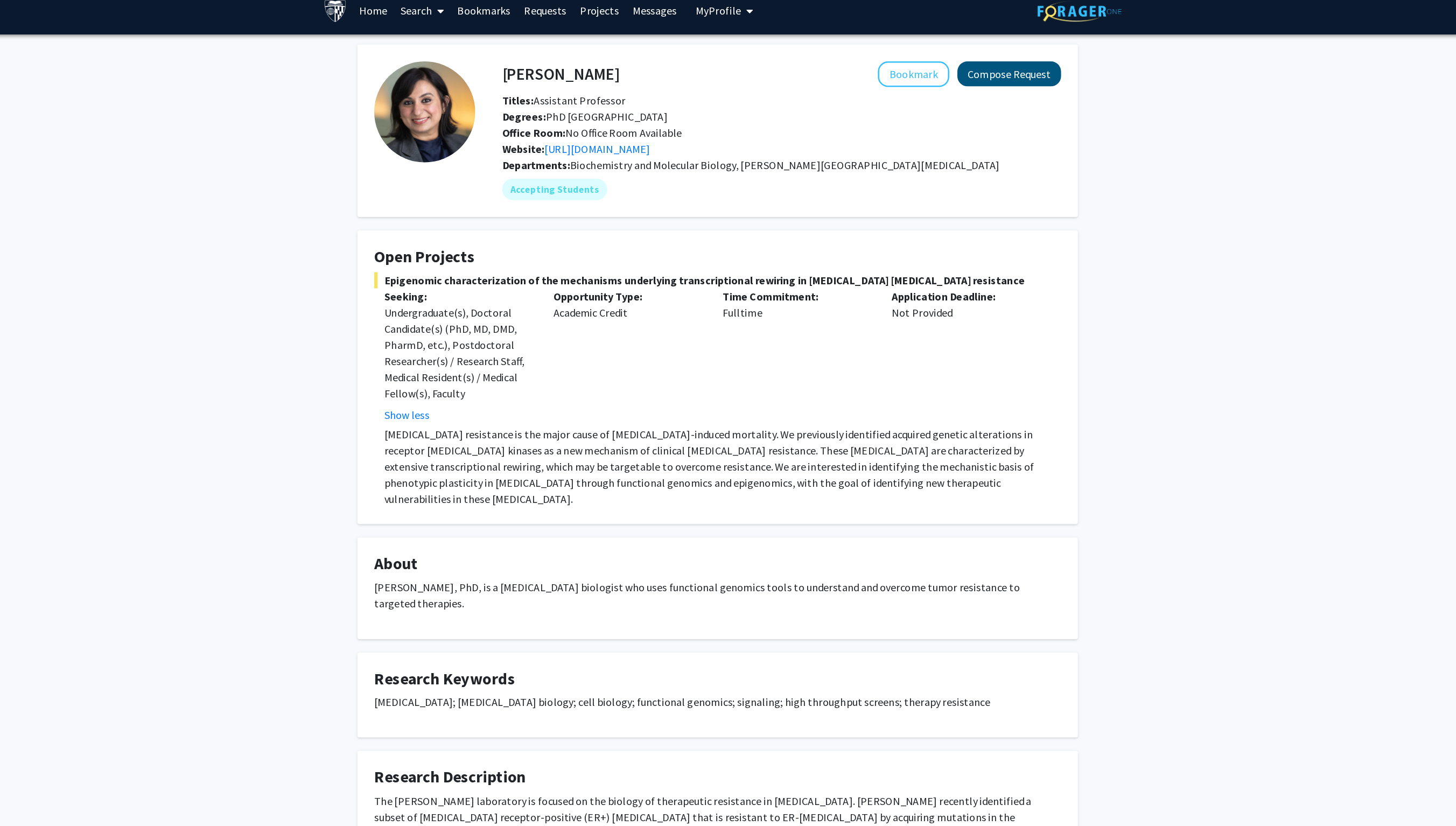
click at [920, 60] on button "Compose Request" at bounding box center [961, 70] width 83 height 20
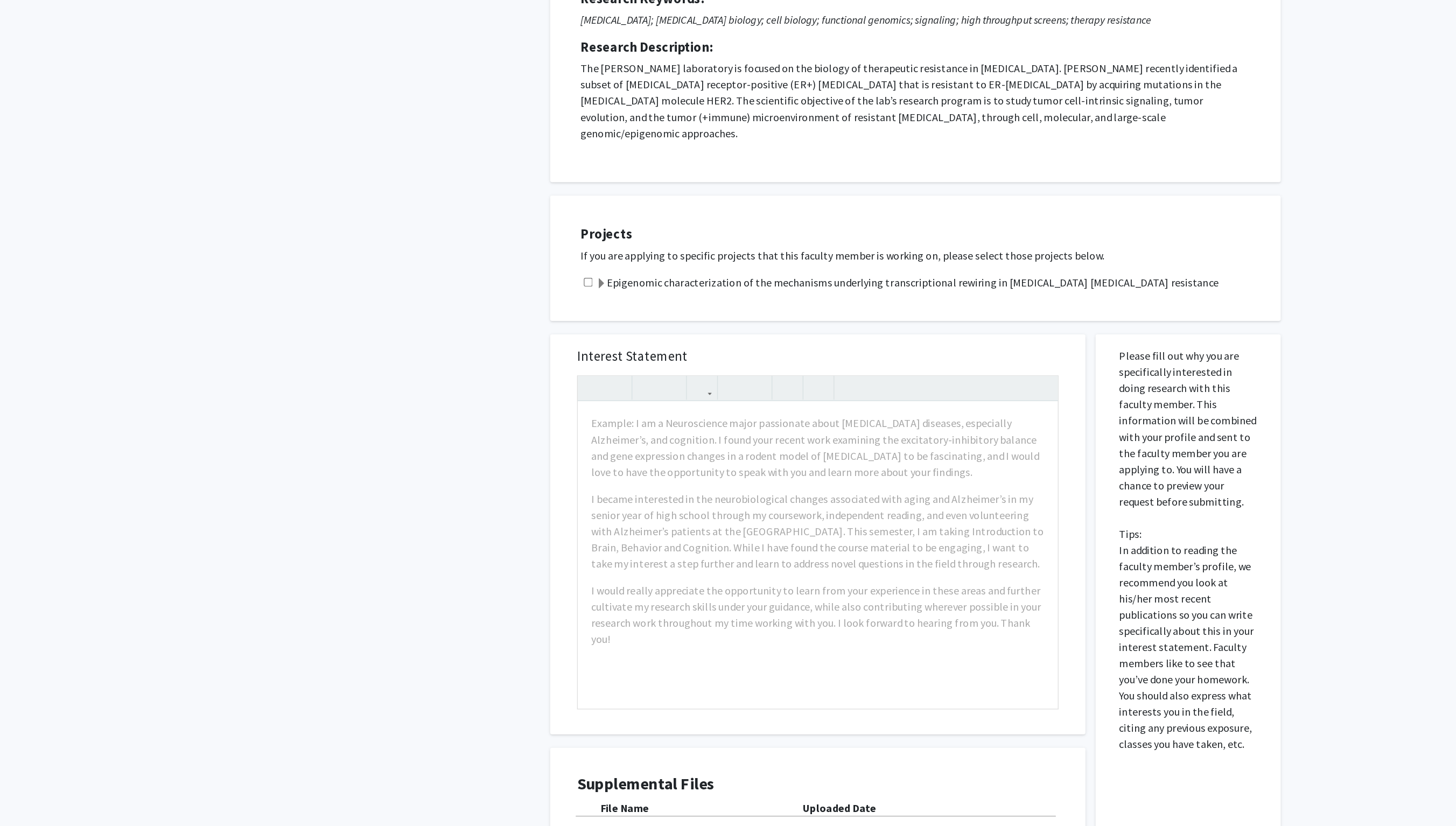
scroll to position [8, 0]
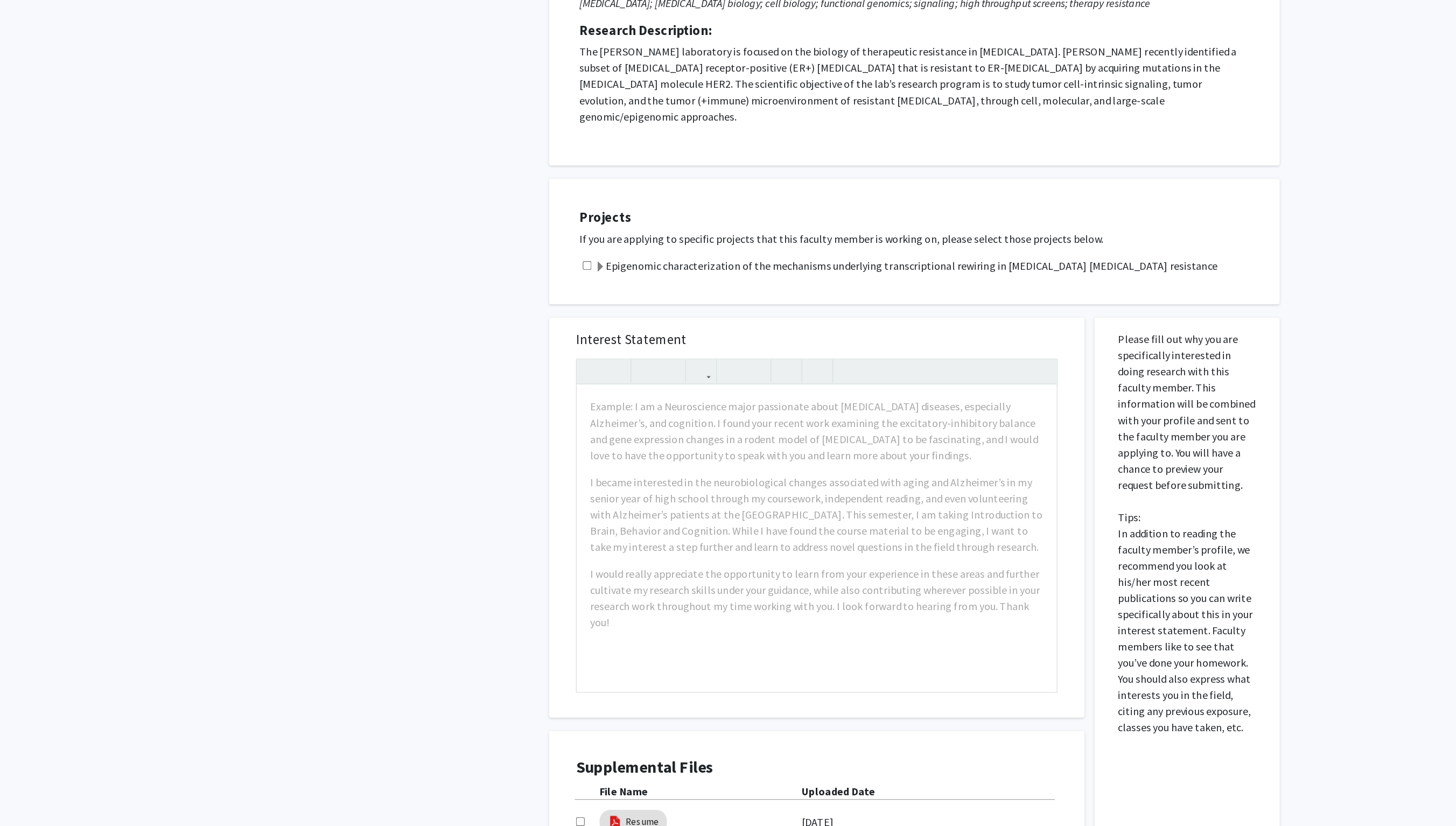
click at [470, 372] on div "Epigenomic characterization of the mechanisms underlying transcriptional rewiri…" at bounding box center [738, 378] width 549 height 13
click at [469, 374] on input "checkbox" at bounding box center [470, 377] width 7 height 7
checkbox input "true"
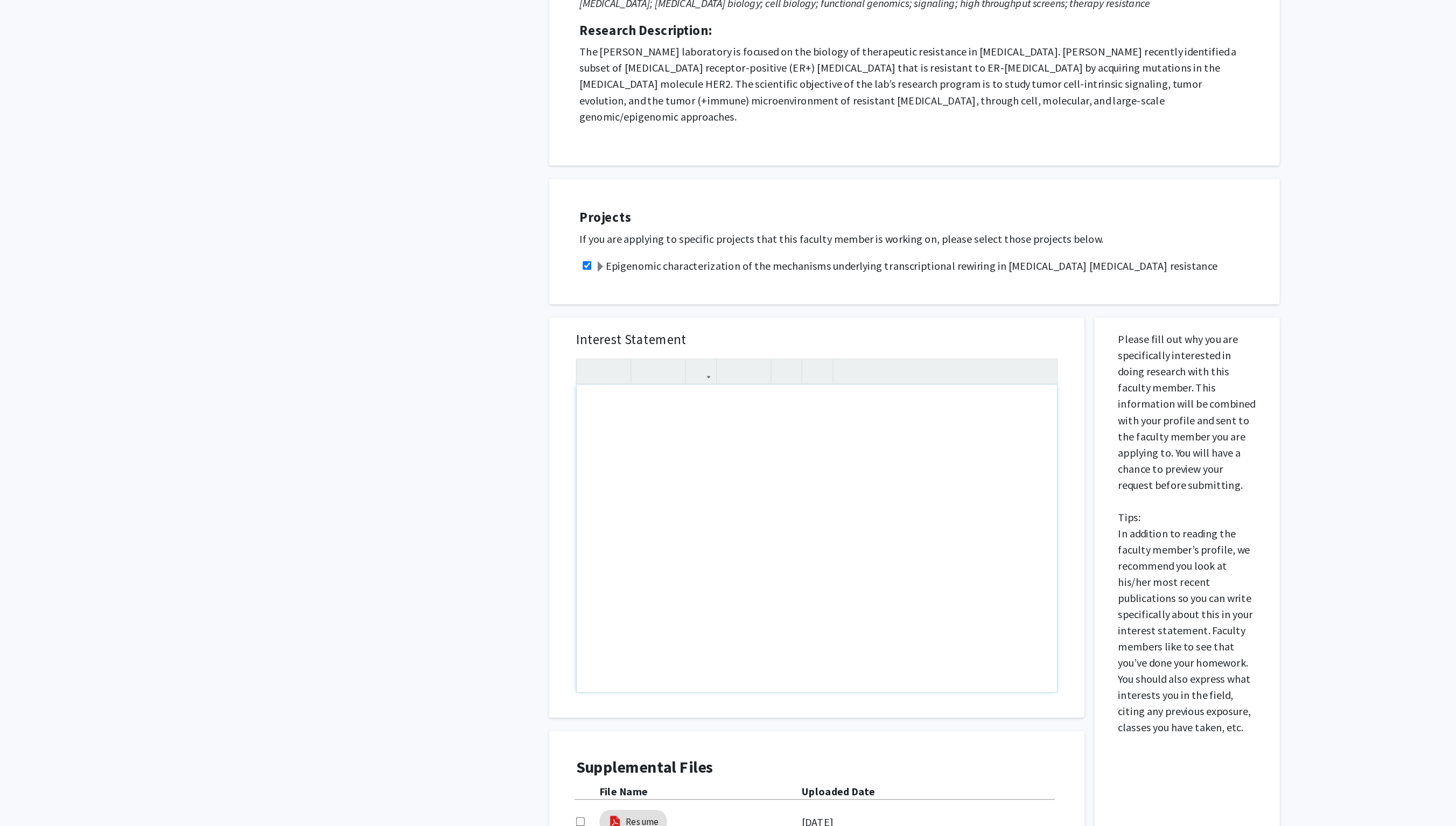
click at [508, 473] on div "Note to users with screen readers: Please press Alt+0 or Option+0 to deactivate…" at bounding box center [654, 596] width 384 height 245
paste div "Note to users with screen readers: Please press Alt+0 or Option+0 to deactivate…"
type textarea "<p>Subject: Interest in Joining Research on Endocrine Resistance in Breast Canc…"
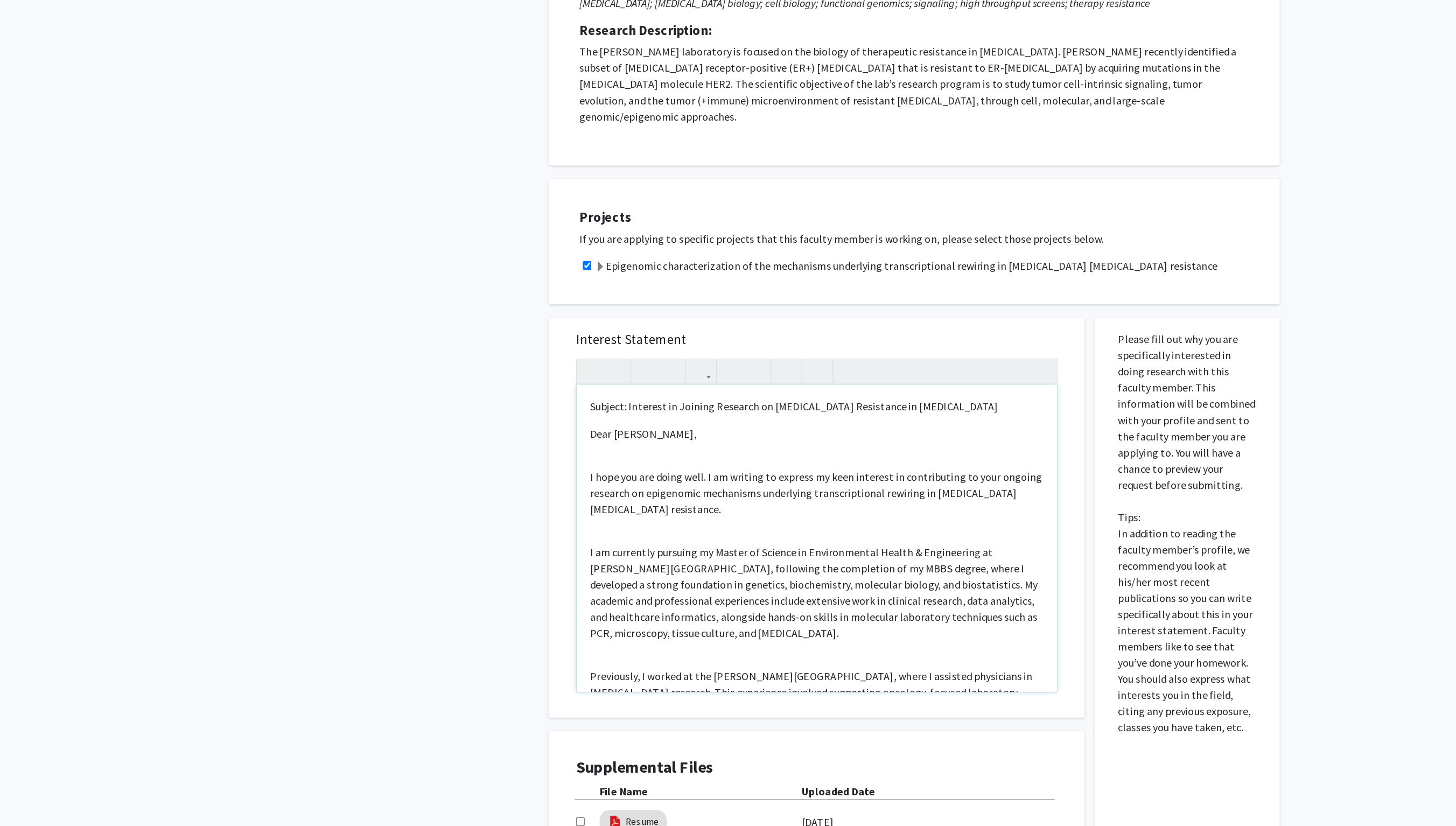
click at [493, 506] on p "Dear Dr. Nayar," at bounding box center [654, 512] width 362 height 13
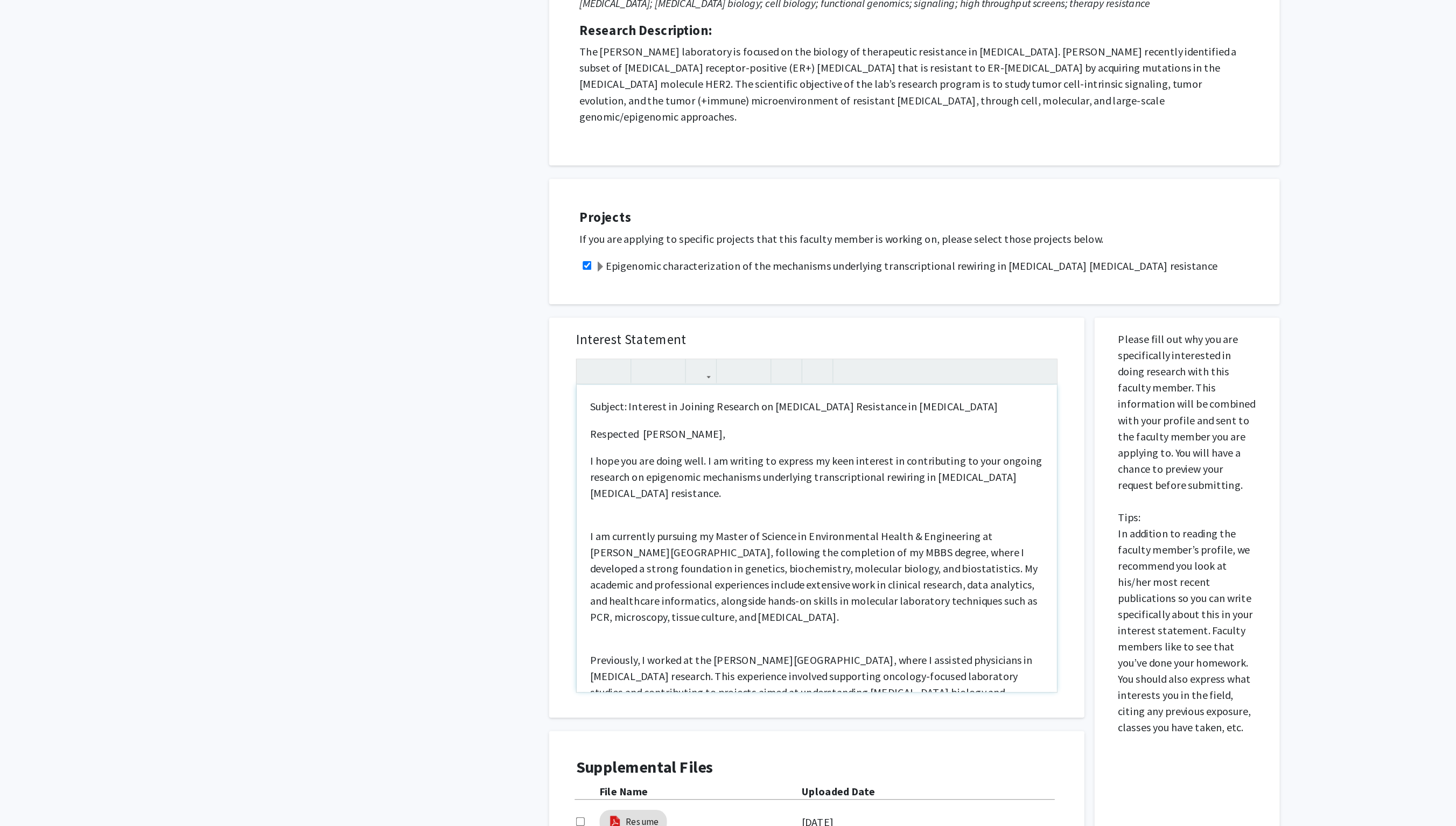
click at [483, 587] on p "I am currently pursuing my Master of Science in Environmental Health & Engineer…" at bounding box center [654, 626] width 362 height 78
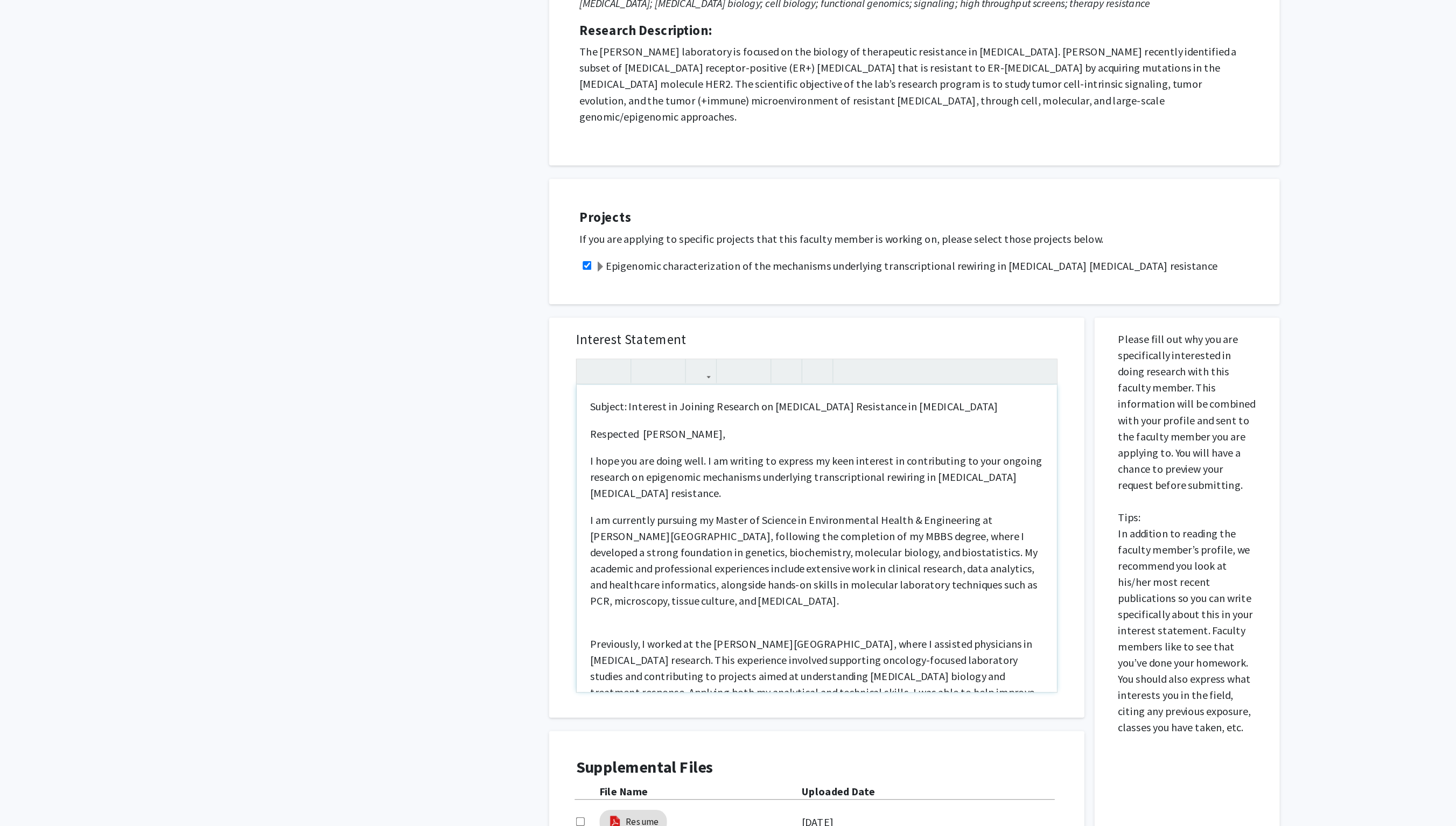
scroll to position [82, 0]
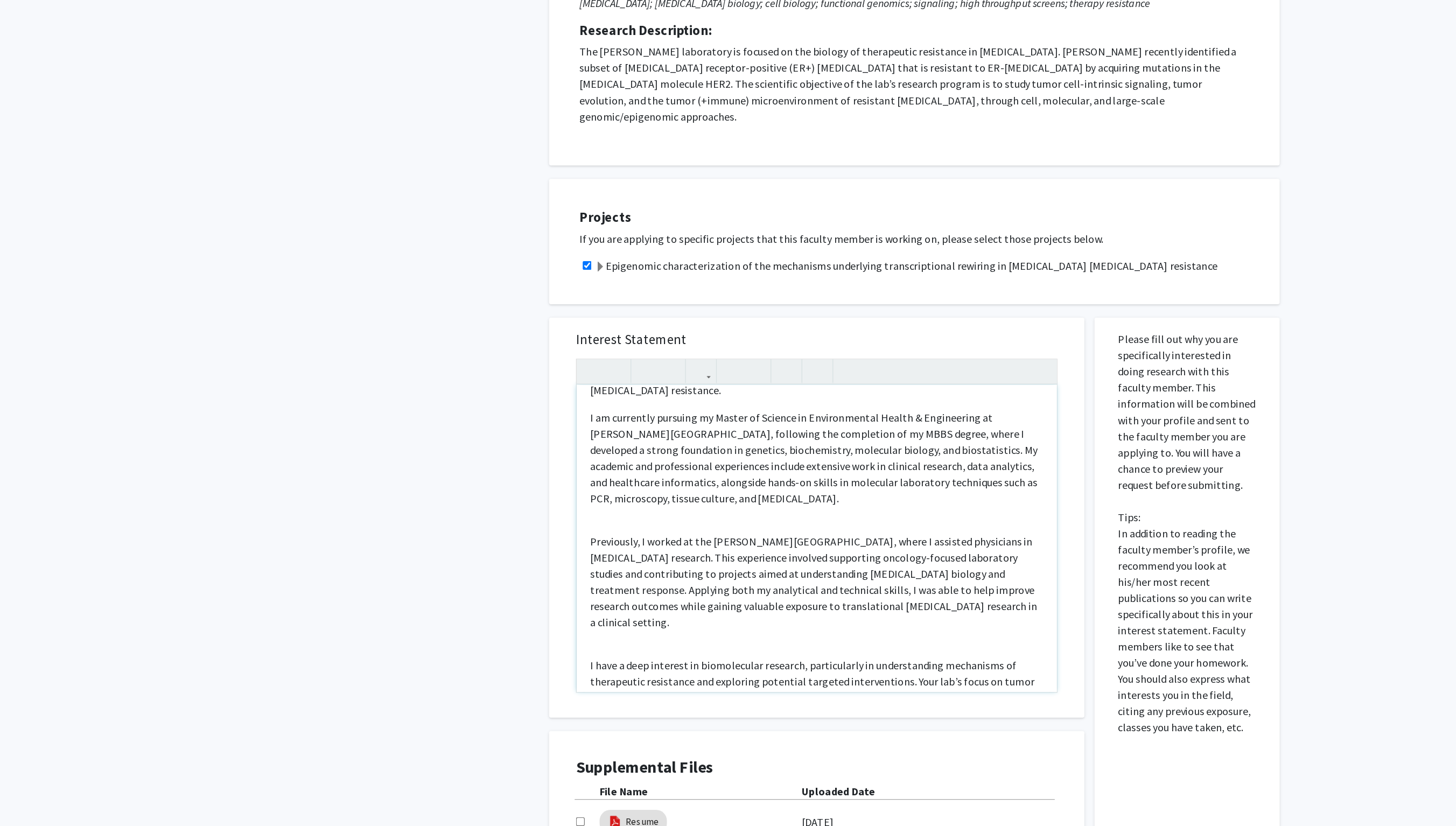
click at [487, 483] on div "Subject: Interest in Joining Research on Endocrine Resistance in Breast Cancer …" at bounding box center [654, 596] width 384 height 245
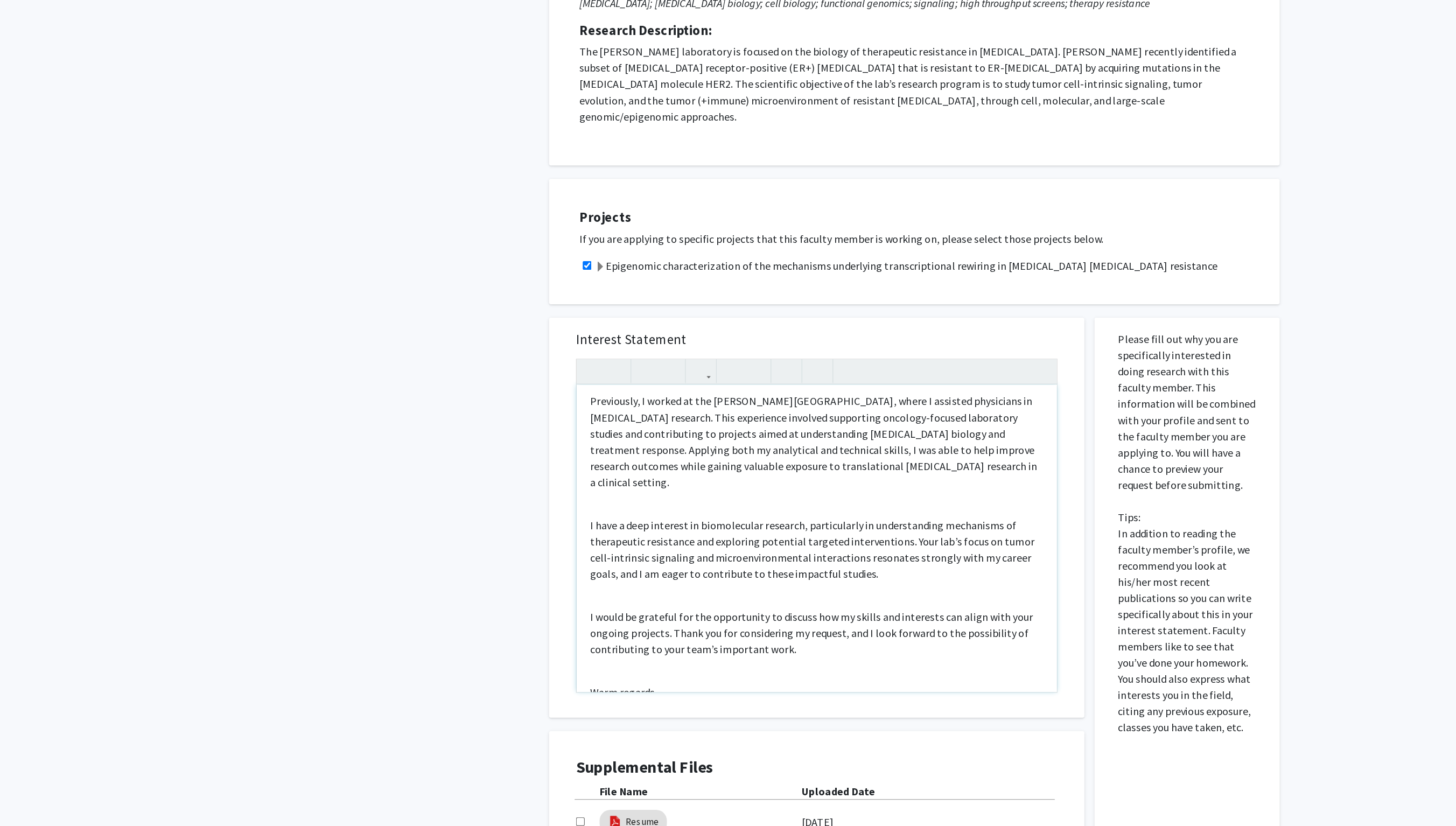
scroll to position [187, 0]
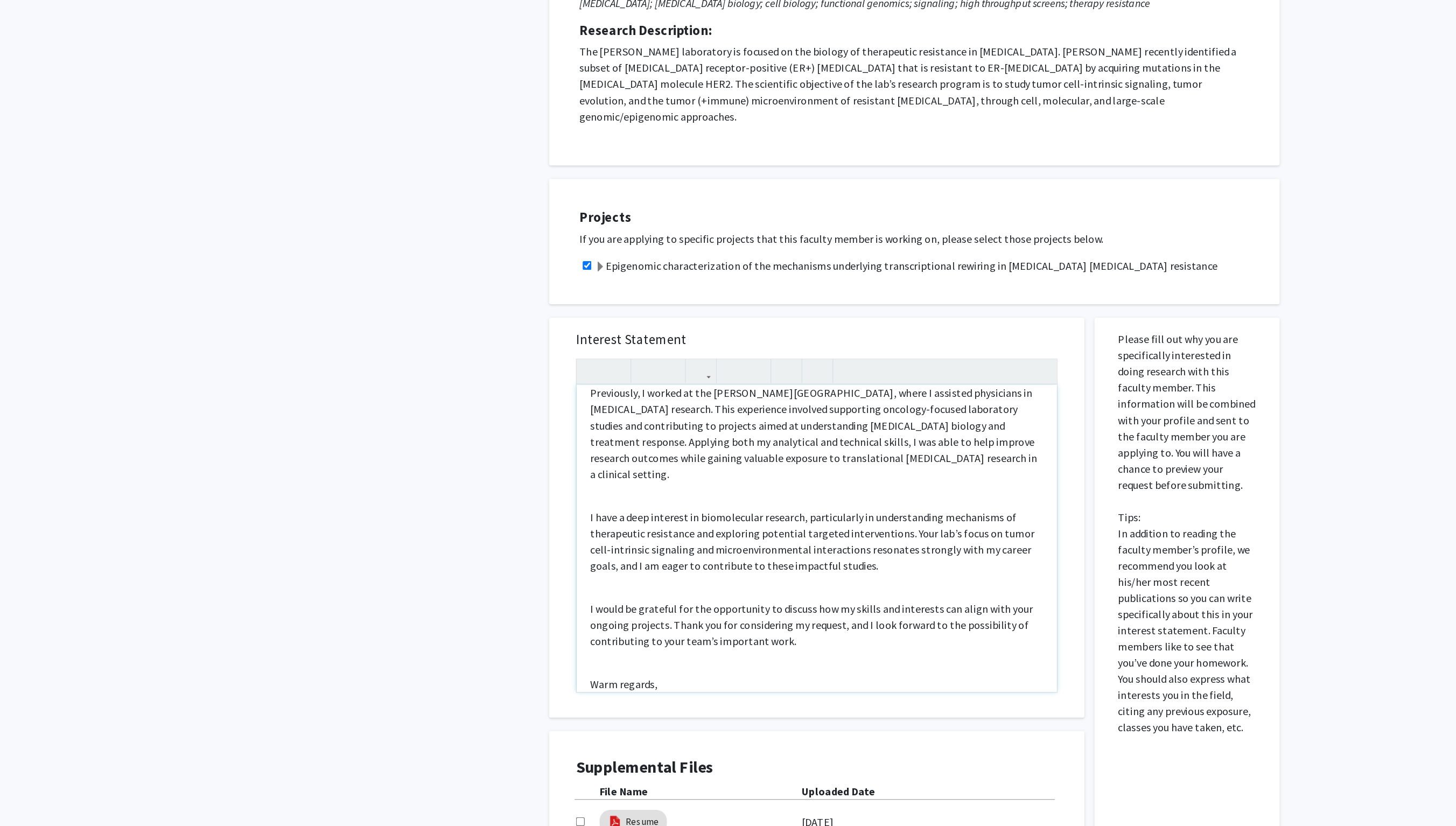
click at [505, 473] on div "Subject: Interest in Joining Research on Endocrine Resistance in Breast Cancer …" at bounding box center [654, 596] width 384 height 245
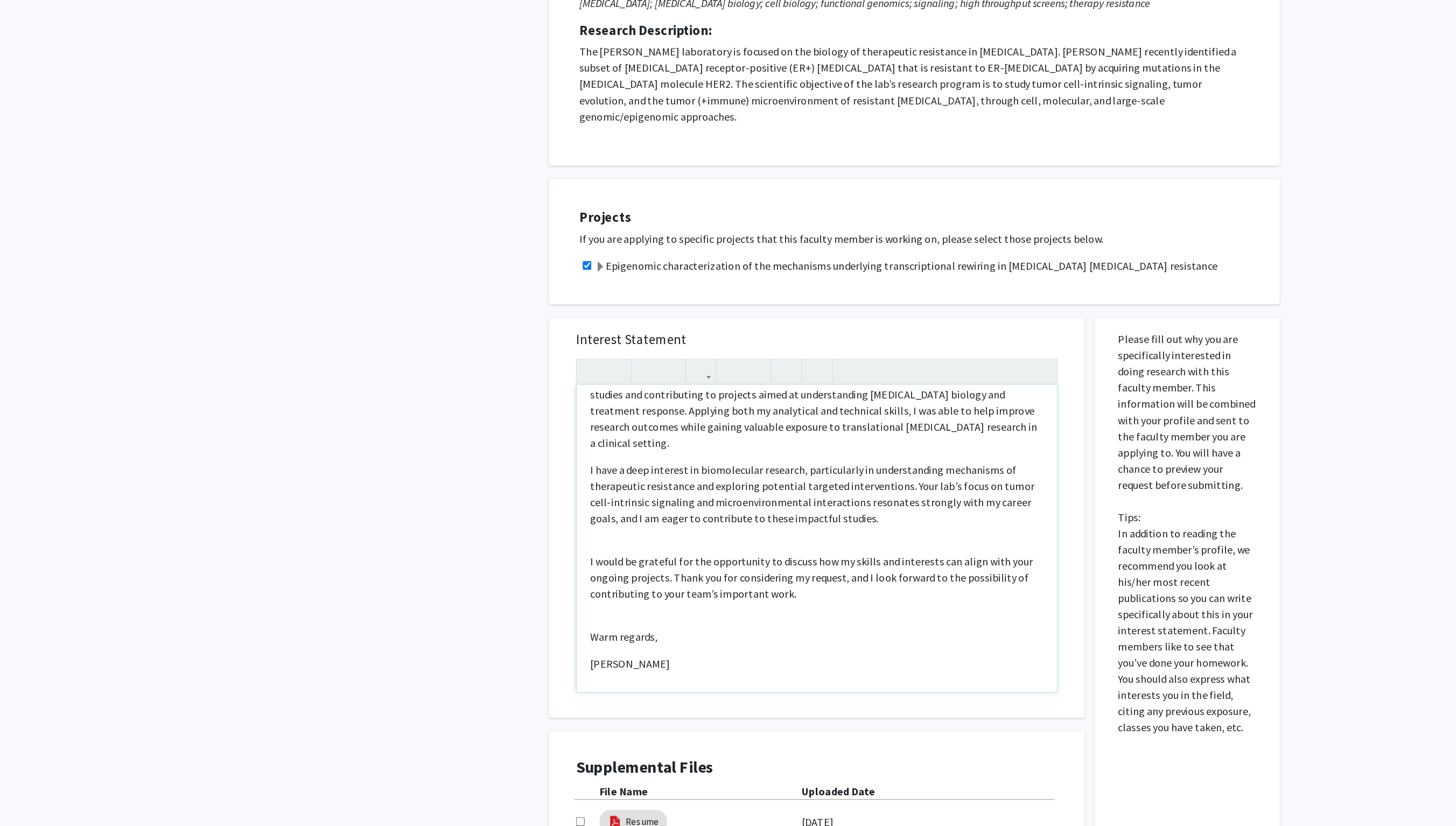
scroll to position [216, 0]
click at [498, 518] on div "Subject: Interest in Joining Research on Endocrine Resistance in Breast Cancer …" at bounding box center [654, 596] width 384 height 245
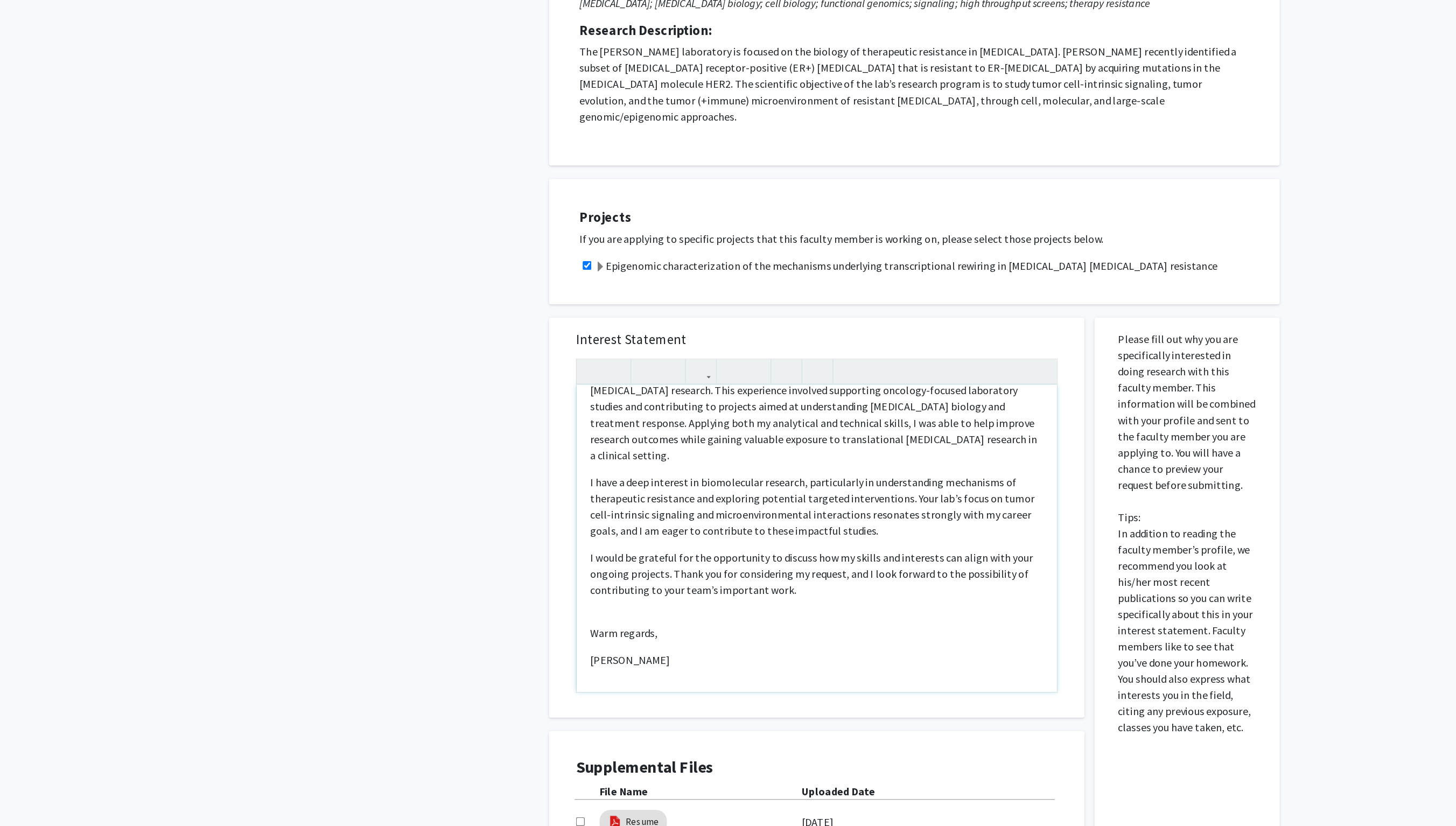
scroll to position [269, 0]
click at [490, 514] on div "Subject: Interest in Joining Research on Endocrine Resistance in Breast Cancer …" at bounding box center [654, 596] width 384 height 245
type textarea "<p>Subject: Interest in Joining Research on Endocrine Resistance in Breast Canc…"
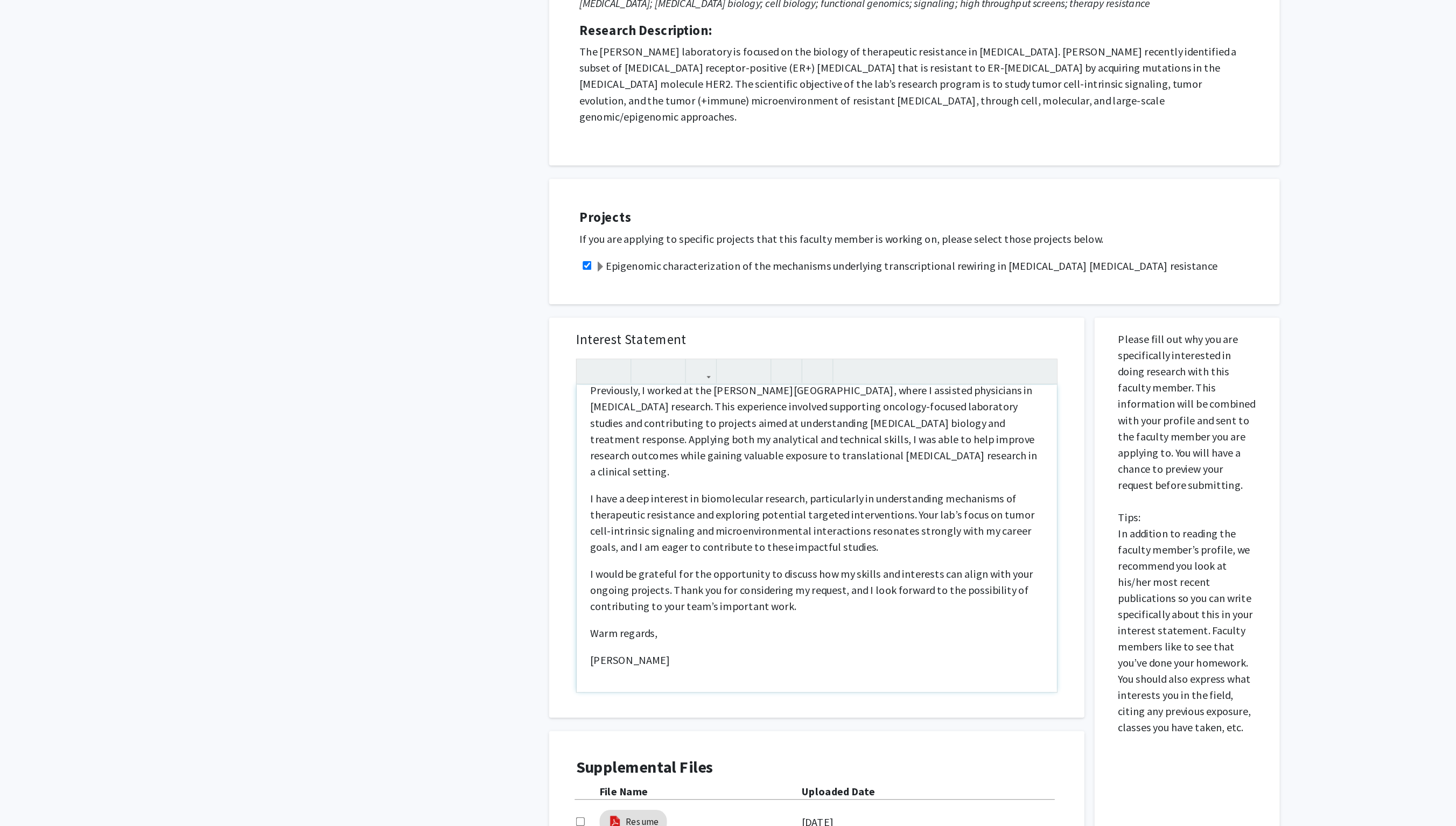
click at [496, 544] on div "Subject: Interest in Joining Research on Endocrine Resistance in Breast Cancer …" at bounding box center [654, 596] width 384 height 245
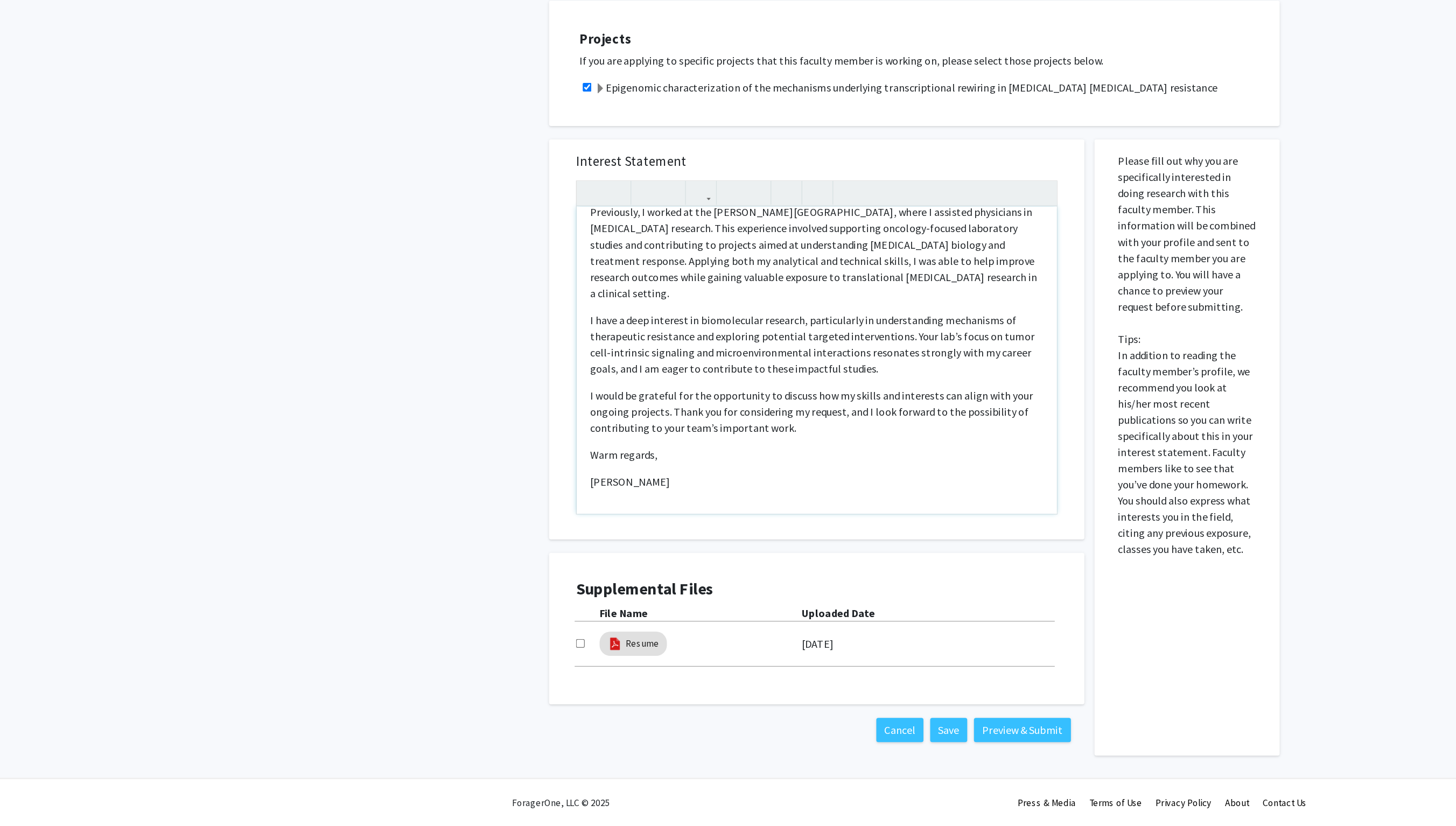
scroll to position [191, 0]
click at [659, 671] on label "[DATE]" at bounding box center [654, 679] width 26 height 18
click at [462, 676] on input "checkbox" at bounding box center [465, 679] width 7 height 7
checkbox input "true"
click at [811, 739] on button "Preview & Submit" at bounding box center [818, 749] width 78 height 20
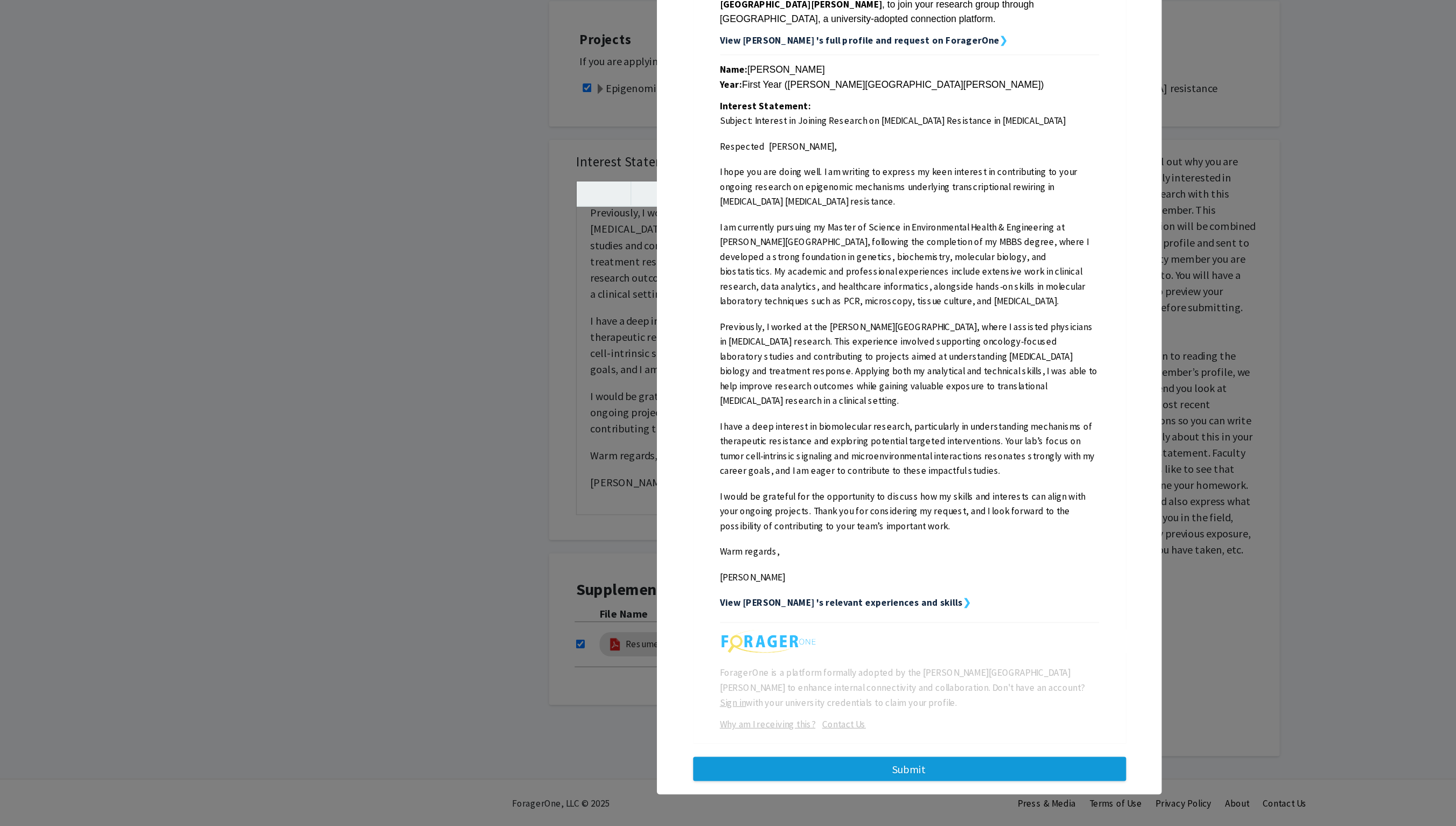
click at [725, 770] on button "Submit" at bounding box center [728, 779] width 346 height 20
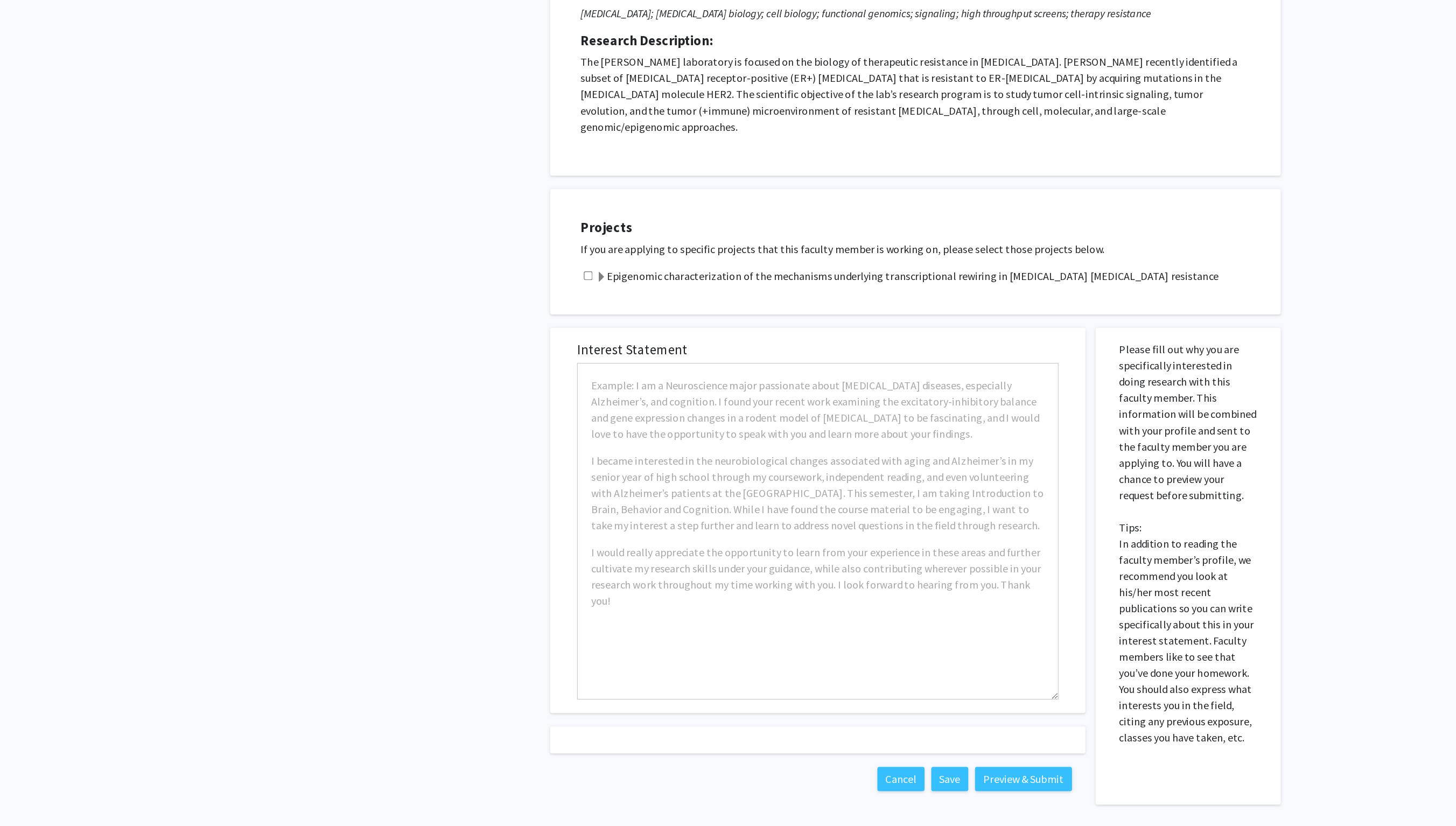
checkbox input "true"
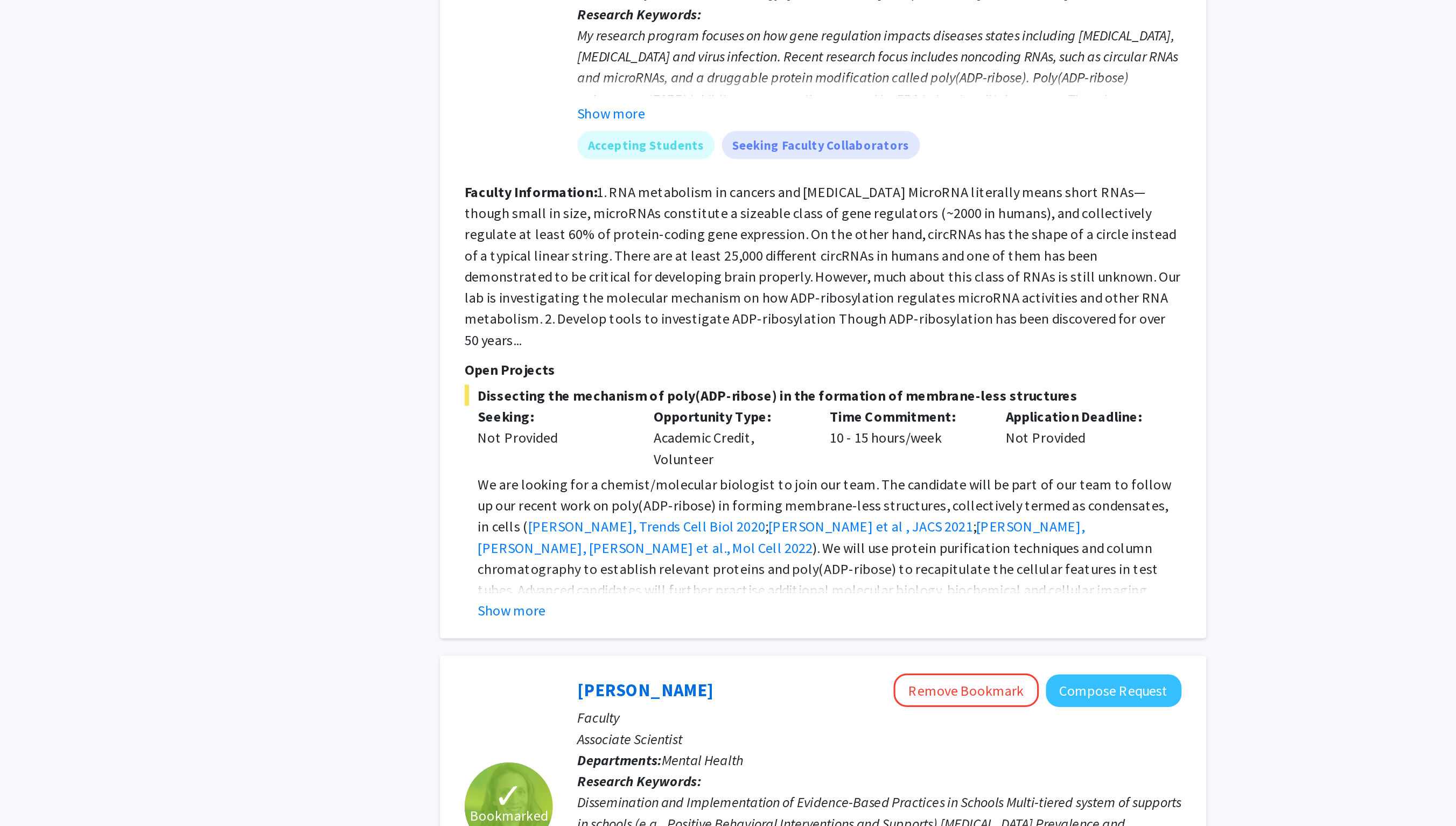
scroll to position [776, 0]
